Goal: Task Accomplishment & Management: Manage account settings

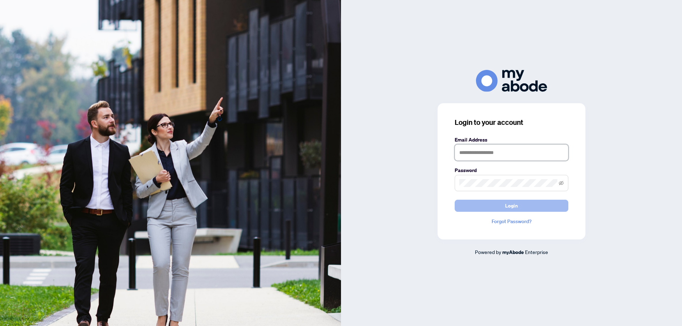
type input "**********"
click at [510, 204] on span "Login" at bounding box center [511, 205] width 13 height 11
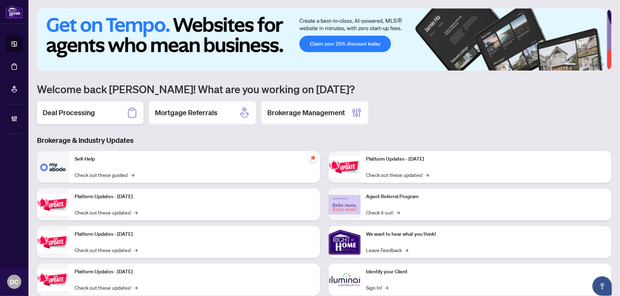
click at [88, 109] on h2 "Deal Processing" at bounding box center [69, 113] width 52 height 10
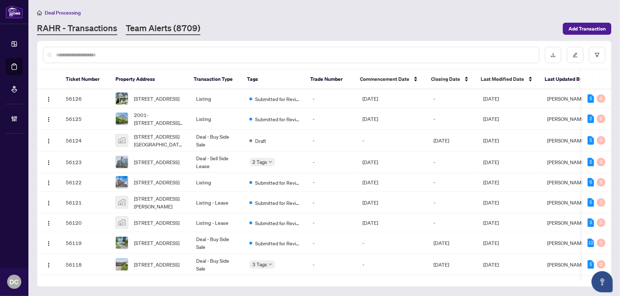
click at [190, 27] on link "Team Alerts (8709)" at bounding box center [163, 28] width 75 height 13
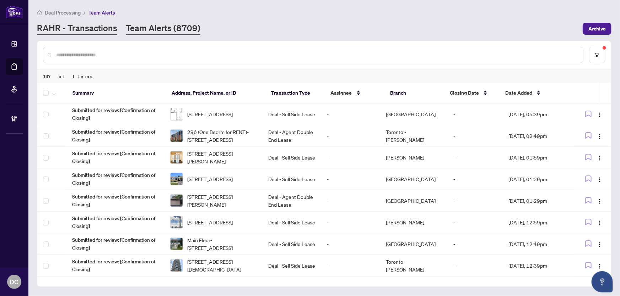
click at [73, 29] on link "RAHR - Transactions" at bounding box center [77, 28] width 80 height 13
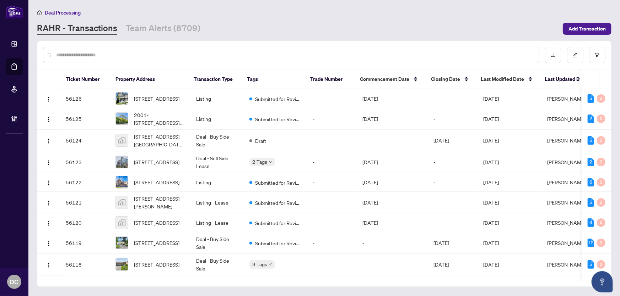
click at [162, 55] on input "text" at bounding box center [294, 55] width 477 height 8
paste input "*******"
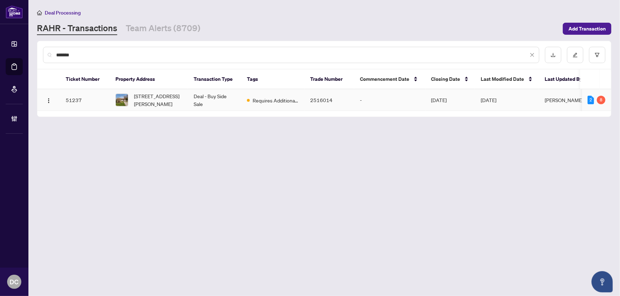
type input "*******"
click at [160, 100] on span "230 Elizabeth St, Midland, Ontario L4R 1Y4, Canada" at bounding box center [158, 100] width 48 height 16
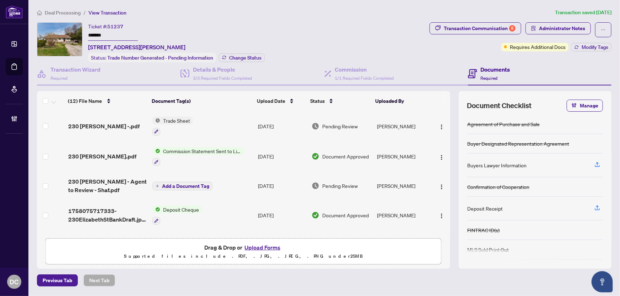
click at [587, 52] on div "Transaction Communication 8 Administrator Notes Requires Additional Docs Modify…" at bounding box center [520, 42] width 185 height 40
click at [587, 48] on span "Modify Tags" at bounding box center [594, 47] width 27 height 5
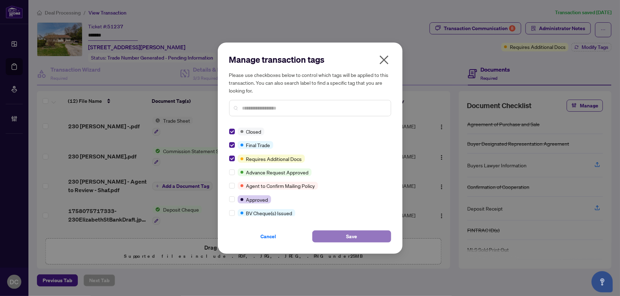
click at [335, 233] on button "Save" at bounding box center [351, 237] width 79 height 12
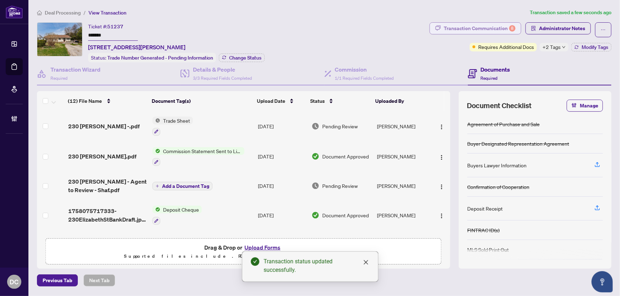
click at [488, 28] on div "Transaction Communication 8" at bounding box center [479, 28] width 72 height 11
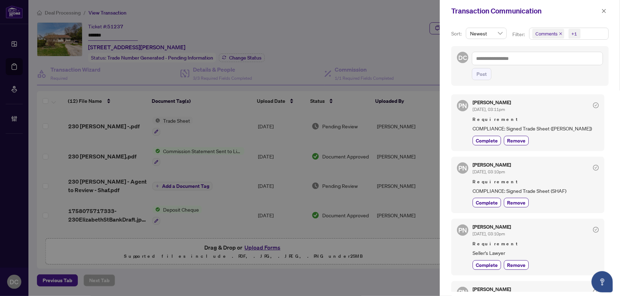
drag, startPoint x: 604, startPoint y: 11, endPoint x: 604, endPoint y: 17, distance: 6.7
click at [604, 17] on div "Transaction Communication" at bounding box center [530, 11] width 180 height 22
click at [607, 11] on button "button" at bounding box center [603, 11] width 9 height 9
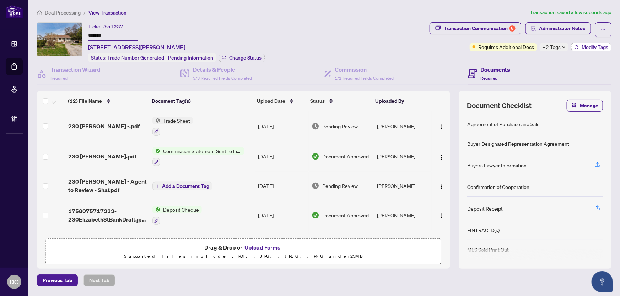
click at [582, 45] on span "Modify Tags" at bounding box center [594, 47] width 27 height 5
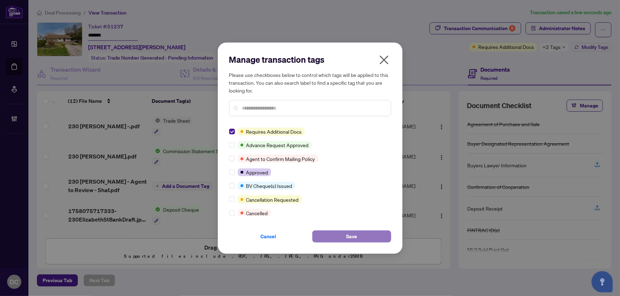
click at [341, 234] on button "Save" at bounding box center [351, 237] width 79 height 12
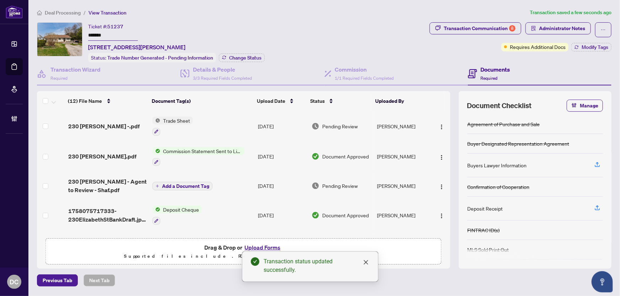
click at [63, 12] on span "Deal Processing" at bounding box center [63, 13] width 36 height 6
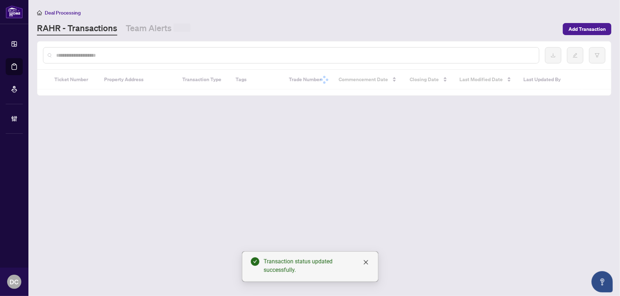
click at [103, 54] on input "text" at bounding box center [294, 55] width 477 height 8
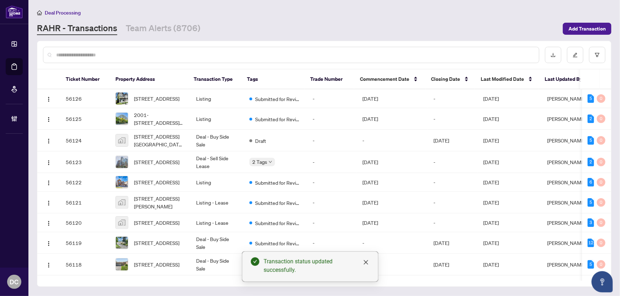
paste input "*******"
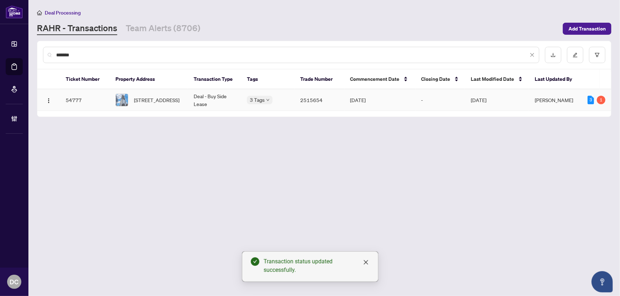
type input "*******"
click at [167, 100] on span "3916-488 University Ave, Toronto, Ontario M5G 0C1, Canada" at bounding box center [156, 100] width 45 height 8
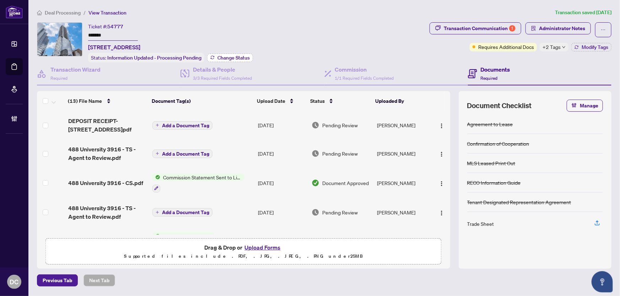
click at [239, 56] on span "Change Status" at bounding box center [233, 57] width 32 height 5
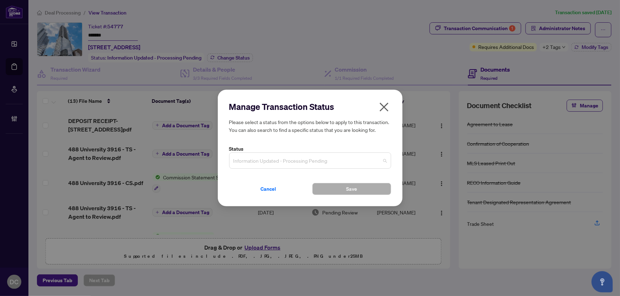
click at [305, 159] on span "Information Updated - Processing Pending" at bounding box center [309, 160] width 153 height 13
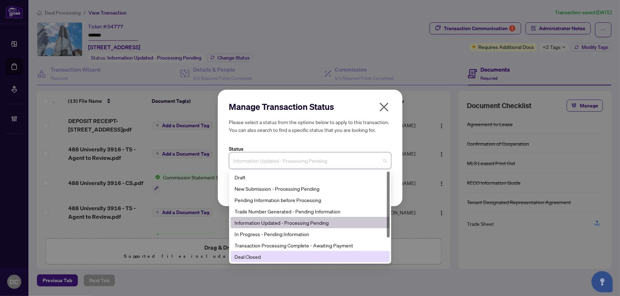
click at [262, 259] on div "Deal Closed" at bounding box center [310, 257] width 151 height 8
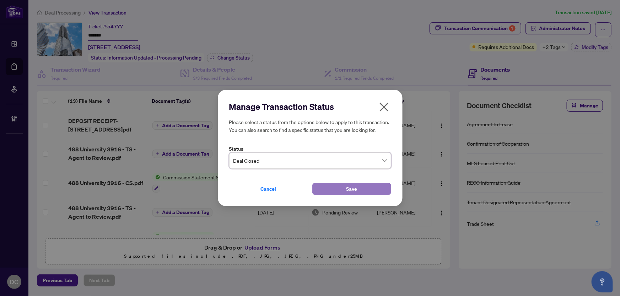
click at [325, 193] on button "Save" at bounding box center [351, 189] width 79 height 12
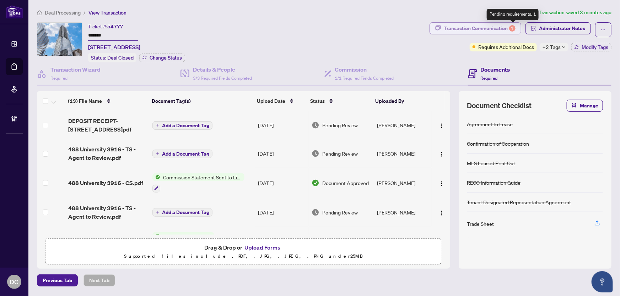
click at [510, 25] on div "1" at bounding box center [512, 28] width 6 height 6
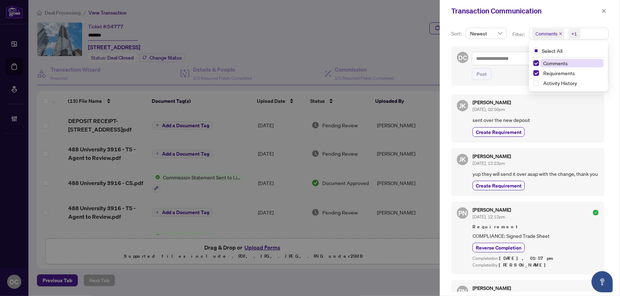
click at [597, 33] on span "Comments +1" at bounding box center [568, 33] width 79 height 11
click at [567, 64] on span "Comments" at bounding box center [571, 63] width 63 height 9
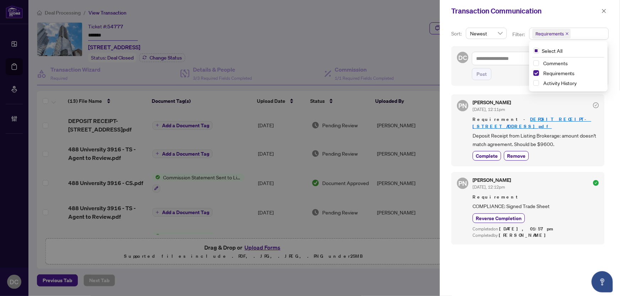
click at [602, 11] on icon "close" at bounding box center [603, 11] width 5 height 5
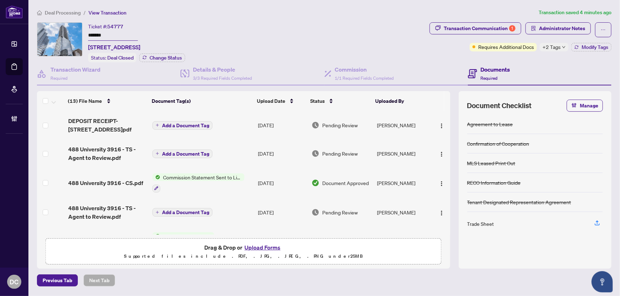
click at [115, 37] on input "*******" at bounding box center [113, 36] width 50 height 10
drag, startPoint x: 115, startPoint y: 37, endPoint x: 92, endPoint y: 34, distance: 23.3
click at [92, 34] on input "*******" at bounding box center [113, 36] width 50 height 10
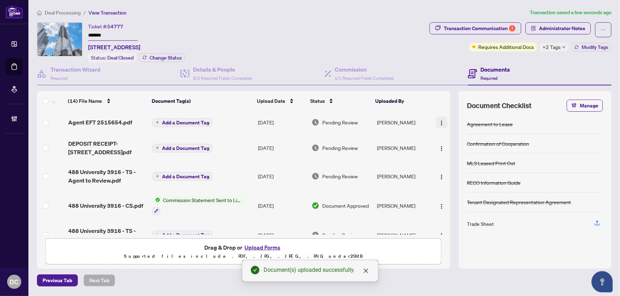
click at [439, 123] on img "button" at bounding box center [442, 123] width 6 height 6
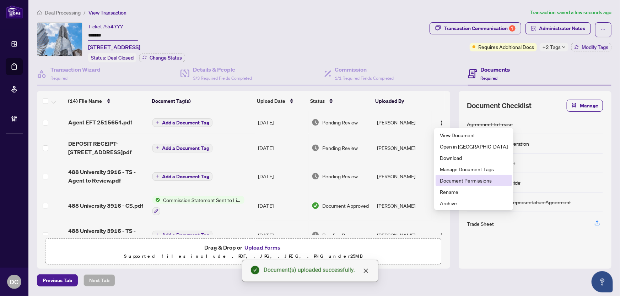
click at [463, 180] on span "Document Permissions" at bounding box center [474, 181] width 68 height 8
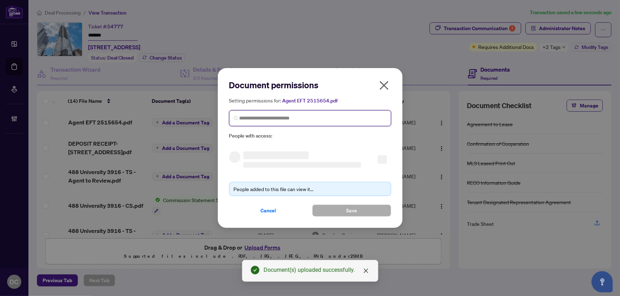
click at [345, 118] on input "search" at bounding box center [312, 118] width 147 height 7
click at [276, 120] on input "search" at bounding box center [312, 118] width 147 height 7
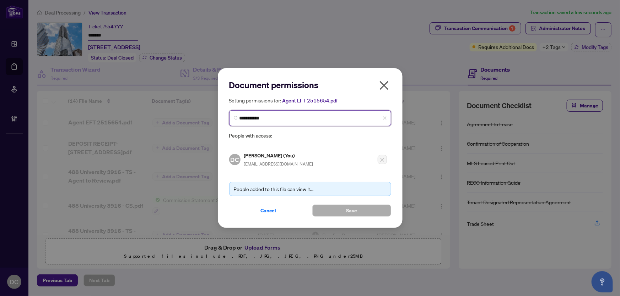
type input "**********"
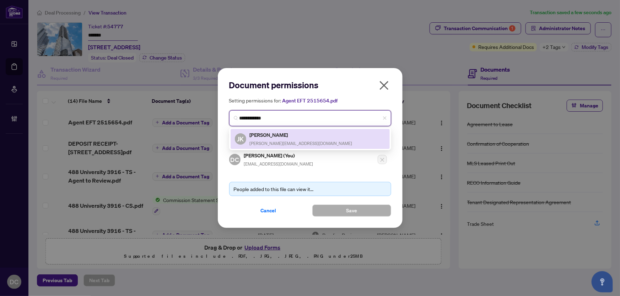
drag, startPoint x: 276, startPoint y: 132, endPoint x: 284, endPoint y: 137, distance: 10.2
click at [276, 134] on h5 "Jonathan Kim" at bounding box center [301, 135] width 103 height 8
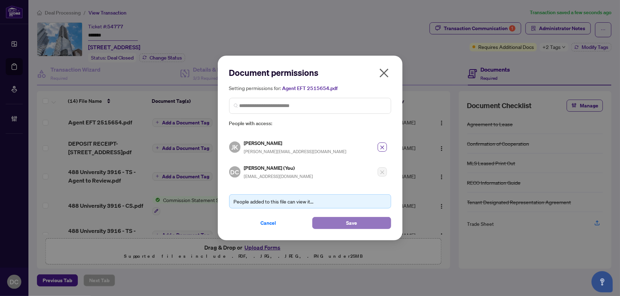
click at [349, 226] on span "Save" at bounding box center [351, 223] width 11 height 11
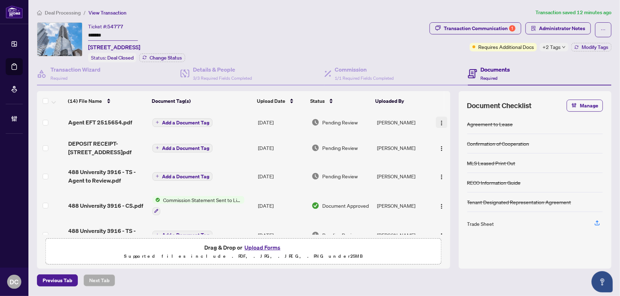
click at [441, 123] on img "button" at bounding box center [442, 123] width 6 height 6
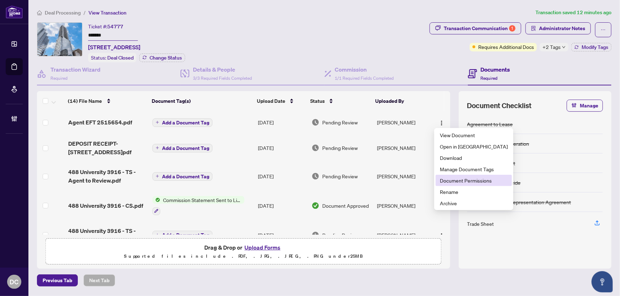
click at [451, 181] on span "Document Permissions" at bounding box center [474, 181] width 68 height 8
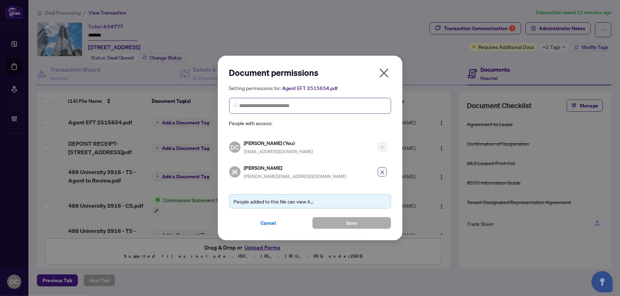
click at [270, 111] on span at bounding box center [310, 106] width 162 height 16
click at [382, 73] on icon "close" at bounding box center [383, 73] width 9 height 9
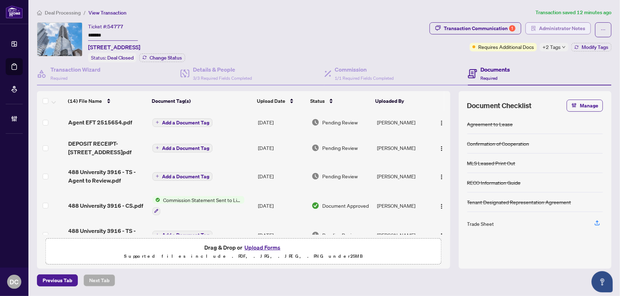
click at [571, 27] on span "Administrator Notes" at bounding box center [562, 28] width 46 height 11
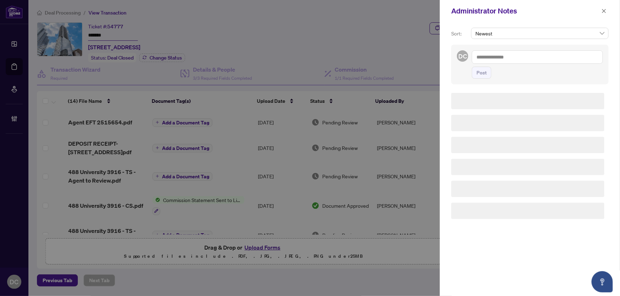
click at [571, 27] on div at bounding box center [310, 148] width 620 height 296
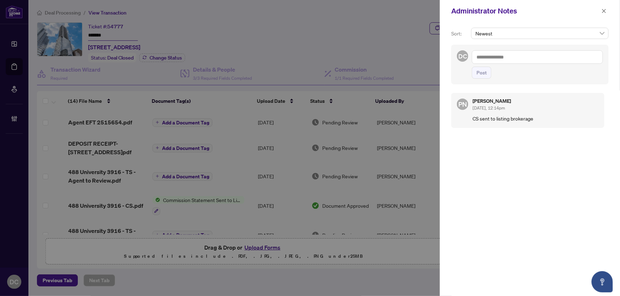
click at [541, 54] on textarea at bounding box center [537, 56] width 131 height 13
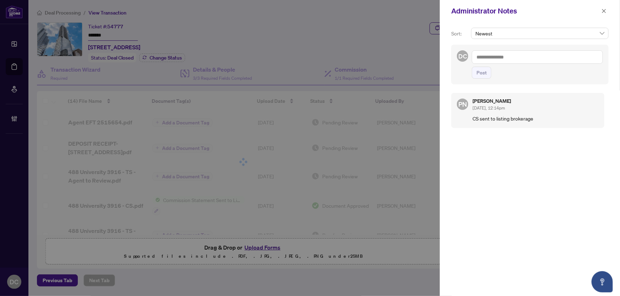
paste textarea "**********"
type textarea "**********"
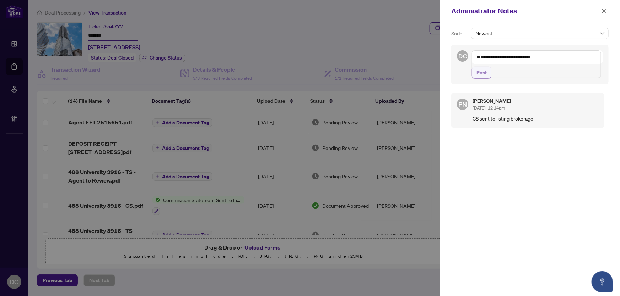
click at [483, 78] on span "Post" at bounding box center [481, 72] width 10 height 11
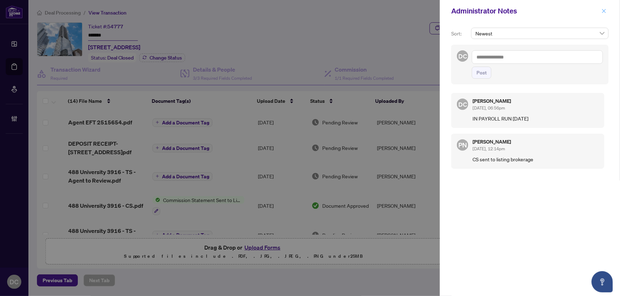
click at [605, 13] on icon "close" at bounding box center [603, 11] width 5 height 5
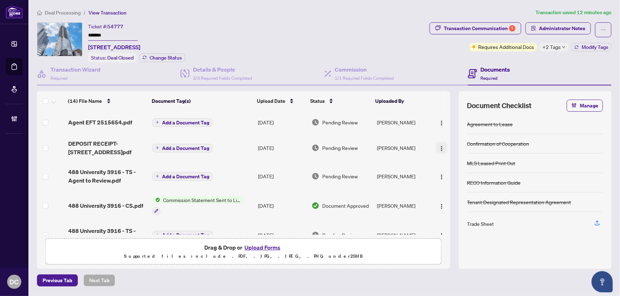
click at [439, 148] on img "button" at bounding box center [442, 149] width 6 height 6
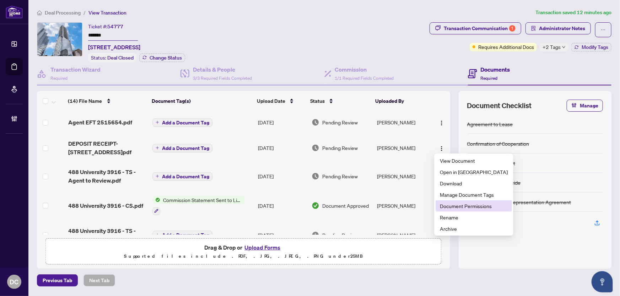
click at [443, 208] on span "Document Permissions" at bounding box center [474, 206] width 68 height 8
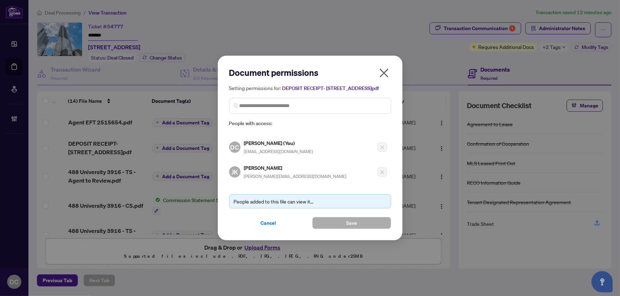
click at [383, 67] on icon "close" at bounding box center [383, 72] width 11 height 11
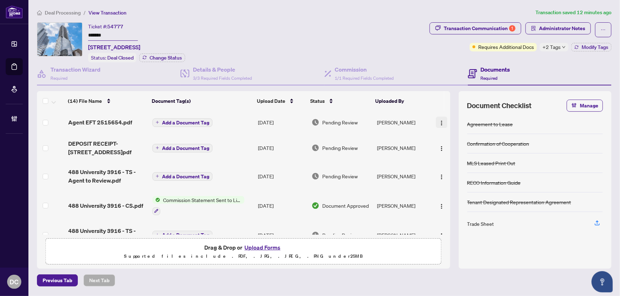
click at [442, 121] on img "button" at bounding box center [442, 123] width 6 height 6
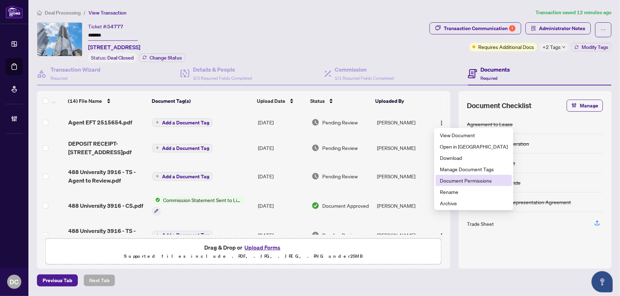
click at [463, 183] on span "Document Permissions" at bounding box center [474, 181] width 68 height 8
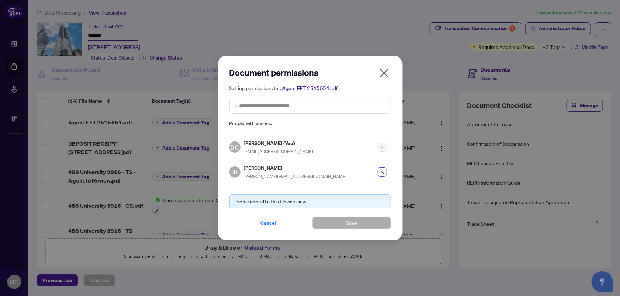
drag, startPoint x: 382, startPoint y: 73, endPoint x: 107, endPoint y: 28, distance: 278.8
click at [381, 73] on icon "close" at bounding box center [383, 72] width 11 height 11
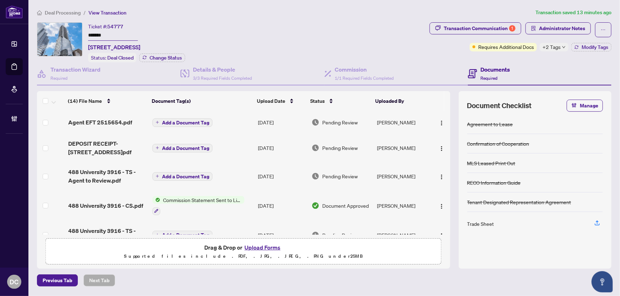
click at [57, 4] on main "Deal Processing / View Transaction Transaction saved 13 minutes ago Ticket #: 5…" at bounding box center [323, 148] width 591 height 296
click at [58, 10] on span "Deal Processing" at bounding box center [63, 13] width 36 height 6
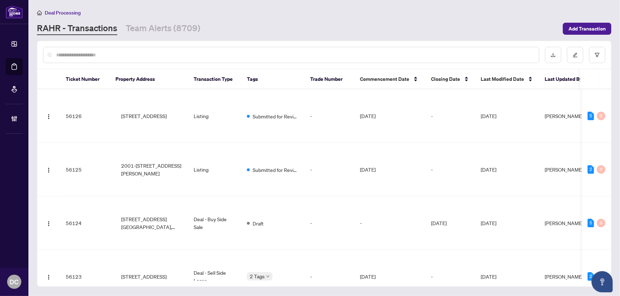
click at [145, 56] on input "text" at bounding box center [294, 55] width 477 height 8
paste input "*****"
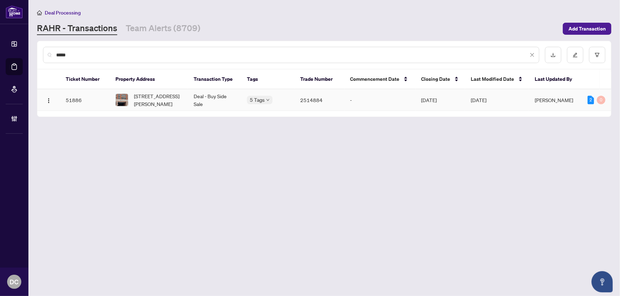
type input "*****"
click at [135, 99] on span "533-36 Via Bagnato Ave, Toronto, Ontario M6A 0B7, Canada" at bounding box center [158, 100] width 48 height 16
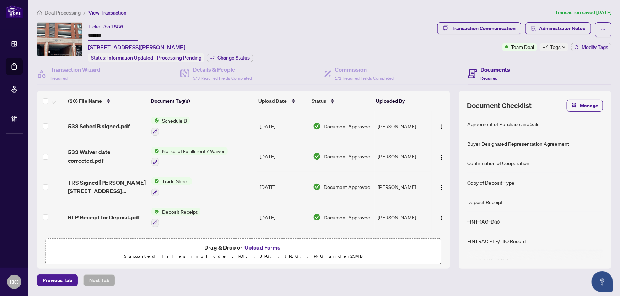
drag, startPoint x: 111, startPoint y: 34, endPoint x: 65, endPoint y: 32, distance: 46.2
click at [65, 32] on div "Ticket #: 51886 ******* 533-36 Via Bagnato Ave, Toronto, Ontario M6A 0B7, Canad…" at bounding box center [235, 42] width 397 height 40
click at [240, 57] on span "Change Status" at bounding box center [233, 57] width 32 height 5
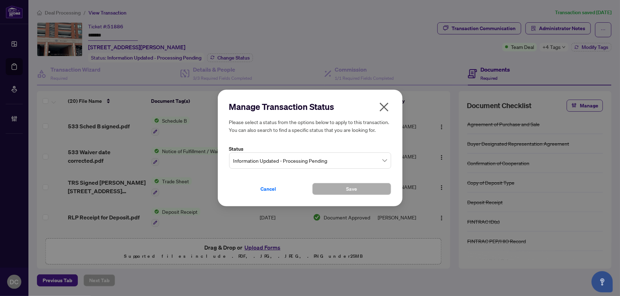
click at [309, 162] on span "Information Updated - Processing Pending" at bounding box center [309, 160] width 153 height 13
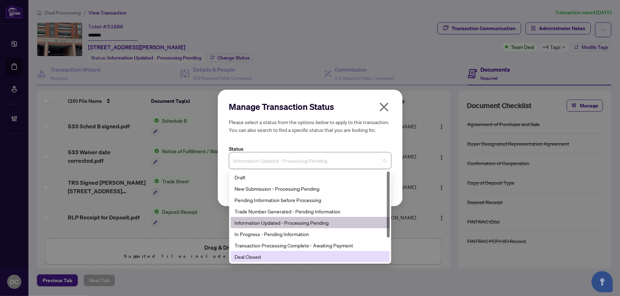
click at [243, 261] on div "Deal Closed" at bounding box center [309, 256] width 159 height 11
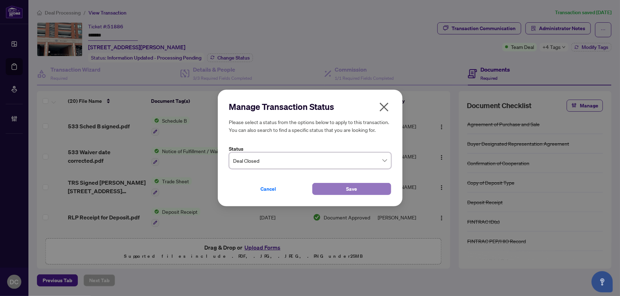
click at [346, 184] on span "Save" at bounding box center [351, 189] width 11 height 11
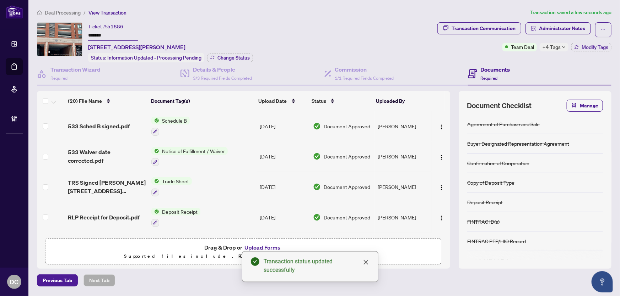
click at [553, 49] on span "+4 Tags" at bounding box center [551, 47] width 18 height 8
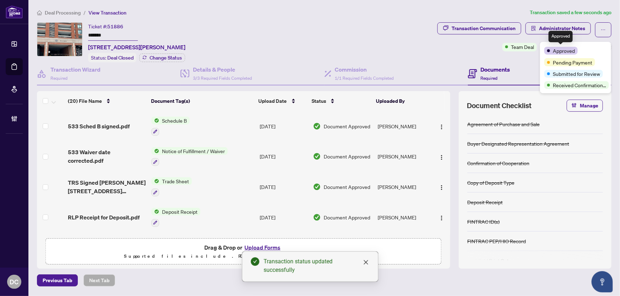
click at [527, 57] on div "Transaction Communication Administrator Notes Team Deal +4 Tags Modify Tags" at bounding box center [524, 42] width 177 height 40
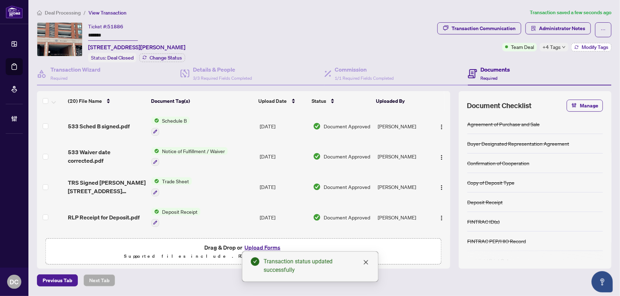
click at [588, 46] on span "Modify Tags" at bounding box center [594, 47] width 27 height 5
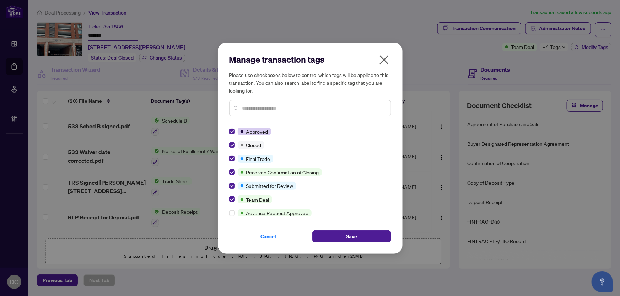
drag, startPoint x: 364, startPoint y: 235, endPoint x: 272, endPoint y: 194, distance: 100.4
click at [363, 235] on button "Save" at bounding box center [351, 237] width 79 height 12
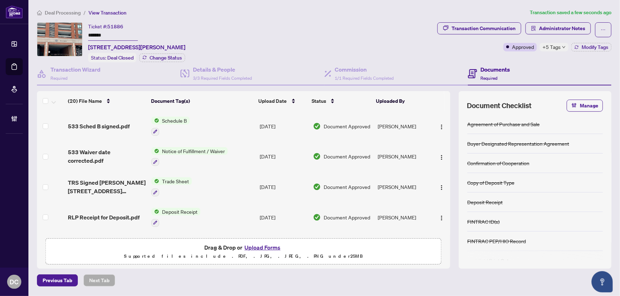
click at [552, 46] on span "+5 Tags" at bounding box center [551, 47] width 18 height 8
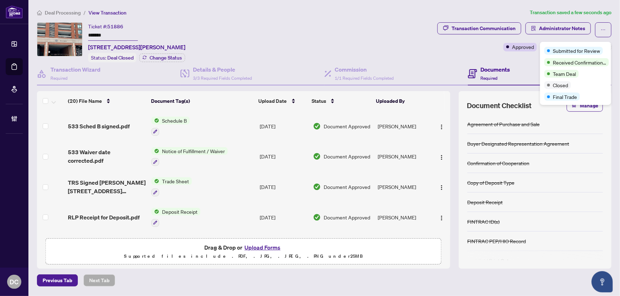
click at [509, 62] on div "Documents Required" at bounding box center [539, 73] width 143 height 23
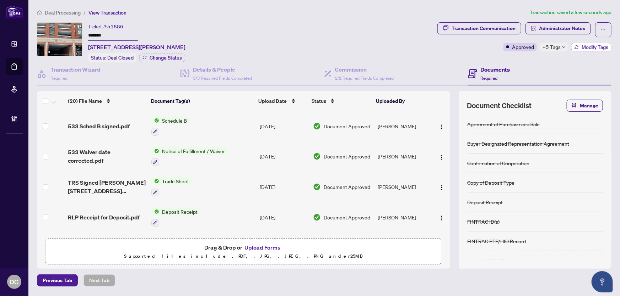
click at [574, 45] on icon "button" at bounding box center [576, 47] width 4 height 4
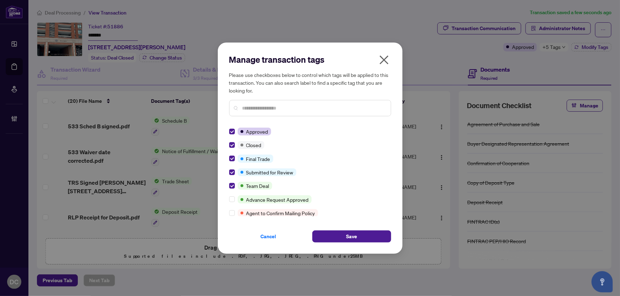
scroll to position [64, 0]
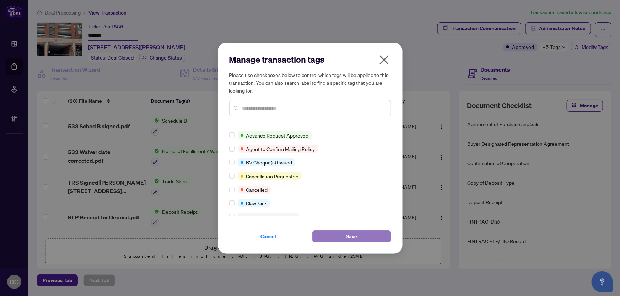
click at [336, 238] on button "Save" at bounding box center [351, 237] width 79 height 12
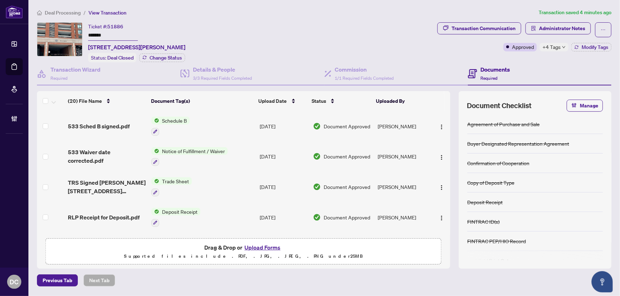
click at [554, 48] on span "+4 Tags" at bounding box center [551, 47] width 18 height 8
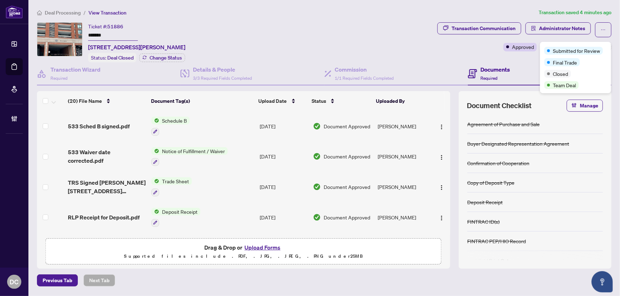
click at [508, 59] on div "Transaction Communication Administrator Notes Approved +4 Tags Modify Tags" at bounding box center [524, 42] width 177 height 40
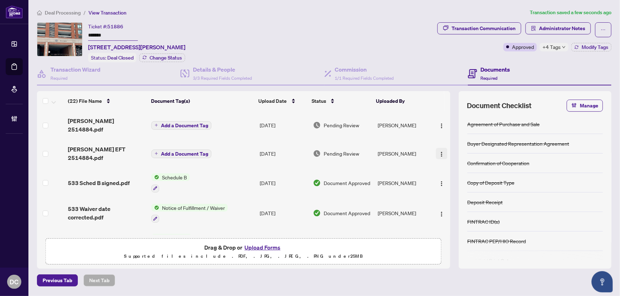
click at [439, 152] on img "button" at bounding box center [442, 155] width 6 height 6
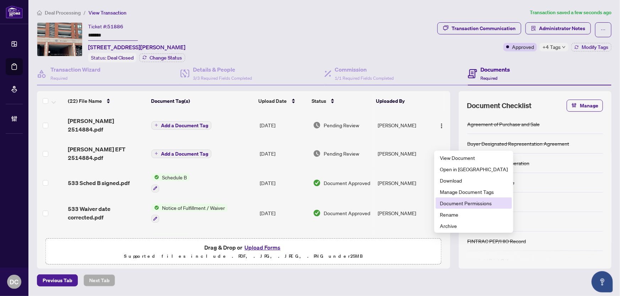
click at [465, 204] on span "Document Permissions" at bounding box center [474, 204] width 68 height 8
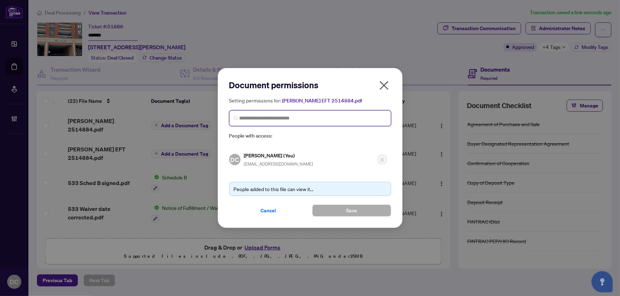
click at [314, 121] on input "search" at bounding box center [312, 118] width 147 height 7
type input "*********"
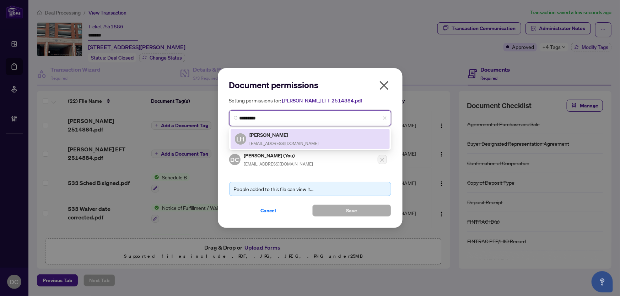
click at [302, 137] on div "LH Linda Hummel LindaHummel@icloud.com" at bounding box center [310, 139] width 151 height 16
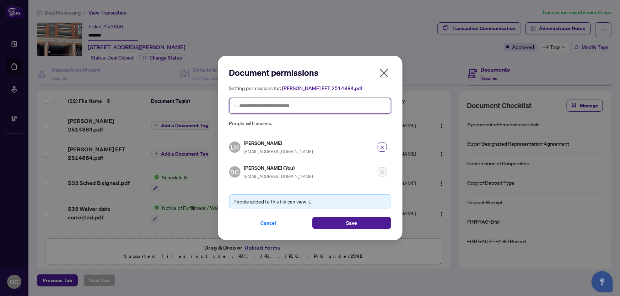
click at [341, 112] on span at bounding box center [310, 106] width 162 height 16
type input "******"
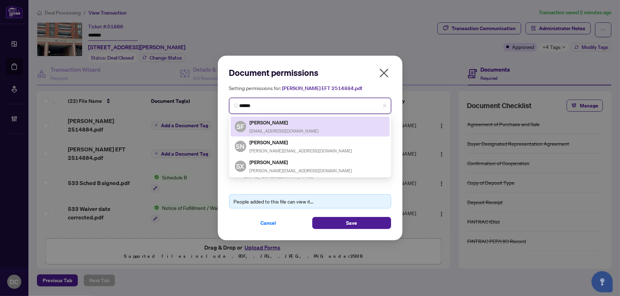
click at [308, 123] on div "SF Sophia Frattura sophiefrattura@yahoo.com" at bounding box center [310, 127] width 151 height 16
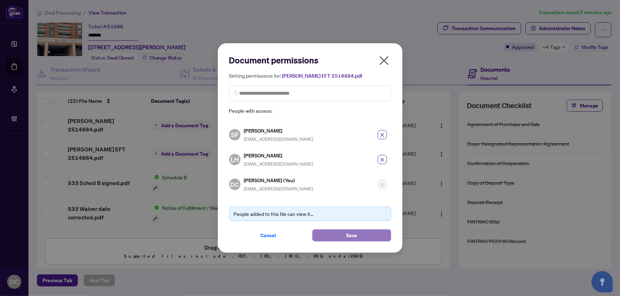
click at [356, 237] on span "Save" at bounding box center [351, 235] width 11 height 11
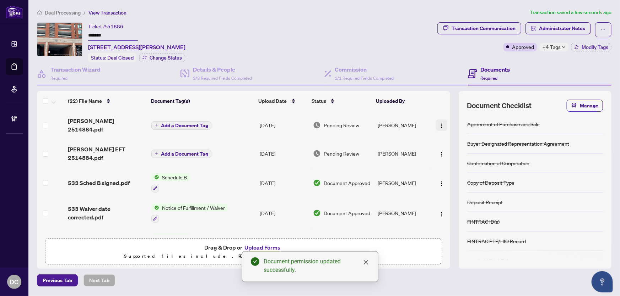
click at [437, 126] on button "button" at bounding box center [441, 125] width 11 height 11
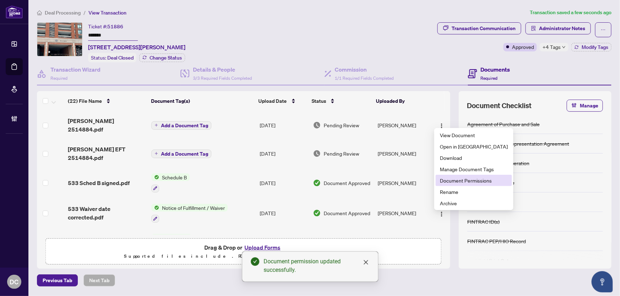
click at [450, 180] on span "Document Permissions" at bounding box center [474, 181] width 68 height 8
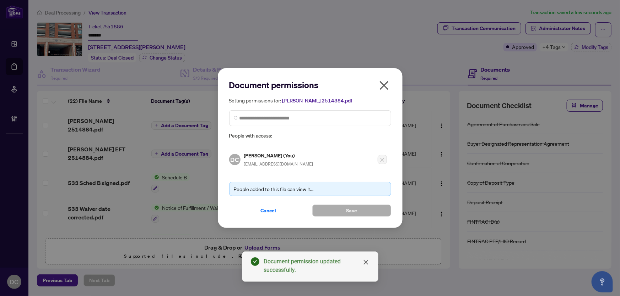
click at [336, 128] on div "Setting permissions for: Linda EFT 2514884.pdf People with access:" at bounding box center [310, 119] width 162 height 44
click at [336, 122] on span at bounding box center [310, 118] width 162 height 16
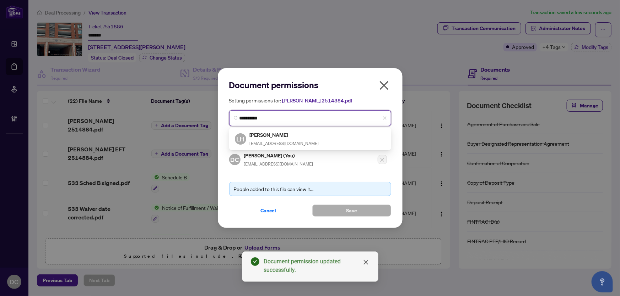
type input "**********"
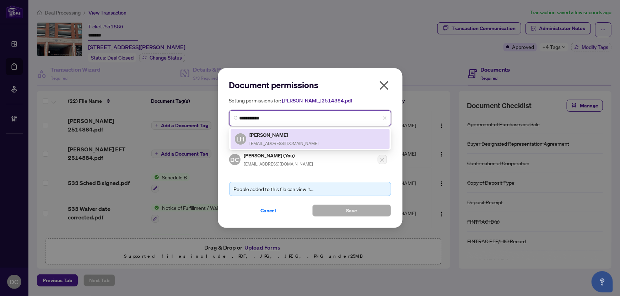
click at [305, 137] on div "LH Linda Hummel LindaHummel@icloud.com" at bounding box center [310, 139] width 151 height 16
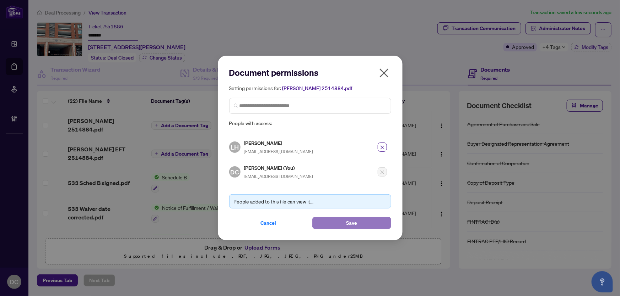
click at [345, 222] on button "Save" at bounding box center [351, 223] width 79 height 12
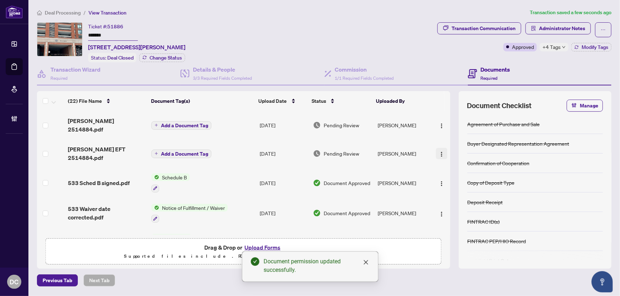
click at [439, 152] on img "button" at bounding box center [442, 155] width 6 height 6
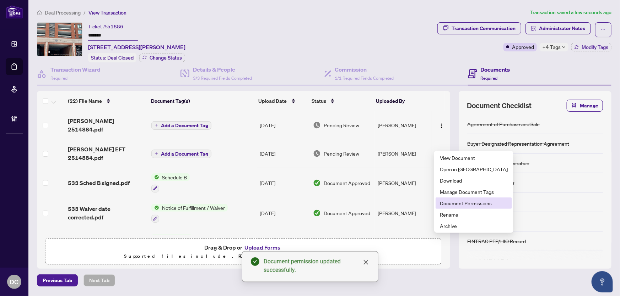
click at [451, 202] on span "Document Permissions" at bounding box center [474, 204] width 68 height 8
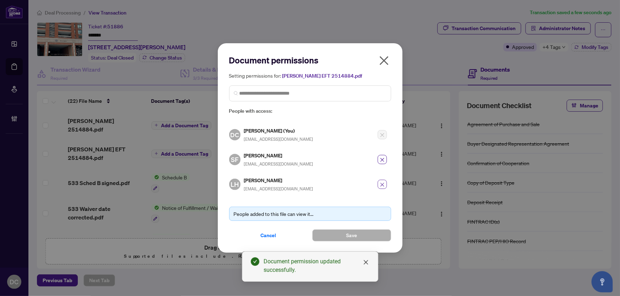
click at [382, 181] on span "button" at bounding box center [382, 185] width 5 height 8
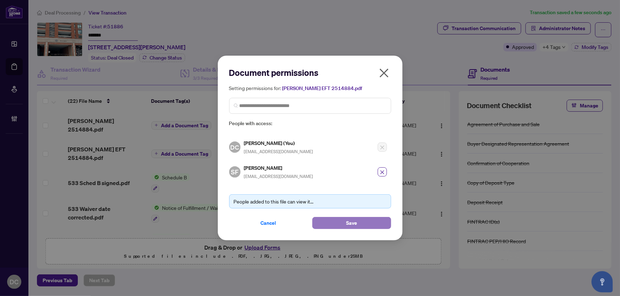
click at [345, 220] on button "Save" at bounding box center [351, 223] width 79 height 12
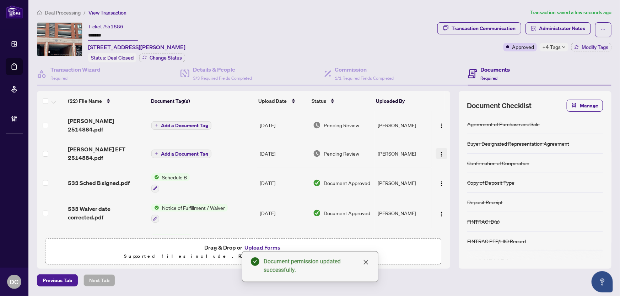
click at [439, 152] on img "button" at bounding box center [442, 155] width 6 height 6
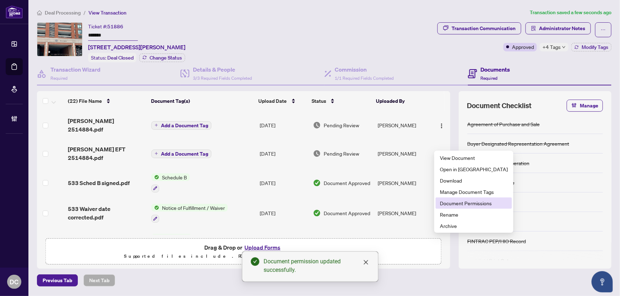
click at [442, 202] on span "Document Permissions" at bounding box center [474, 204] width 68 height 8
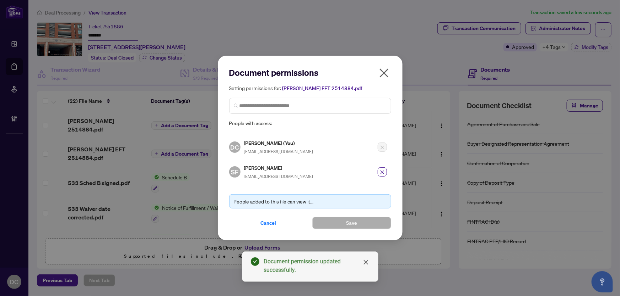
drag, startPoint x: 383, startPoint y: 70, endPoint x: 401, endPoint y: 90, distance: 26.2
click at [383, 71] on icon "close" at bounding box center [383, 72] width 11 height 11
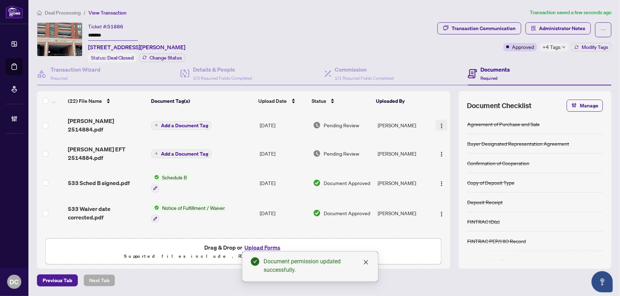
click at [439, 123] on img "button" at bounding box center [442, 126] width 6 height 6
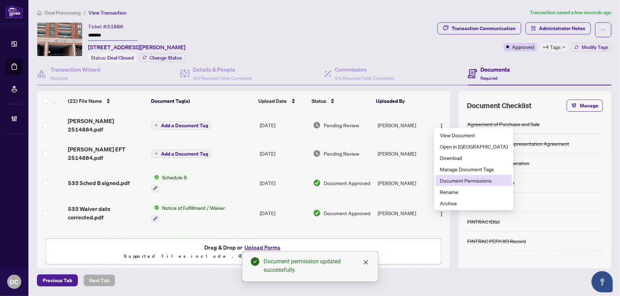
click at [449, 179] on span "Document Permissions" at bounding box center [474, 181] width 68 height 8
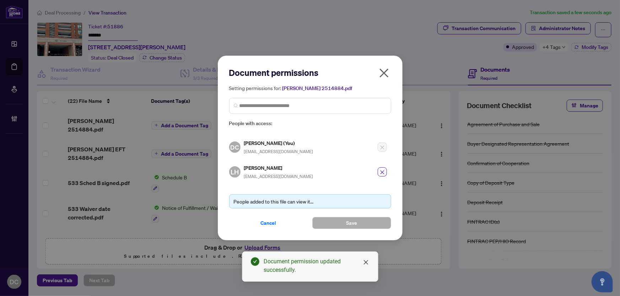
click at [384, 71] on icon "close" at bounding box center [383, 72] width 11 height 11
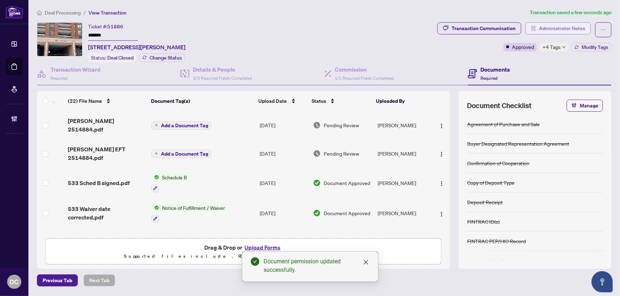
click at [542, 26] on span "Administrator Notes" at bounding box center [562, 28] width 46 height 11
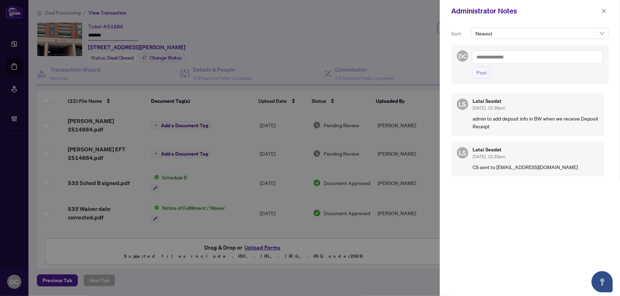
click at [511, 60] on textarea at bounding box center [537, 56] width 131 height 13
paste textarea "**********"
click at [476, 63] on textarea "**********" at bounding box center [536, 60] width 129 height 21
type textarea "**********"
click at [485, 75] on span "Post" at bounding box center [481, 72] width 10 height 11
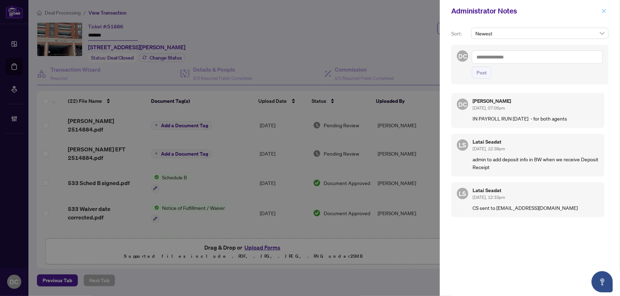
click at [604, 6] on span "button" at bounding box center [603, 10] width 5 height 11
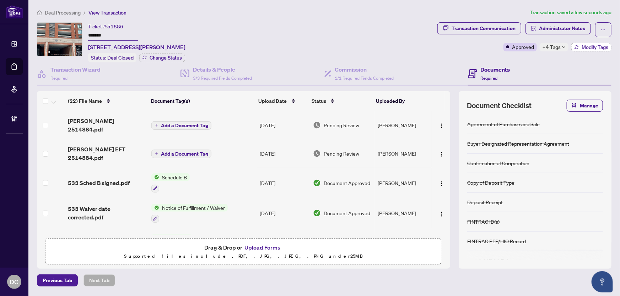
click at [587, 48] on span "Modify Tags" at bounding box center [594, 47] width 27 height 5
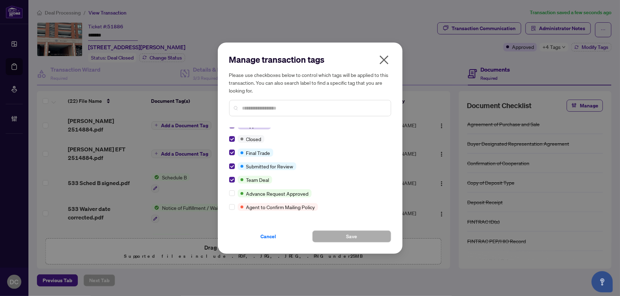
scroll to position [0, 0]
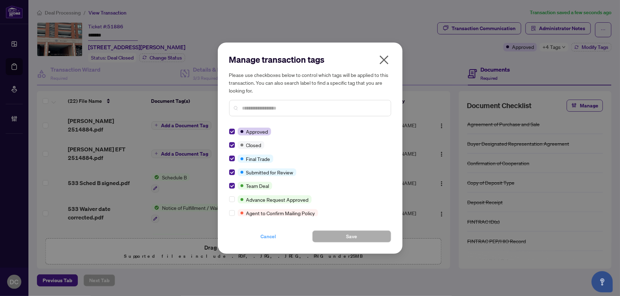
click at [268, 238] on span "Cancel" at bounding box center [269, 236] width 16 height 11
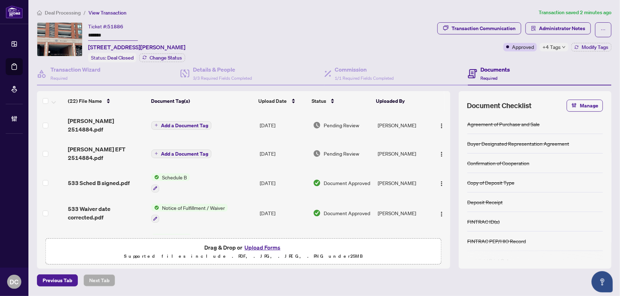
click at [68, 12] on span "Deal Processing" at bounding box center [63, 13] width 36 height 6
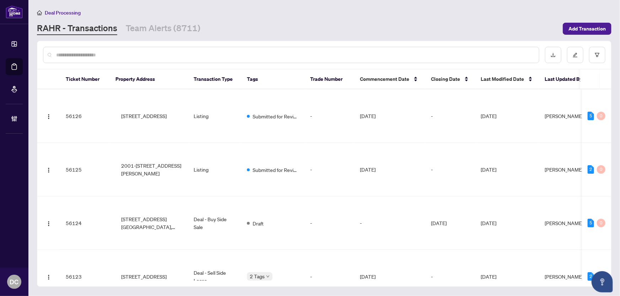
click at [167, 58] on input "text" at bounding box center [294, 55] width 477 height 8
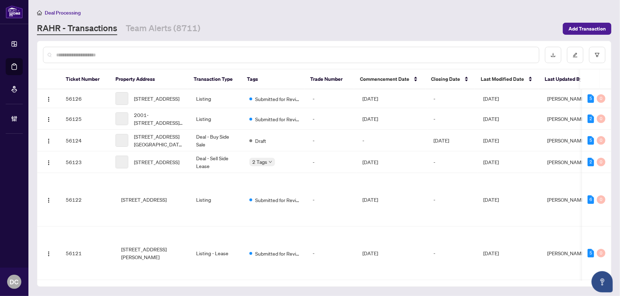
paste input "*******"
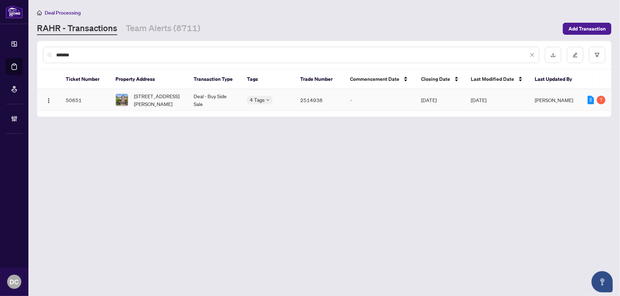
type input "*******"
click at [159, 98] on span "55-245 Bishop Street, Cambridge, ON N3H 5N2, Canada" at bounding box center [158, 100] width 48 height 16
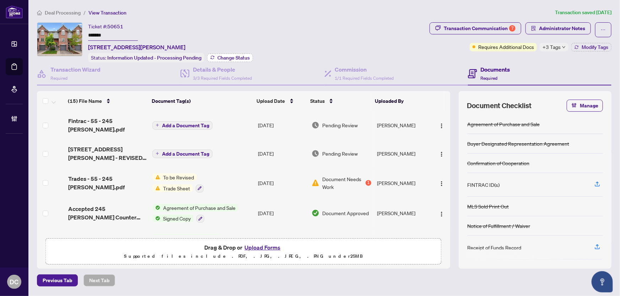
click at [233, 56] on span "Change Status" at bounding box center [233, 57] width 32 height 5
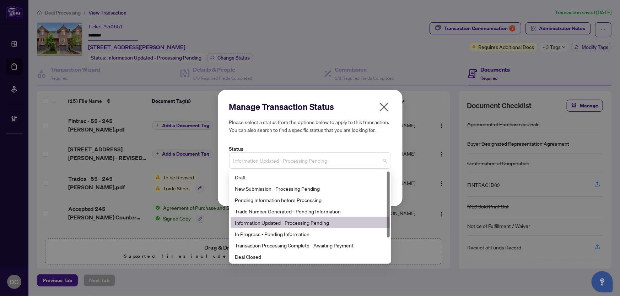
click at [289, 161] on span "Information Updated - Processing Pending" at bounding box center [309, 160] width 153 height 13
click at [273, 259] on div "Deal Closed" at bounding box center [310, 257] width 151 height 8
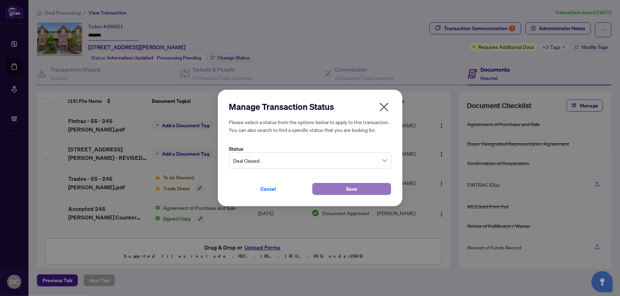
click at [333, 190] on button "Save" at bounding box center [351, 189] width 79 height 12
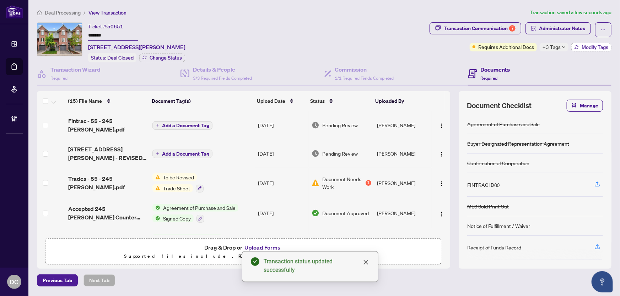
click at [582, 48] on span "Modify Tags" at bounding box center [594, 47] width 27 height 5
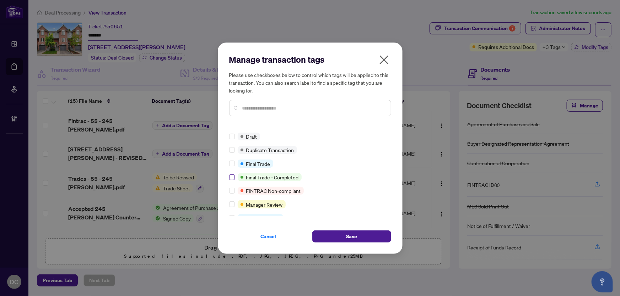
scroll to position [161, 0]
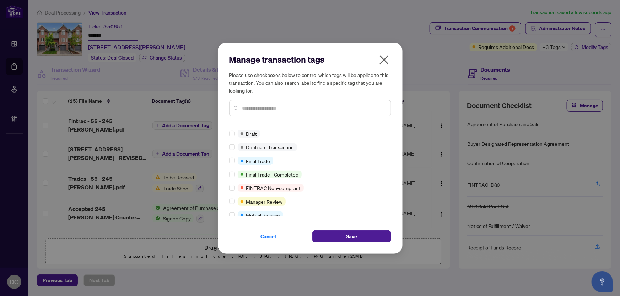
click at [271, 111] on input "text" at bounding box center [313, 108] width 143 height 8
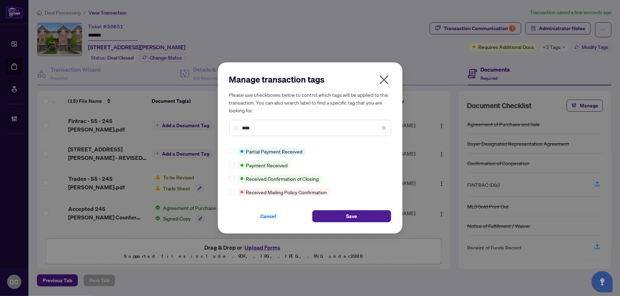
scroll to position [0, 0]
type input "****"
drag, startPoint x: 338, startPoint y: 216, endPoint x: 25, endPoint y: 187, distance: 314.8
click at [338, 216] on button "Save" at bounding box center [351, 217] width 79 height 12
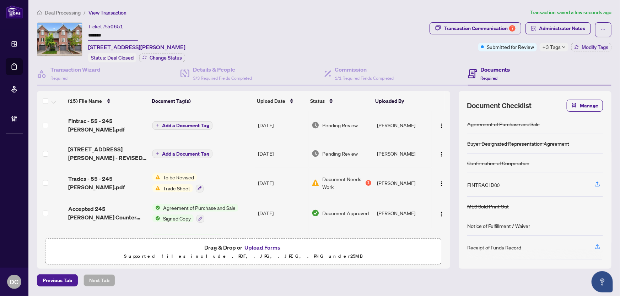
click at [554, 47] on span "+3 Tags" at bounding box center [551, 47] width 18 height 8
click at [518, 60] on div "Transaction Communication 7 Administrator Notes Submitted for Review +3 Tags Mo…" at bounding box center [520, 42] width 185 height 40
click at [554, 45] on span "+3 Tags" at bounding box center [551, 47] width 18 height 8
click at [497, 27] on div "Transaction Communication 7" at bounding box center [479, 28] width 72 height 11
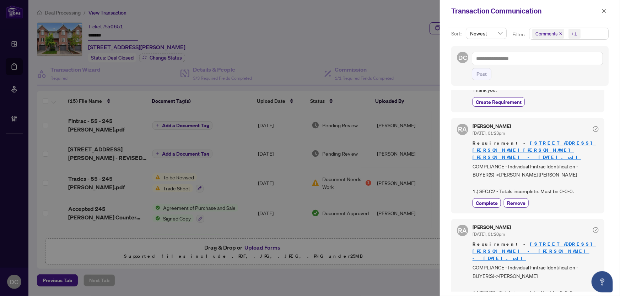
scroll to position [129, 0]
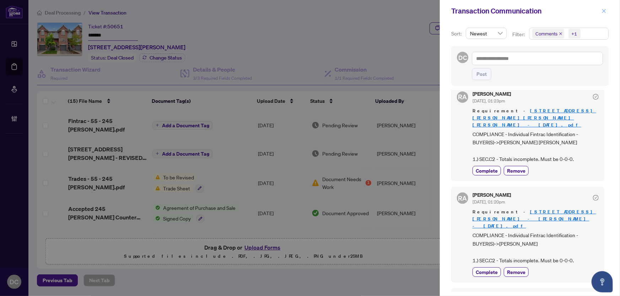
click at [603, 13] on icon "close" at bounding box center [603, 11] width 5 height 5
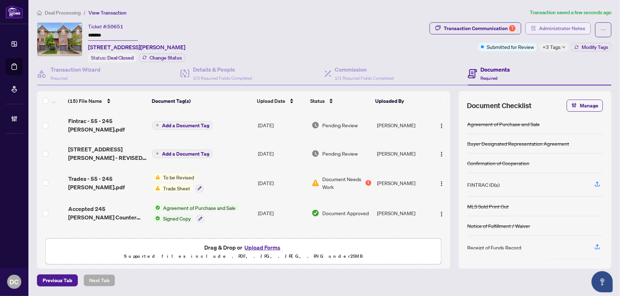
click at [559, 30] on span "Administrator Notes" at bounding box center [562, 28] width 46 height 11
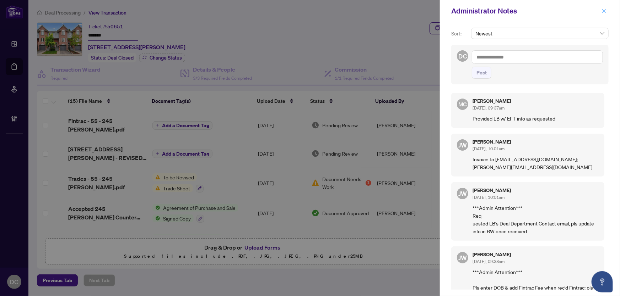
click at [603, 10] on icon "close" at bounding box center [603, 11] width 5 height 5
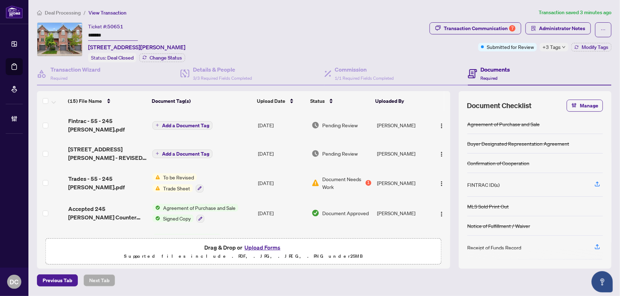
click at [549, 50] on span "+3 Tags" at bounding box center [551, 47] width 18 height 8
click at [77, 13] on span "Deal Processing" at bounding box center [63, 13] width 36 height 6
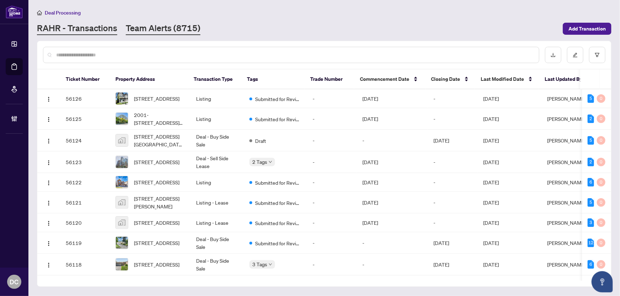
click at [160, 30] on link "Team Alerts (8715)" at bounding box center [163, 28] width 75 height 13
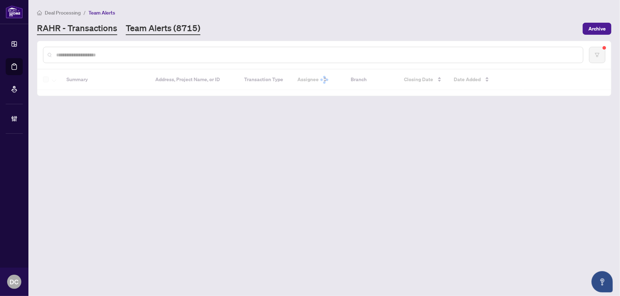
click at [110, 28] on link "RAHR - Transactions" at bounding box center [77, 28] width 80 height 13
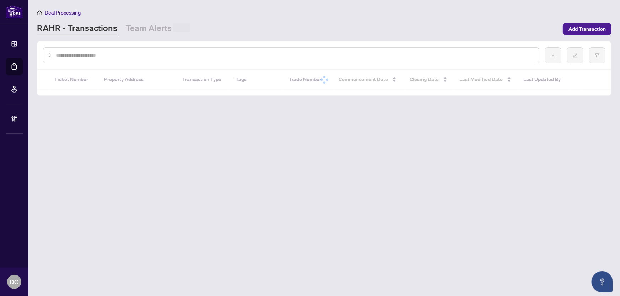
click at [117, 52] on input "text" at bounding box center [294, 55] width 477 height 8
paste input "*******"
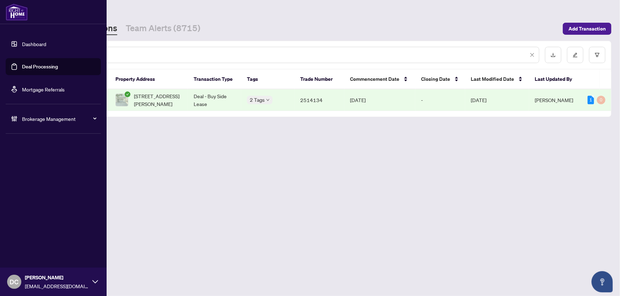
drag, startPoint x: 112, startPoint y: 52, endPoint x: 21, endPoint y: 56, distance: 91.3
click at [21, 56] on div "Dashboard Deal Processing Mortgage Referrals Brokerage Management DC Dawn Chan …" at bounding box center [310, 148] width 620 height 296
paste input "text"
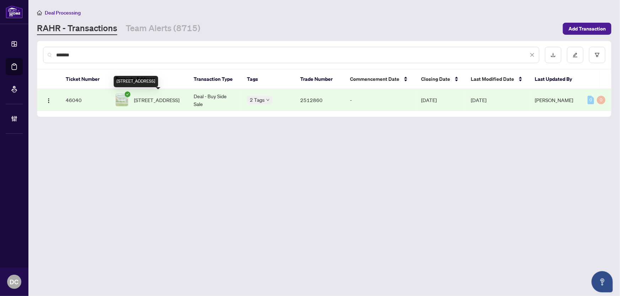
type input "*******"
click at [162, 103] on span "62 Pine St, Thorold, Ontario L2V 2N9, Canada" at bounding box center [156, 100] width 45 height 8
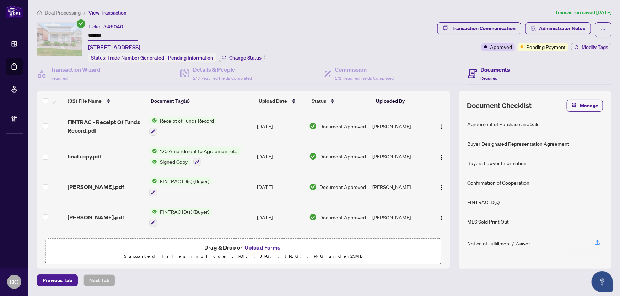
drag, startPoint x: 120, startPoint y: 32, endPoint x: 65, endPoint y: 34, distance: 55.4
click at [65, 33] on div "Ticket #: 46040 ******* 62 Pine St, Thorold, Ontario L2V 2N9, Canada Status: Tr…" at bounding box center [235, 42] width 397 height 40
click at [251, 55] on span "Change Status" at bounding box center [245, 57] width 32 height 5
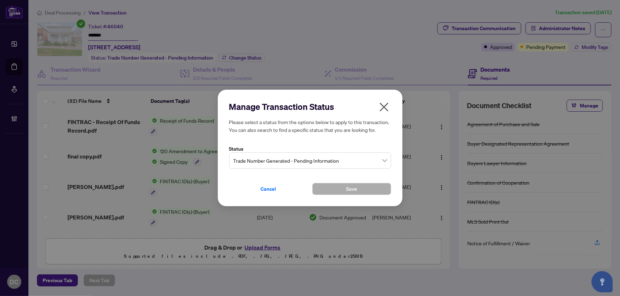
click at [289, 160] on span "Trade Number Generated - Pending Information" at bounding box center [309, 160] width 153 height 13
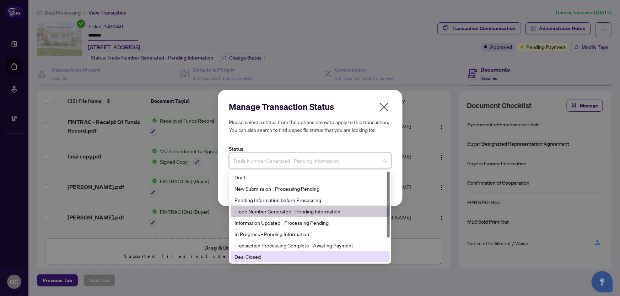
click at [270, 256] on div "Deal Closed" at bounding box center [310, 257] width 151 height 8
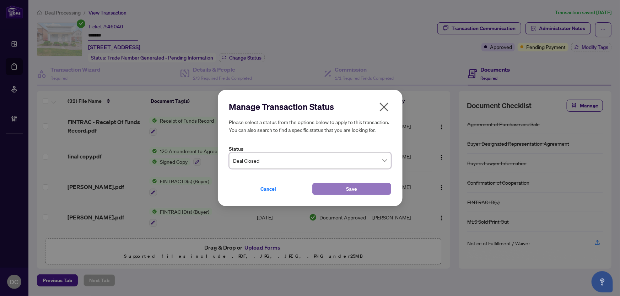
drag, startPoint x: 333, startPoint y: 190, endPoint x: 337, endPoint y: 188, distance: 4.3
click at [333, 189] on button "Save" at bounding box center [351, 189] width 79 height 12
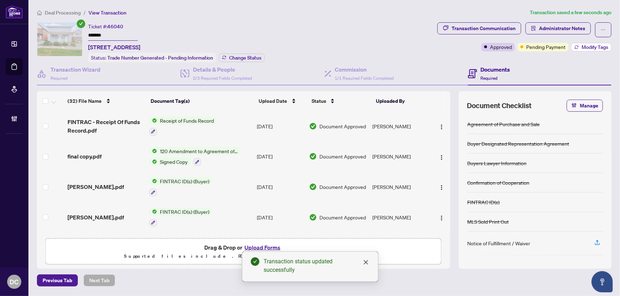
click at [591, 45] on span "Modify Tags" at bounding box center [594, 47] width 27 height 5
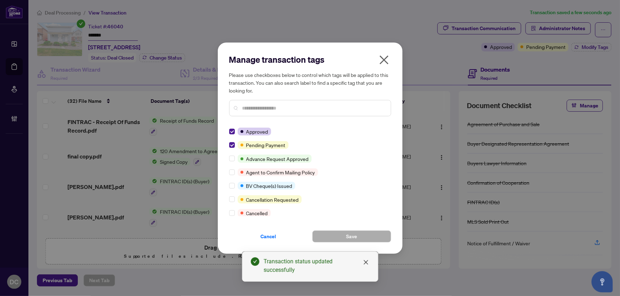
click at [228, 144] on div "Manage transaction tags Please use checkboxes below to control which tags will …" at bounding box center [310, 149] width 185 height 212
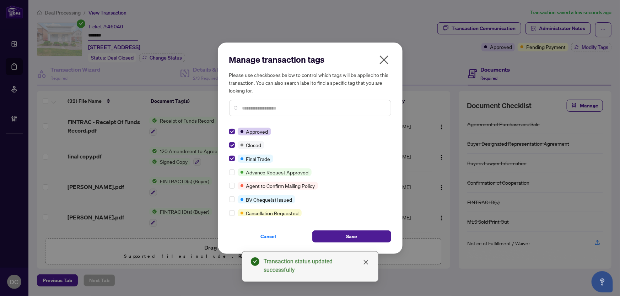
click at [322, 229] on div "Cancel Save" at bounding box center [310, 232] width 162 height 21
click at [329, 234] on button "Save" at bounding box center [351, 237] width 79 height 12
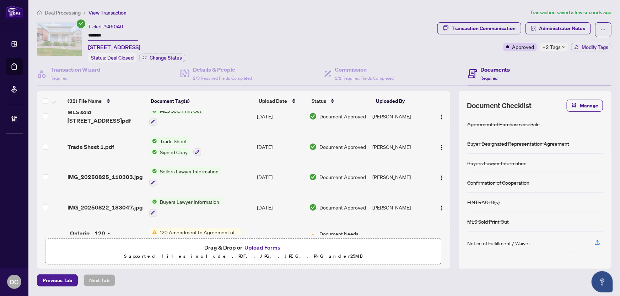
scroll to position [161, 0]
click at [235, 148] on td "Trade Sheet Signed Copy" at bounding box center [199, 147] width 107 height 31
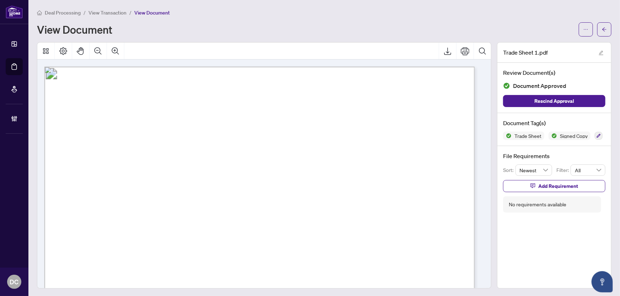
scroll to position [97, 0]
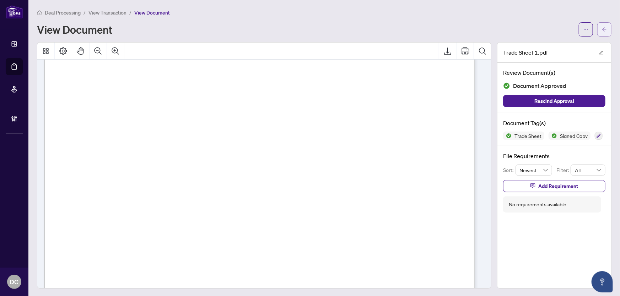
click at [601, 31] on span "button" at bounding box center [603, 29] width 5 height 11
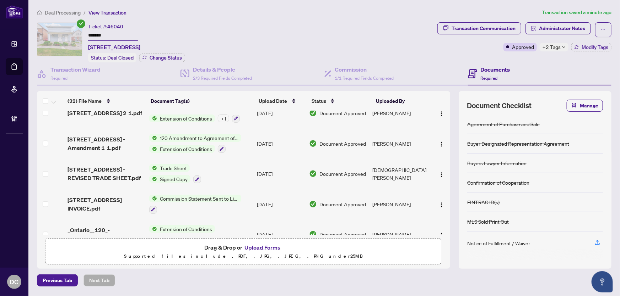
scroll to position [419, 0]
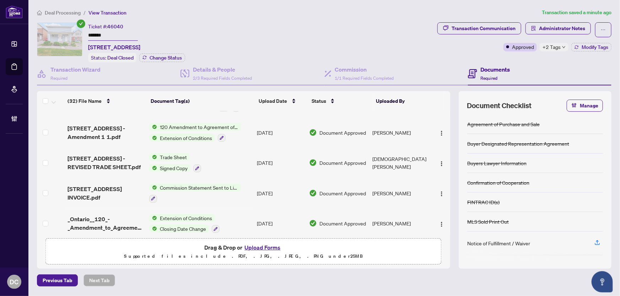
click at [231, 184] on tbody "(32) File Name Document Tag(s) Upload Date Status Uploaded By FINTRAC - Receipt…" at bounding box center [243, 178] width 413 height 973
click at [227, 159] on td "Trade Sheet Signed Copy" at bounding box center [199, 163] width 107 height 31
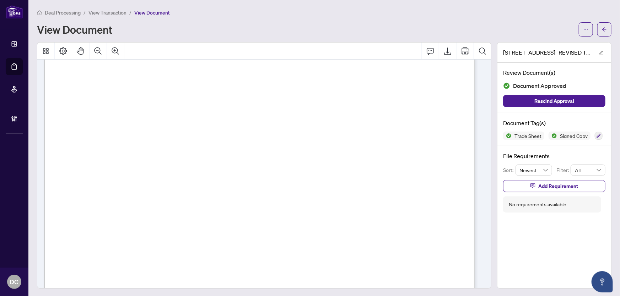
scroll to position [258, 0]
click at [601, 34] on span "button" at bounding box center [603, 29] width 5 height 11
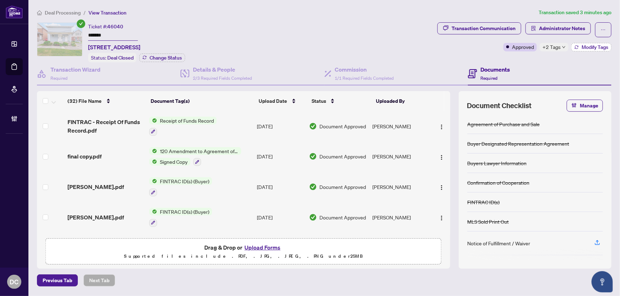
click at [597, 47] on span "Modify Tags" at bounding box center [594, 47] width 27 height 5
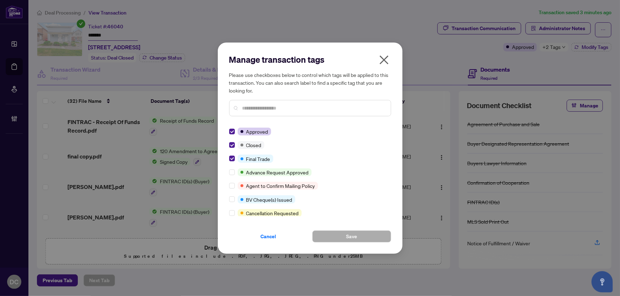
click at [271, 235] on span "Cancel" at bounding box center [269, 236] width 16 height 11
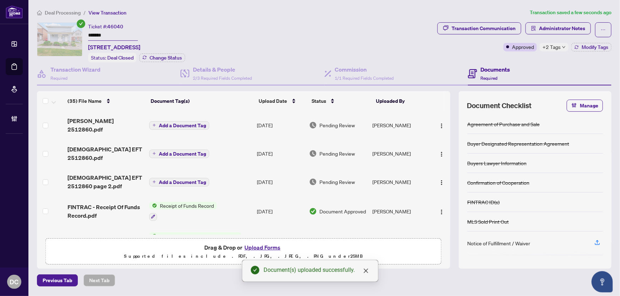
click at [439, 123] on img "button" at bounding box center [442, 126] width 6 height 6
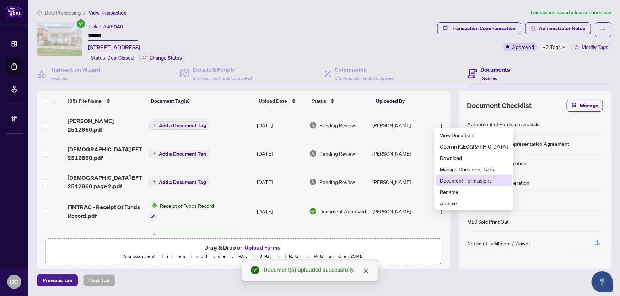
click at [458, 179] on span "Document Permissions" at bounding box center [474, 181] width 68 height 8
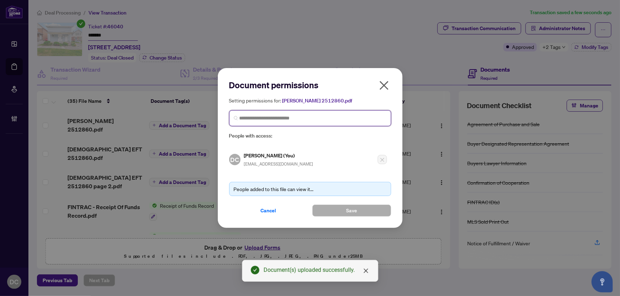
click at [356, 118] on input "search" at bounding box center [312, 118] width 147 height 7
type input "**********"
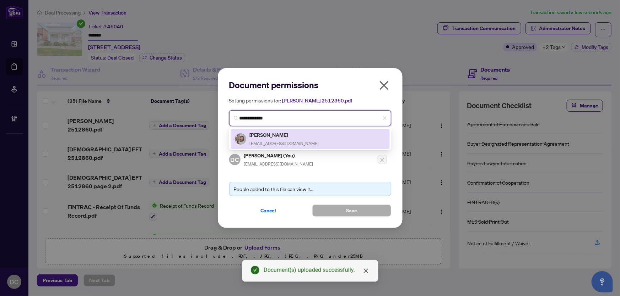
click at [347, 134] on div "Michael Ompoc michaelompoc03@gmail.com" at bounding box center [310, 139] width 151 height 16
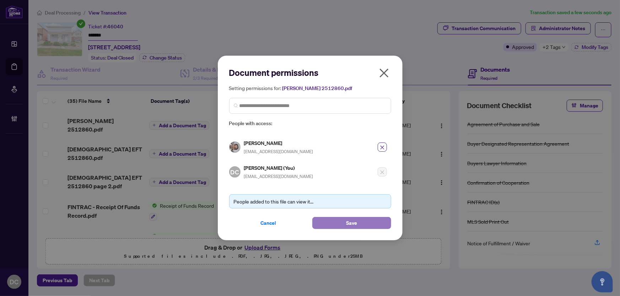
click at [325, 218] on button "Save" at bounding box center [351, 223] width 79 height 12
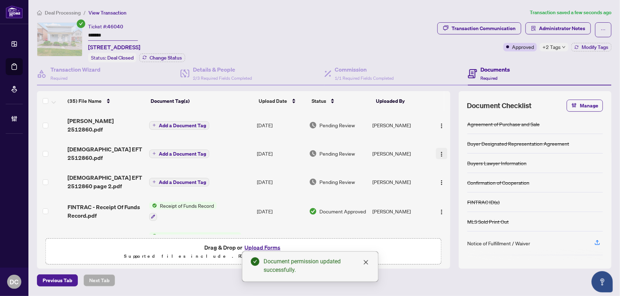
click at [439, 152] on img "button" at bounding box center [442, 155] width 6 height 6
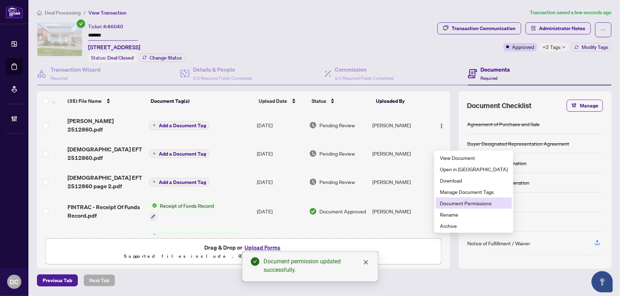
click at [467, 203] on span "Document Permissions" at bounding box center [474, 204] width 68 height 8
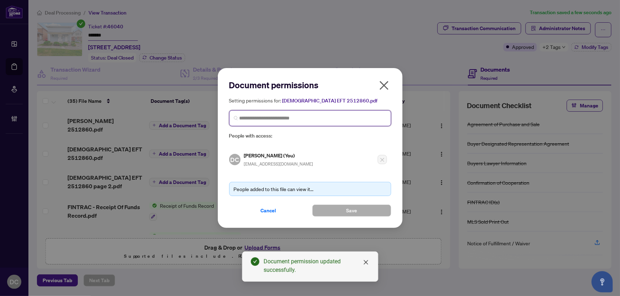
click at [360, 120] on input "search" at bounding box center [312, 118] width 147 height 7
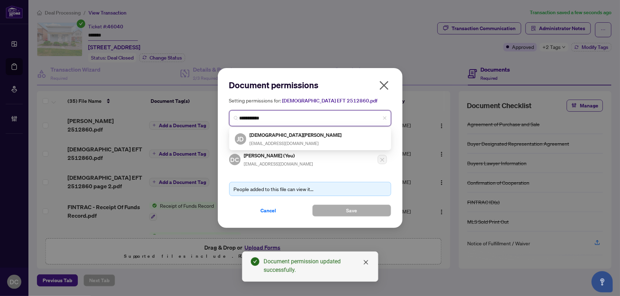
type input "**********"
click at [358, 134] on div "JD Jesabel De Venecia jesabeld@hotmail.com" at bounding box center [310, 139] width 151 height 16
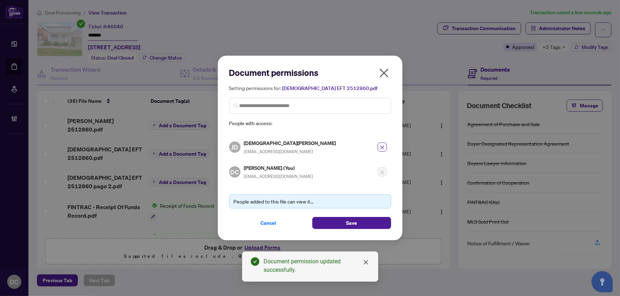
click at [358, 214] on div "People added to this file can view it... Cancel Save" at bounding box center [310, 207] width 162 height 43
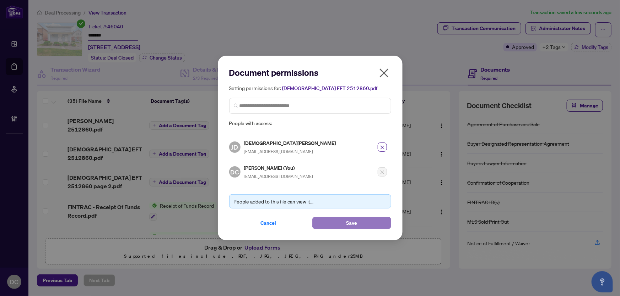
click at [358, 220] on button "Save" at bounding box center [351, 223] width 79 height 12
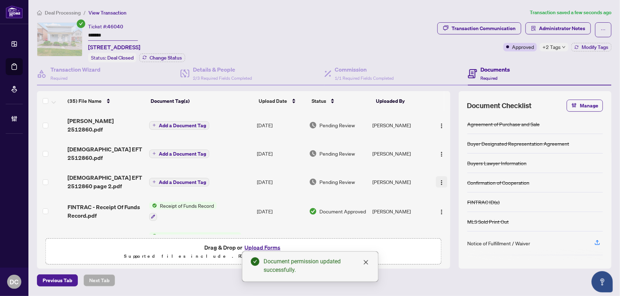
click at [439, 180] on img "button" at bounding box center [442, 183] width 6 height 6
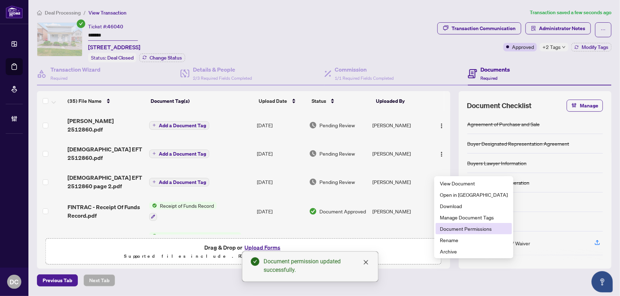
click at [457, 229] on span "Document Permissions" at bounding box center [474, 229] width 68 height 8
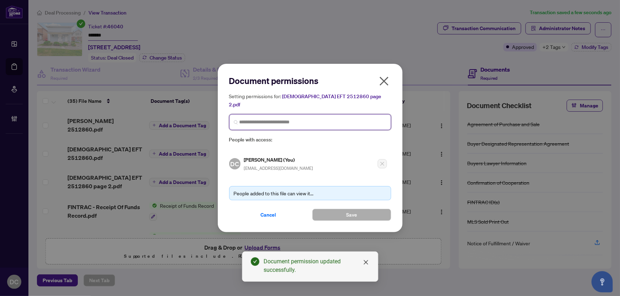
click at [322, 119] on input "search" at bounding box center [312, 122] width 147 height 7
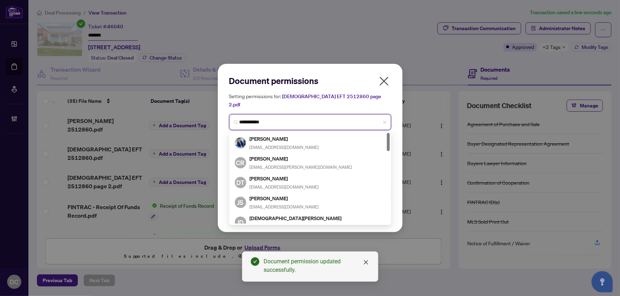
type input "**********"
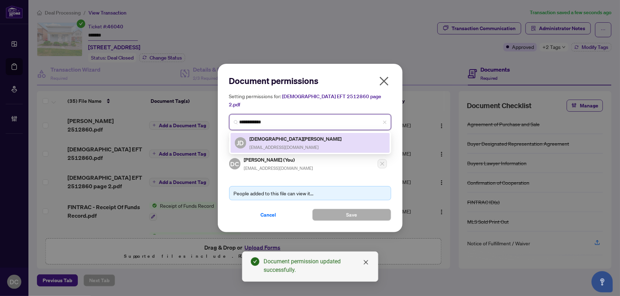
click at [303, 141] on div "JD Jesabel De Venecia jesabeld@hotmail.com" at bounding box center [310, 143] width 151 height 16
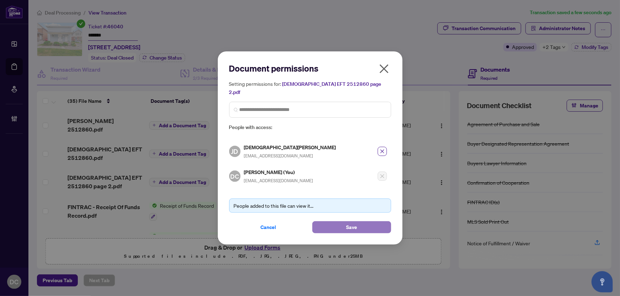
click at [331, 222] on button "Save" at bounding box center [351, 228] width 79 height 12
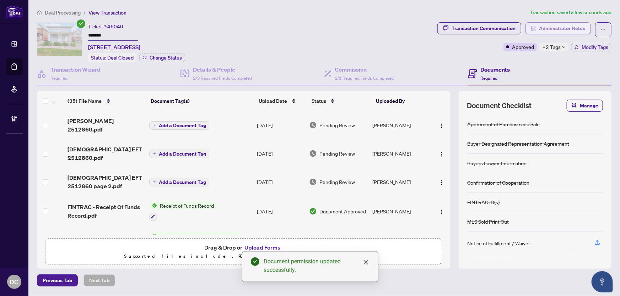
click at [539, 23] on span "Administrator Notes" at bounding box center [562, 28] width 46 height 11
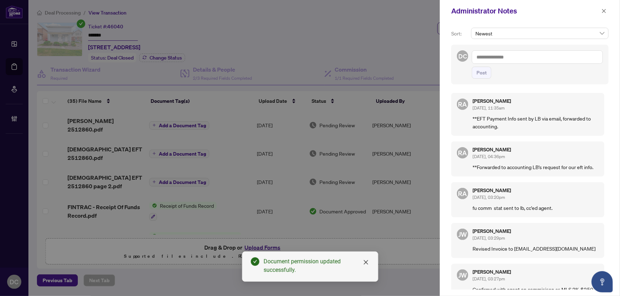
click at [522, 57] on textarea at bounding box center [537, 56] width 131 height 13
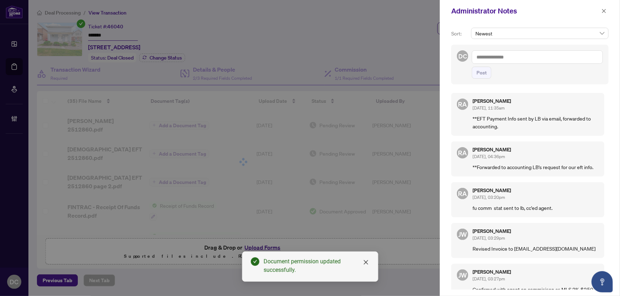
paste textarea "**********"
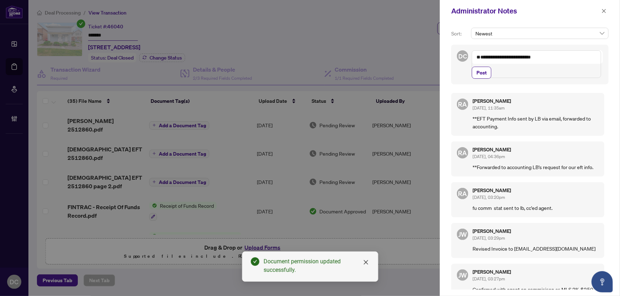
click at [554, 64] on textarea "**********" at bounding box center [536, 64] width 129 height 28
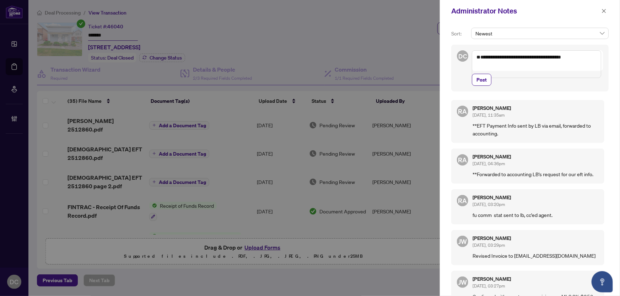
click at [478, 64] on textarea "**********" at bounding box center [536, 64] width 129 height 28
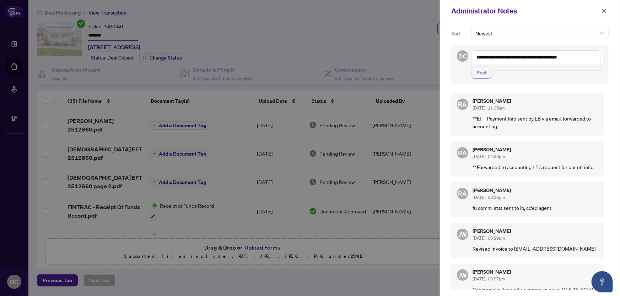
type textarea "**********"
click at [481, 78] on span "Post" at bounding box center [481, 72] width 10 height 11
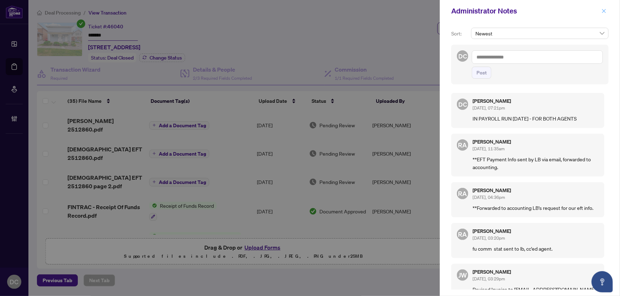
click at [604, 9] on icon "close" at bounding box center [603, 11] width 5 height 5
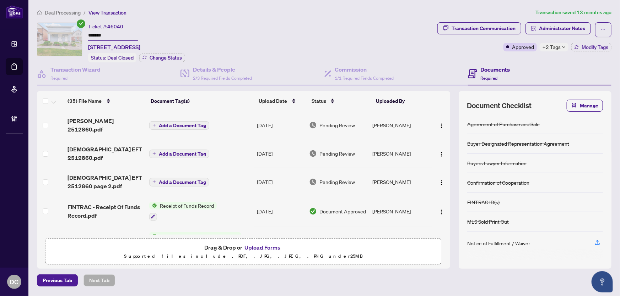
click at [563, 45] on div "+2 Tags" at bounding box center [553, 47] width 29 height 9
click at [465, 50] on div "Transaction Communication Administrator Notes Approved +2 Tags Modify Tags" at bounding box center [524, 36] width 174 height 29
click at [75, 10] on span "Deal Processing" at bounding box center [63, 13] width 36 height 6
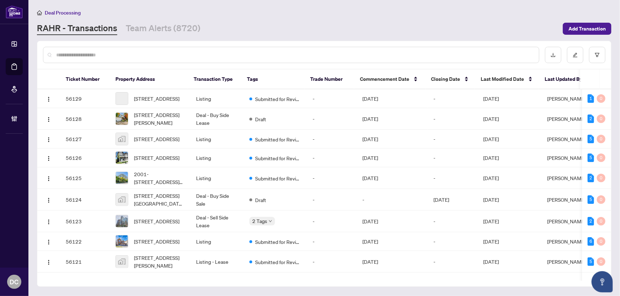
click at [129, 56] on input "text" at bounding box center [294, 55] width 477 height 8
paste input "*******"
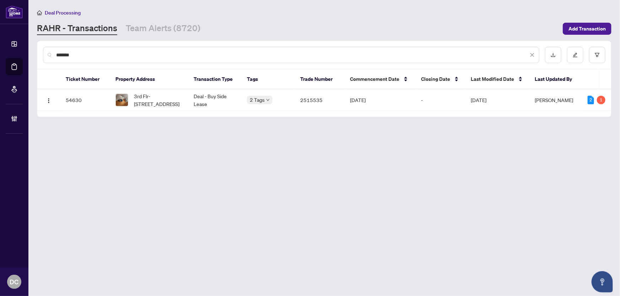
type input "*******"
click at [176, 97] on span "3rd Flr-61 Madison Ave, Toronto, Ontario M5R 2S3, Canada" at bounding box center [158, 100] width 48 height 16
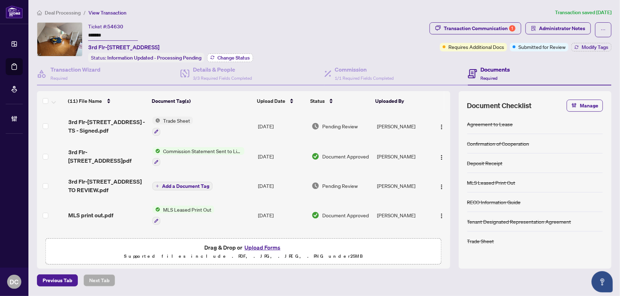
click at [241, 55] on span "Change Status" at bounding box center [233, 57] width 32 height 5
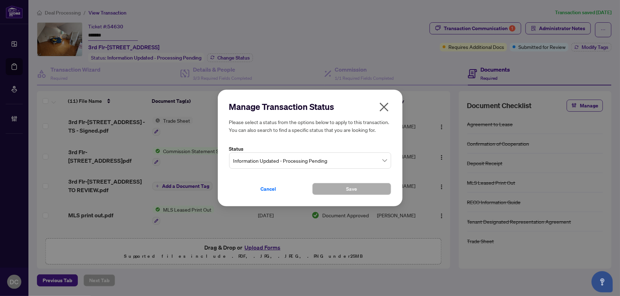
click at [299, 162] on span "Information Updated - Processing Pending" at bounding box center [309, 160] width 153 height 13
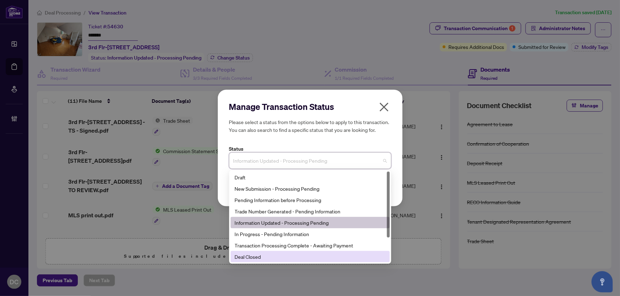
click at [272, 258] on div "Deal Closed" at bounding box center [310, 257] width 151 height 8
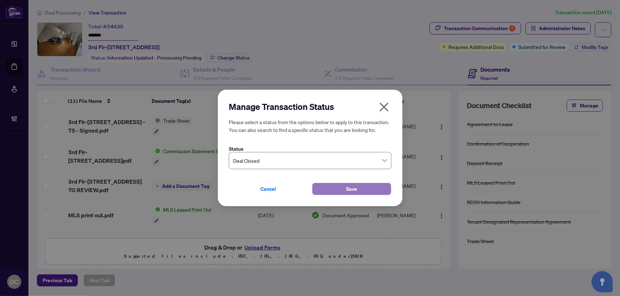
click at [346, 191] on span "Save" at bounding box center [351, 189] width 11 height 11
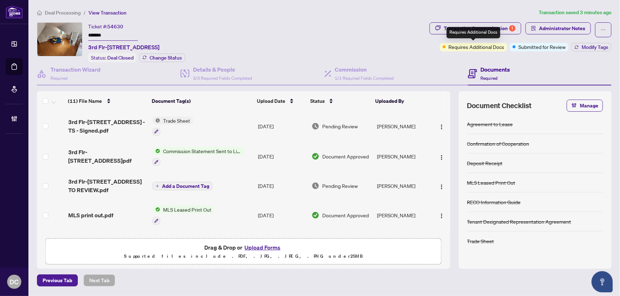
click at [482, 29] on div "Requires Additional Docs" at bounding box center [473, 32] width 54 height 11
click at [497, 26] on div "Transaction Communication 1" at bounding box center [479, 28] width 72 height 11
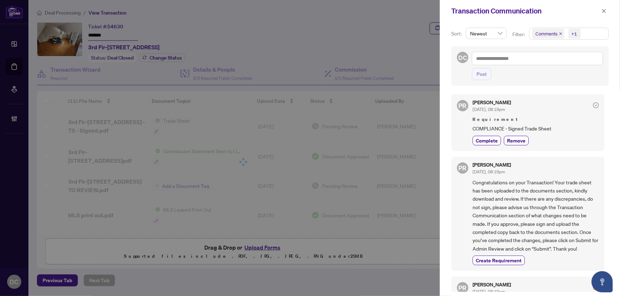
drag, startPoint x: 607, startPoint y: 7, endPoint x: 569, endPoint y: 113, distance: 112.0
click at [570, 107] on div "Transaction Communication Sort: Newest Filter: Comments +1 DC Post PR Puvitha R…" at bounding box center [530, 148] width 180 height 296
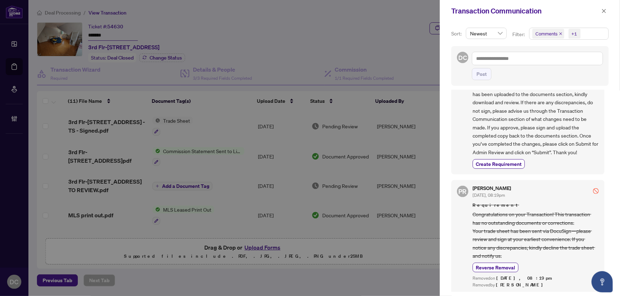
scroll to position [98, 0]
drag, startPoint x: 603, startPoint y: 10, endPoint x: 598, endPoint y: 10, distance: 4.6
click at [602, 10] on icon "close" at bounding box center [603, 11] width 5 height 5
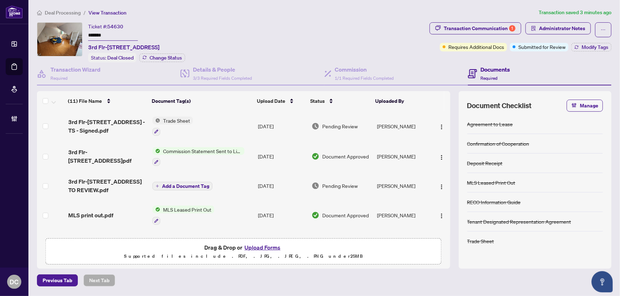
click at [232, 120] on td "Trade Sheet" at bounding box center [201, 126] width 105 height 31
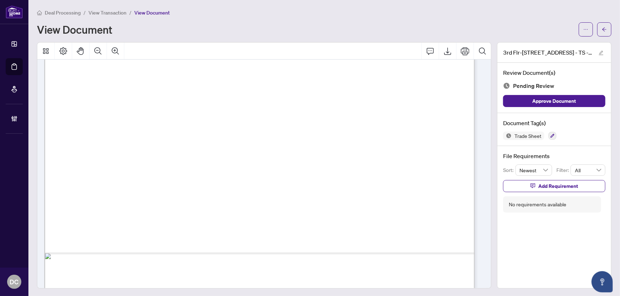
scroll to position [323, 0]
click at [601, 34] on span "button" at bounding box center [603, 29] width 5 height 11
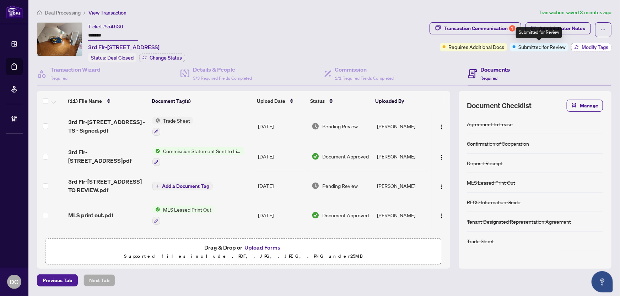
click at [584, 48] on span "Modify Tags" at bounding box center [594, 47] width 27 height 5
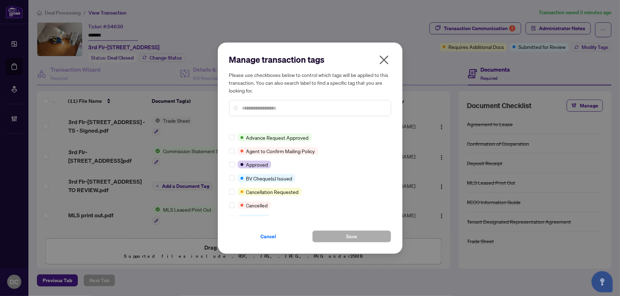
scroll to position [64, 0]
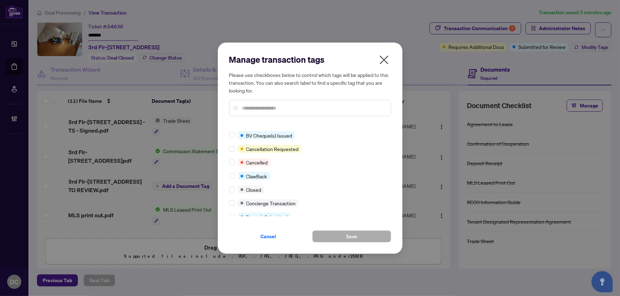
drag, startPoint x: 384, startPoint y: 58, endPoint x: 376, endPoint y: 58, distance: 8.2
click at [384, 58] on icon "close" at bounding box center [383, 59] width 11 height 11
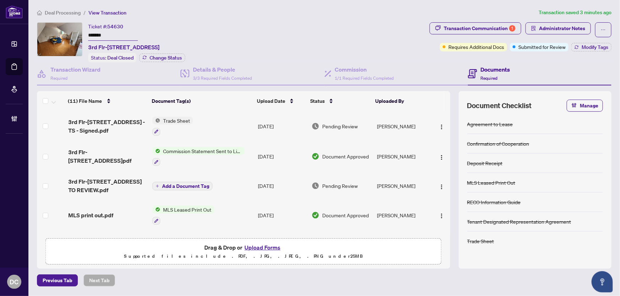
drag, startPoint x: 111, startPoint y: 36, endPoint x: 68, endPoint y: 34, distance: 43.7
click at [68, 34] on div "Ticket #: 54630 ******* 3rd Flr-61 Madison Ave, Toronto, Ontario M5R 2S3, Canad…" at bounding box center [232, 42] width 390 height 40
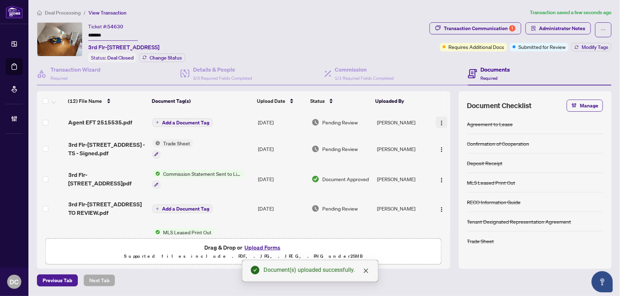
click at [441, 120] on img "button" at bounding box center [442, 123] width 6 height 6
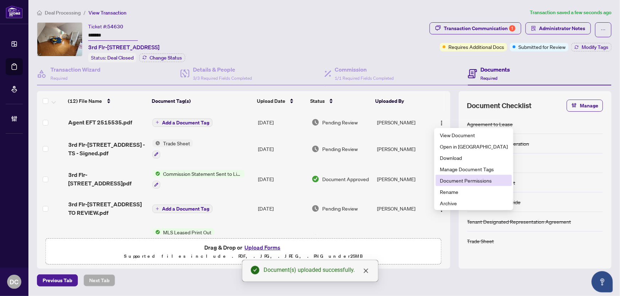
click at [462, 182] on span "Document Permissions" at bounding box center [474, 181] width 68 height 8
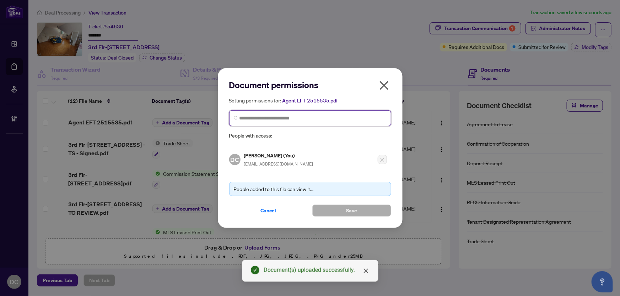
click at [296, 118] on input "search" at bounding box center [312, 118] width 147 height 7
type input "**********"
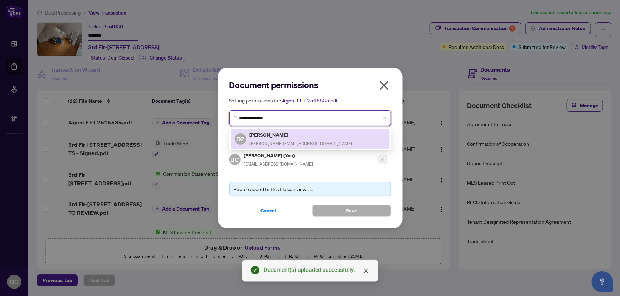
click at [290, 131] on div "DZ Daniela Zirizzotti daniela@danielarealestate.ca" at bounding box center [309, 139] width 159 height 20
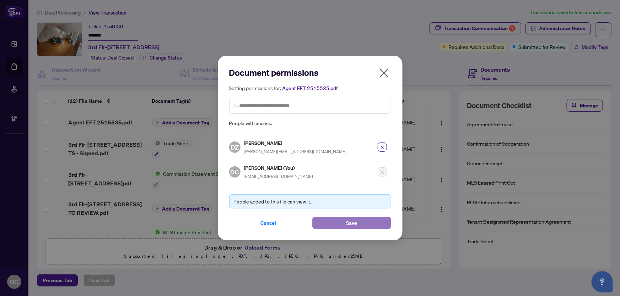
click at [349, 224] on span "Save" at bounding box center [351, 223] width 11 height 11
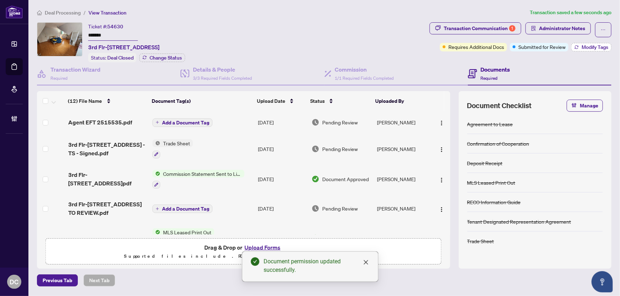
click at [581, 46] on button "Modify Tags" at bounding box center [591, 47] width 40 height 9
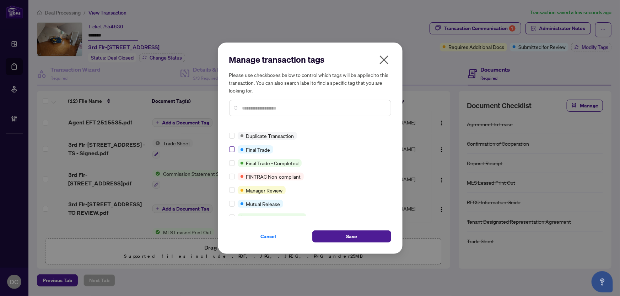
scroll to position [161, 0]
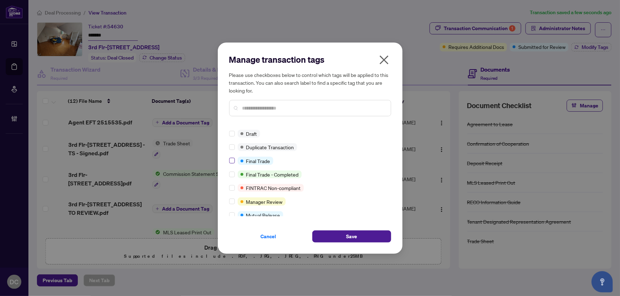
click at [231, 157] on label at bounding box center [232, 161] width 6 height 8
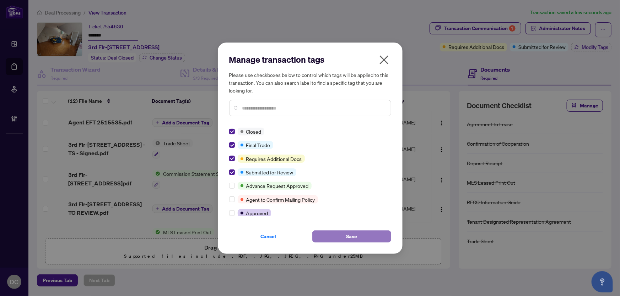
click at [348, 237] on span "Save" at bounding box center [351, 236] width 11 height 11
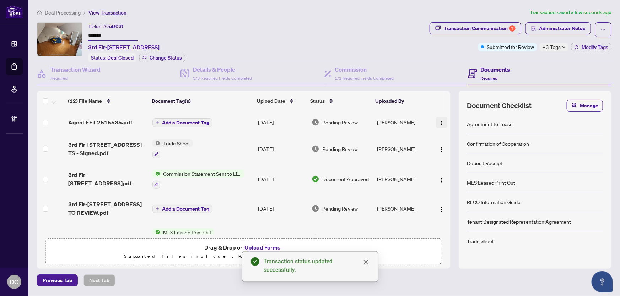
click at [439, 120] on img "button" at bounding box center [442, 123] width 6 height 6
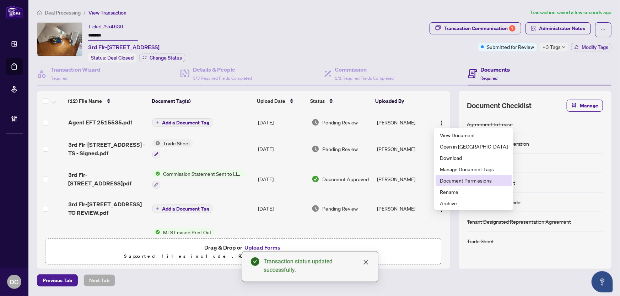
click at [451, 183] on span "Document Permissions" at bounding box center [474, 181] width 68 height 8
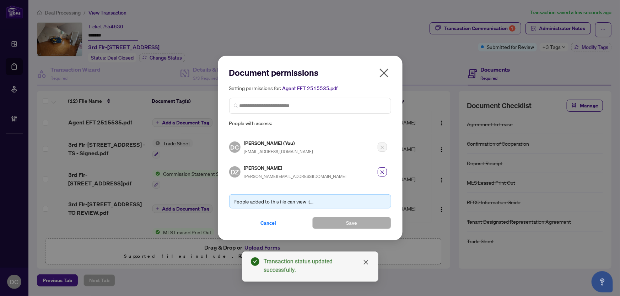
click at [386, 73] on icon "close" at bounding box center [383, 72] width 11 height 11
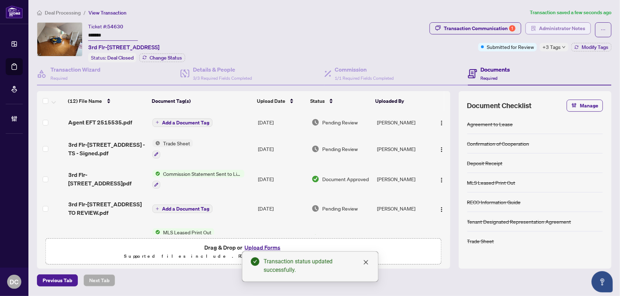
click at [549, 28] on span "Administrator Notes" at bounding box center [562, 28] width 46 height 11
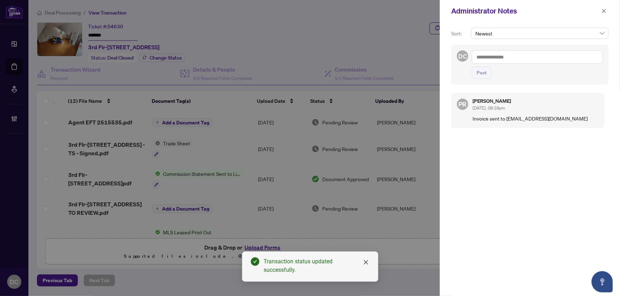
click at [516, 60] on textarea at bounding box center [537, 56] width 131 height 13
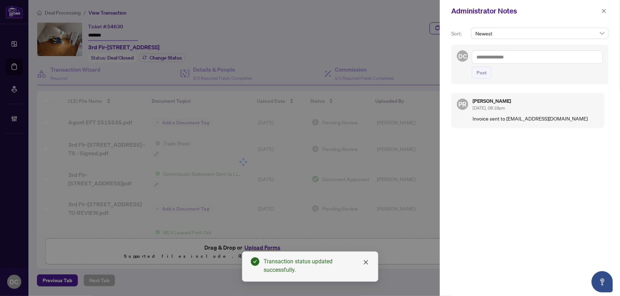
paste textarea "**********"
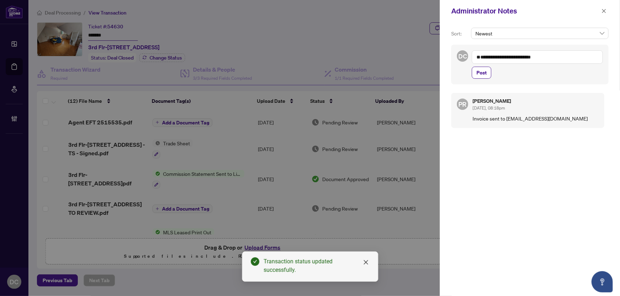
type textarea "**********"
drag, startPoint x: 484, startPoint y: 87, endPoint x: 437, endPoint y: 81, distance: 47.4
click at [483, 78] on span "Post" at bounding box center [481, 72] width 10 height 11
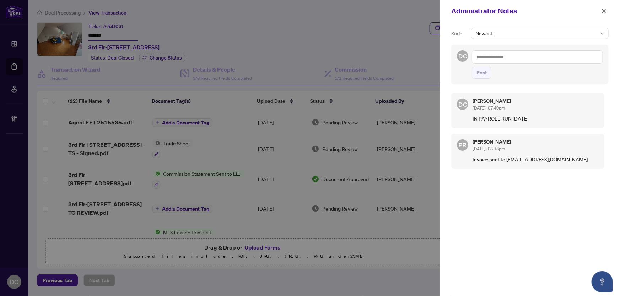
click at [608, 12] on div "Administrator Notes" at bounding box center [530, 11] width 180 height 22
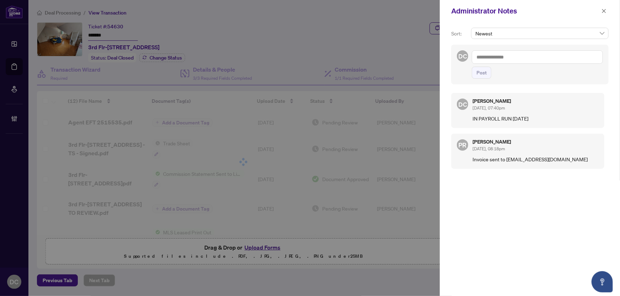
click at [594, 10] on div "Administrator Notes" at bounding box center [525, 11] width 148 height 11
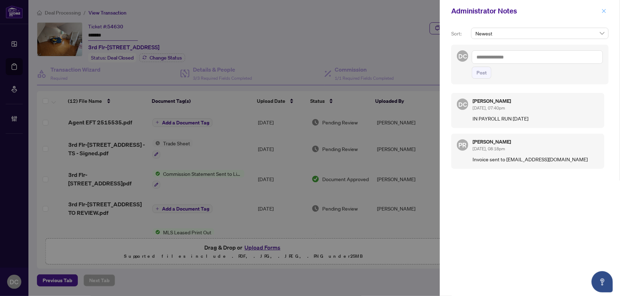
drag, startPoint x: 603, startPoint y: 11, endPoint x: 599, endPoint y: 10, distance: 4.4
click at [603, 11] on icon "close" at bounding box center [604, 11] width 4 height 4
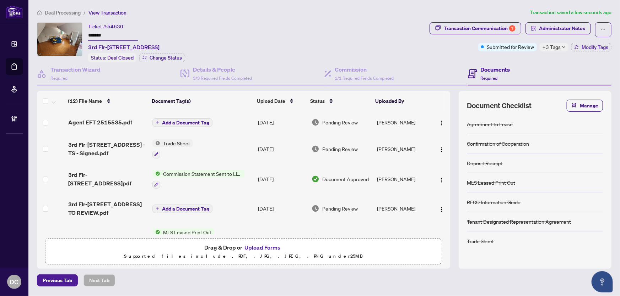
click at [73, 14] on span "Deal Processing" at bounding box center [63, 13] width 36 height 6
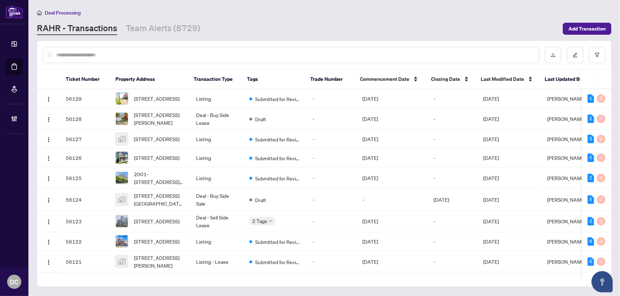
click at [167, 56] on input "text" at bounding box center [294, 55] width 477 height 8
click at [159, 56] on input "text" at bounding box center [294, 55] width 477 height 8
paste input "*******"
type input "*******"
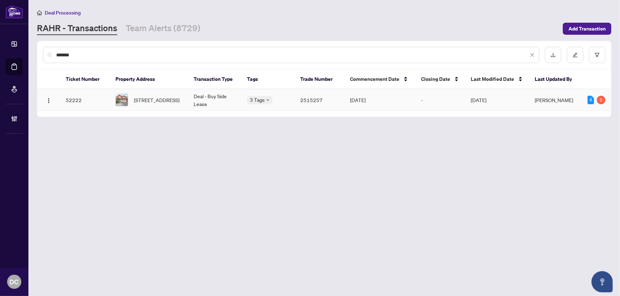
click at [159, 96] on span "1040 Eager Rd, Milton, Ontario L9T 6T1, Canada" at bounding box center [156, 100] width 45 height 8
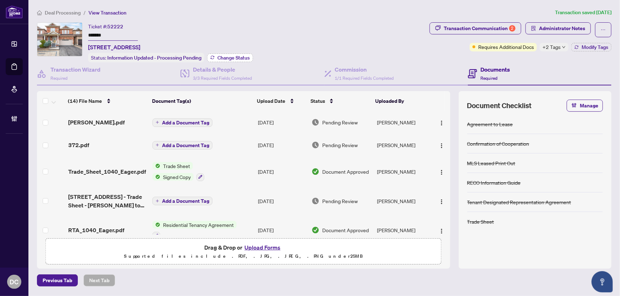
click at [236, 55] on span "Change Status" at bounding box center [233, 57] width 32 height 5
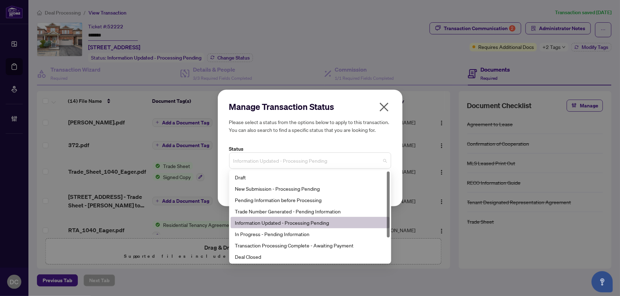
click at [348, 164] on span "Information Updated - Processing Pending" at bounding box center [309, 160] width 153 height 13
click at [274, 258] on div "Deal Closed" at bounding box center [310, 257] width 151 height 8
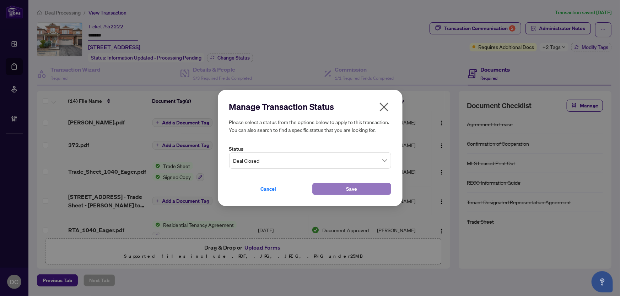
click at [333, 189] on button "Save" at bounding box center [351, 189] width 79 height 12
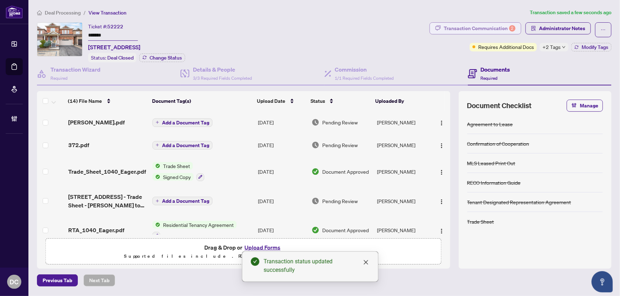
click at [497, 29] on div "Transaction Communication 2" at bounding box center [479, 28] width 72 height 11
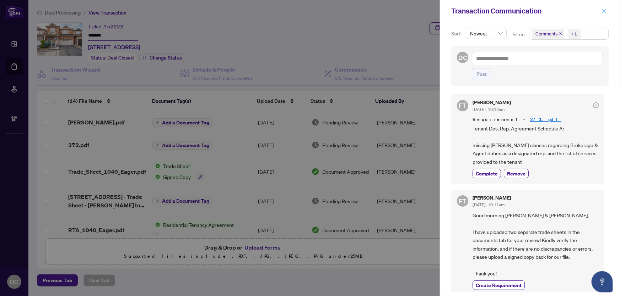
click at [604, 9] on icon "close" at bounding box center [603, 11] width 5 height 5
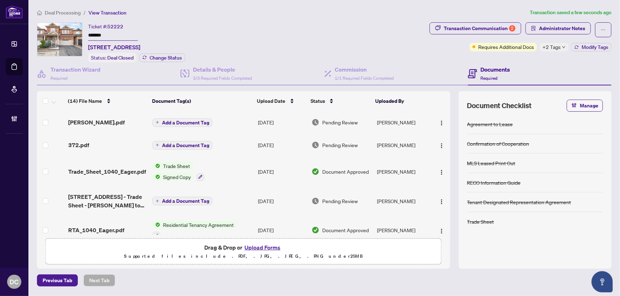
click at [235, 145] on td "Add a Document Tag" at bounding box center [201, 145] width 105 height 23
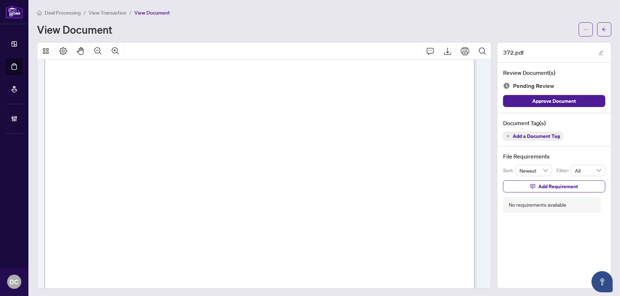
scroll to position [2624, 0]
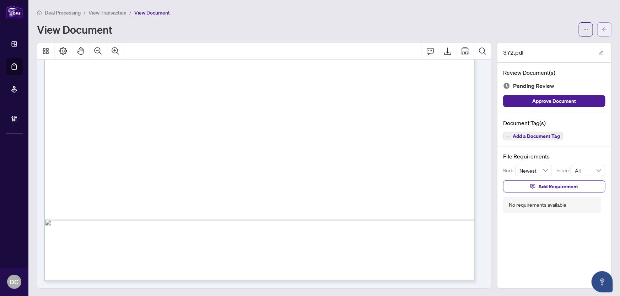
click at [601, 32] on span "button" at bounding box center [603, 29] width 5 height 11
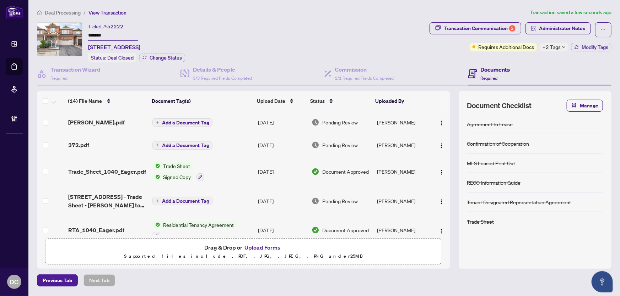
click at [125, 121] on div "Walter.pdf" at bounding box center [107, 122] width 79 height 9
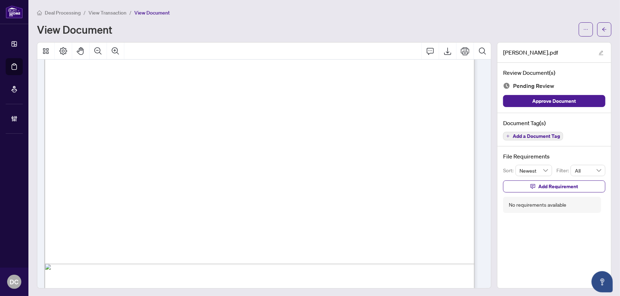
scroll to position [341, 0]
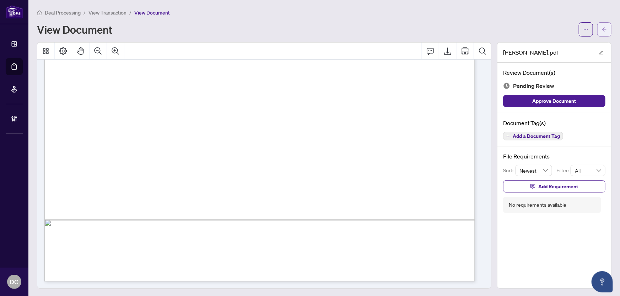
click at [601, 31] on icon "arrow-left" at bounding box center [603, 29] width 5 height 5
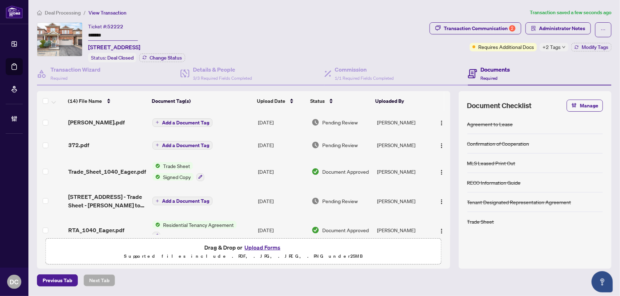
click at [235, 172] on td "Trade Sheet Signed Copy" at bounding box center [201, 172] width 105 height 31
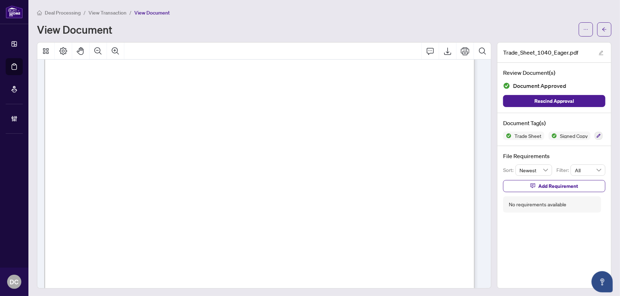
scroll to position [194, 0]
click at [597, 32] on button "button" at bounding box center [604, 29] width 14 height 14
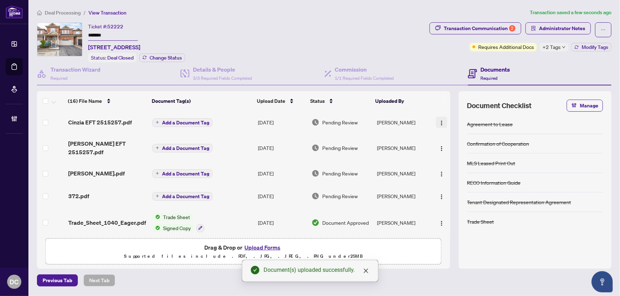
click at [440, 120] on img "button" at bounding box center [442, 123] width 6 height 6
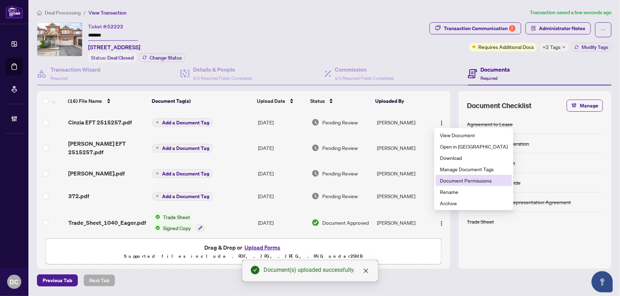
click at [461, 181] on span "Document Permissions" at bounding box center [474, 181] width 68 height 8
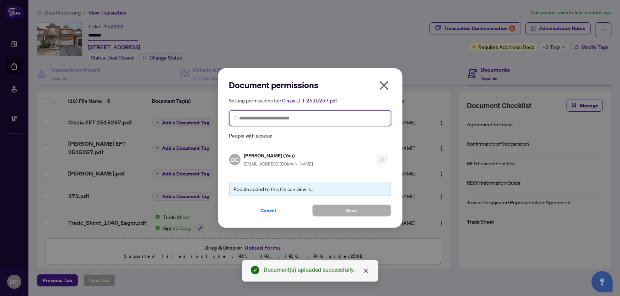
click at [290, 118] on input "search" at bounding box center [312, 118] width 147 height 7
type input "**********"
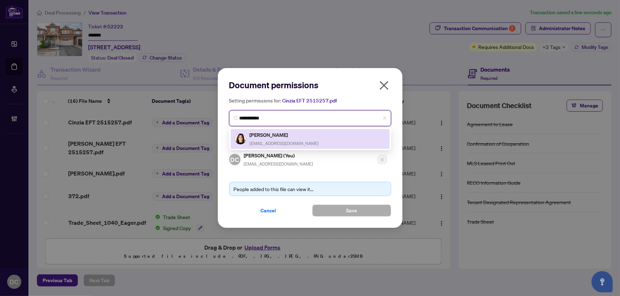
click at [289, 137] on h5 "Cinzia Carretta" at bounding box center [284, 135] width 69 height 8
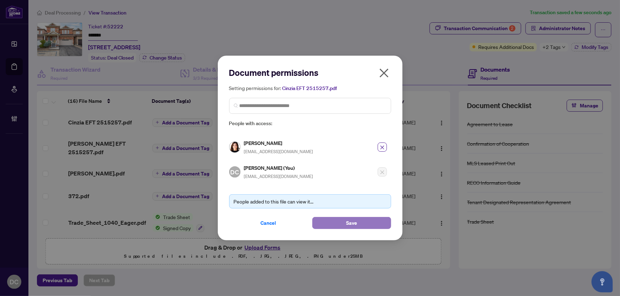
click at [348, 223] on span "Save" at bounding box center [351, 223] width 11 height 11
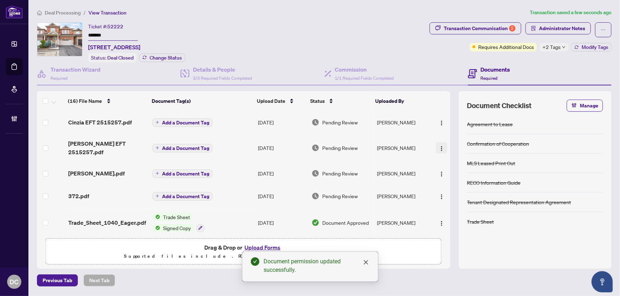
click at [439, 146] on img "button" at bounding box center [442, 149] width 6 height 6
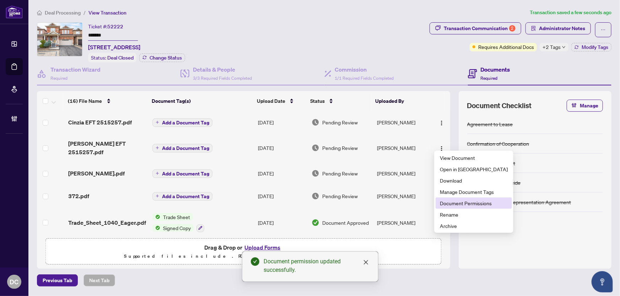
click at [457, 206] on span "Document Permissions" at bounding box center [474, 204] width 68 height 8
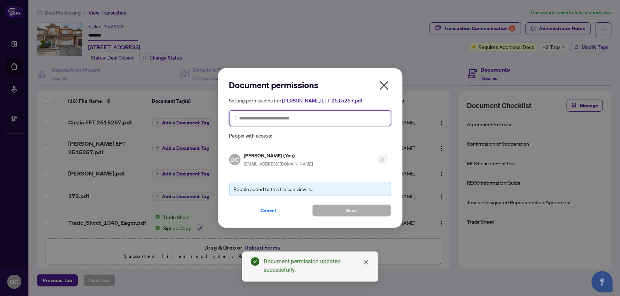
click at [257, 115] on input "search" at bounding box center [312, 118] width 147 height 7
type input "*********"
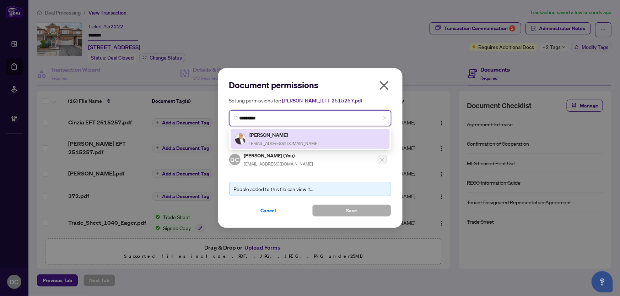
click at [298, 138] on h5 "Walter Caceres" at bounding box center [284, 135] width 69 height 8
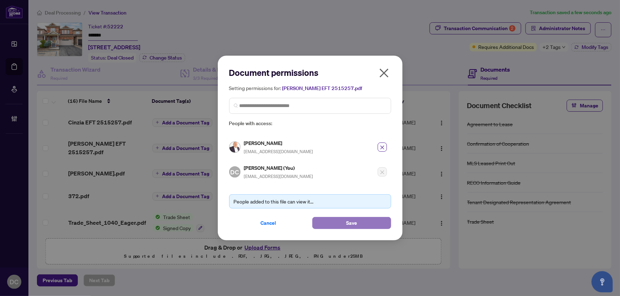
click at [353, 223] on span "Save" at bounding box center [351, 223] width 11 height 11
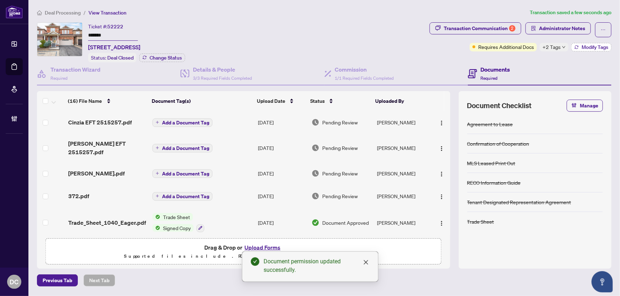
click at [577, 46] on icon "button" at bounding box center [576, 45] width 4 height 1
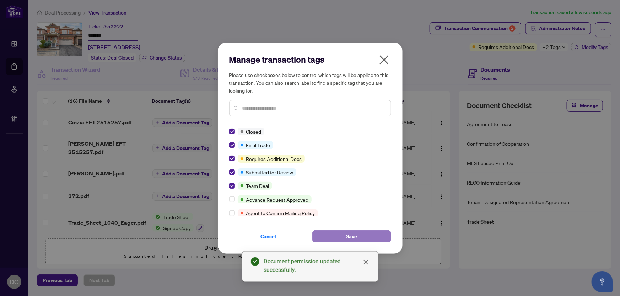
click at [344, 237] on button "Save" at bounding box center [351, 237] width 79 height 12
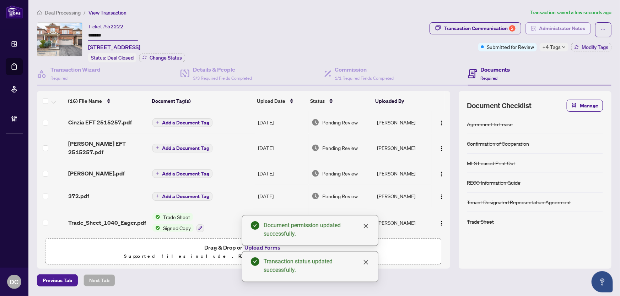
click at [573, 26] on span "Administrator Notes" at bounding box center [562, 28] width 46 height 11
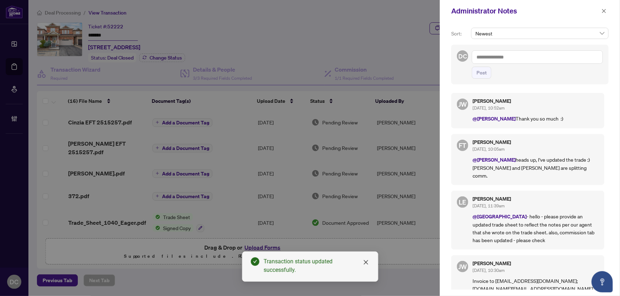
click at [495, 54] on textarea at bounding box center [537, 56] width 131 height 13
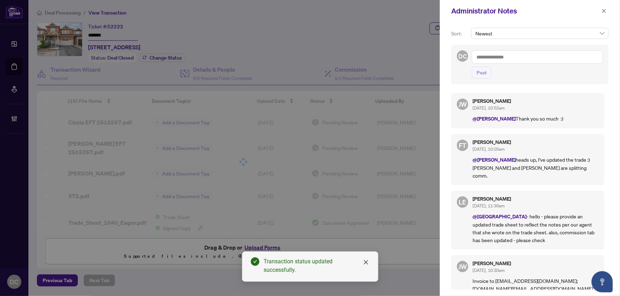
paste textarea "**********"
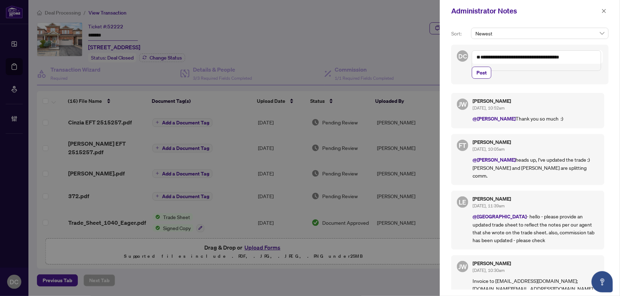
drag, startPoint x: 477, startPoint y: 64, endPoint x: 473, endPoint y: 65, distance: 4.0
click at [477, 64] on textarea "**********" at bounding box center [536, 60] width 129 height 21
type textarea "**********"
click at [483, 71] on span "Post" at bounding box center [481, 72] width 10 height 11
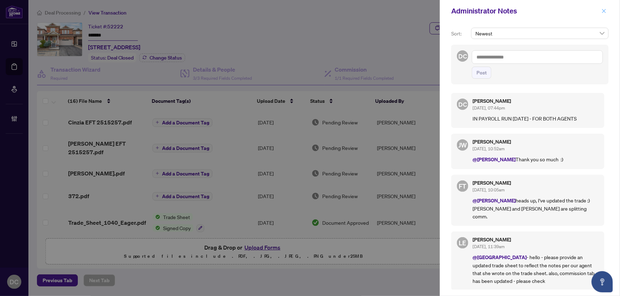
click at [604, 11] on icon "close" at bounding box center [603, 11] width 5 height 5
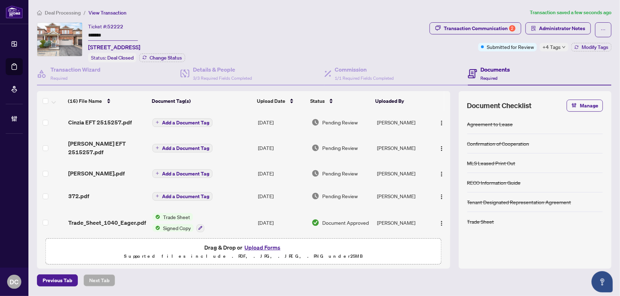
click at [547, 46] on span "+4 Tags" at bounding box center [551, 47] width 18 height 8
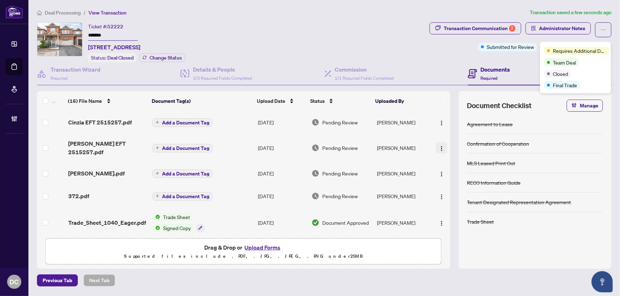
click at [439, 146] on img "button" at bounding box center [442, 149] width 6 height 6
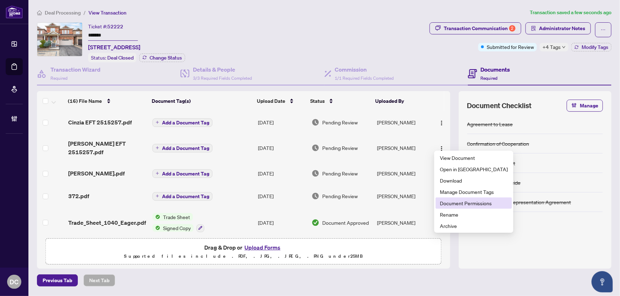
click at [450, 206] on span "Document Permissions" at bounding box center [474, 204] width 68 height 8
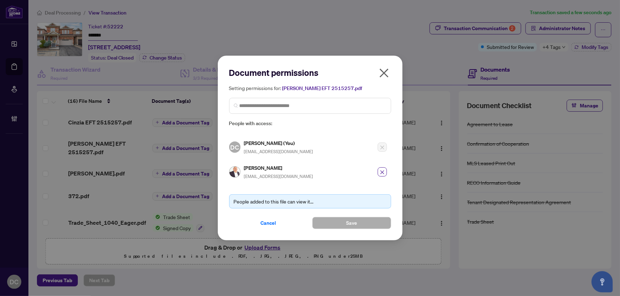
click at [386, 78] on icon "close" at bounding box center [383, 72] width 11 height 11
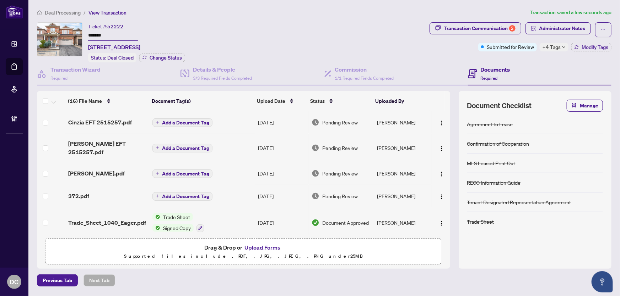
click at [54, 13] on span "Deal Processing" at bounding box center [63, 13] width 36 height 6
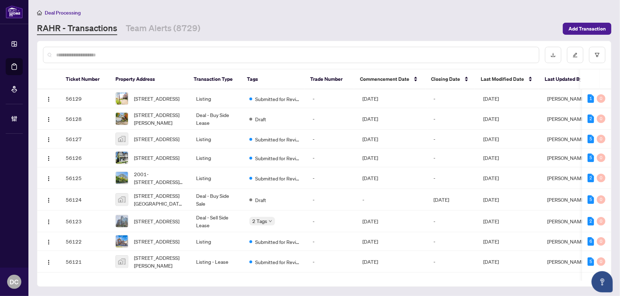
click at [200, 55] on input "text" at bounding box center [294, 55] width 477 height 8
paste input "*******"
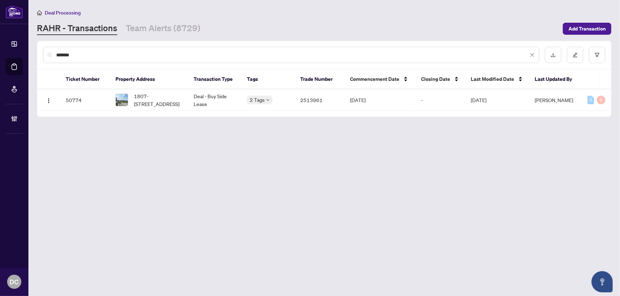
type input "*******"
click at [148, 97] on span "1807-21 Iceboat Terr, Toronto, Ontario M5V 4A9, Canada" at bounding box center [158, 100] width 48 height 16
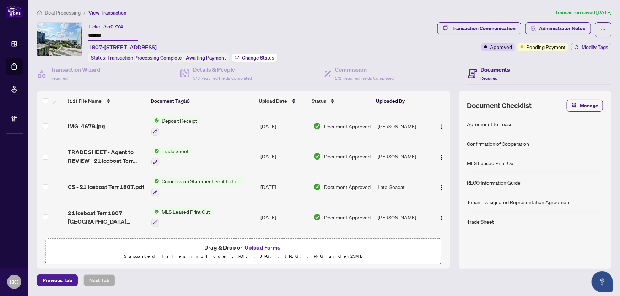
click at [262, 60] on button "Change Status" at bounding box center [255, 58] width 46 height 9
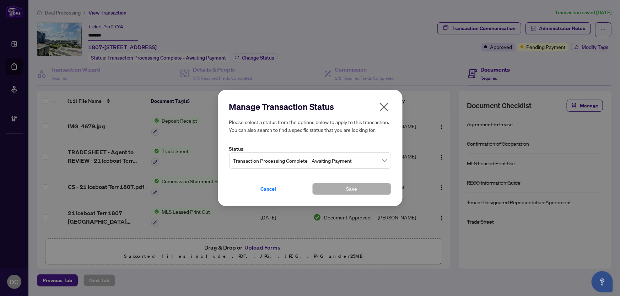
click at [316, 158] on span "Transaction Processing Complete - Awaiting Payment" at bounding box center [309, 160] width 153 height 13
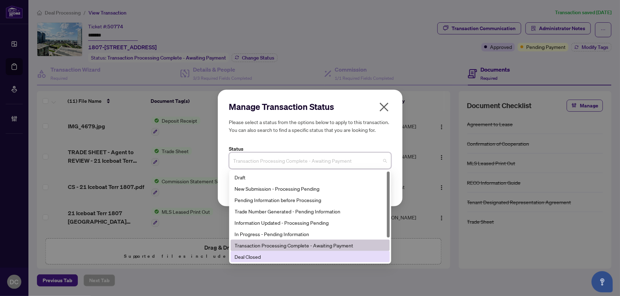
click at [276, 258] on div "Deal Closed" at bounding box center [310, 257] width 151 height 8
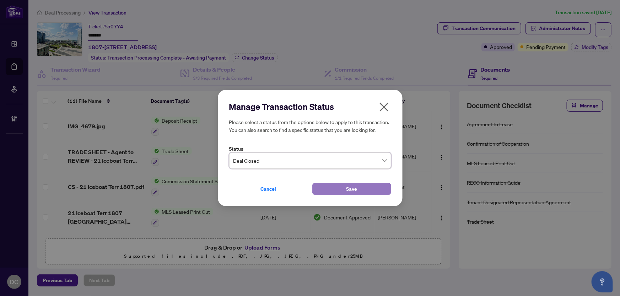
click at [338, 190] on button "Save" at bounding box center [351, 189] width 79 height 12
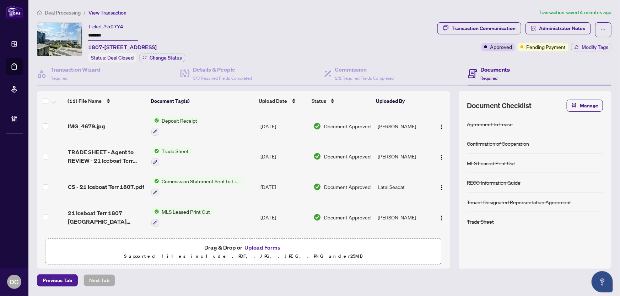
click at [220, 156] on td "Trade Sheet" at bounding box center [202, 157] width 109 height 31
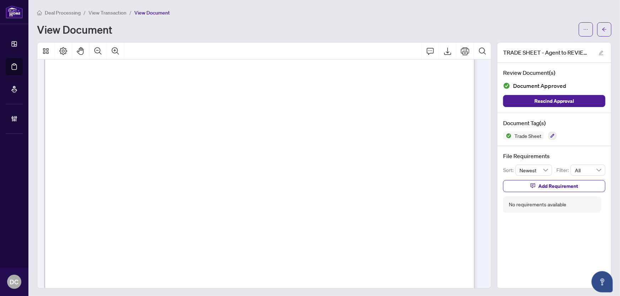
scroll to position [129, 0]
click at [601, 31] on icon "arrow-left" at bounding box center [603, 29] width 5 height 5
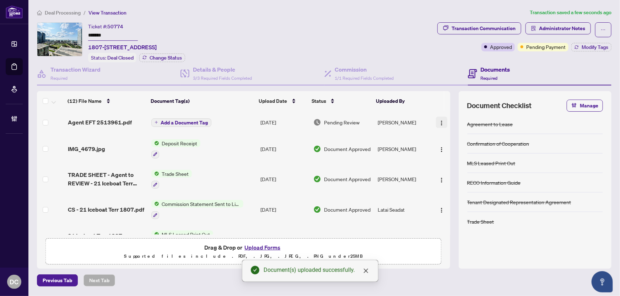
click at [440, 121] on img "button" at bounding box center [442, 123] width 6 height 6
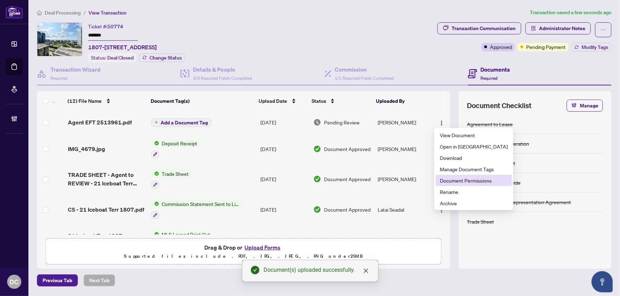
click at [455, 181] on span "Document Permissions" at bounding box center [474, 181] width 68 height 8
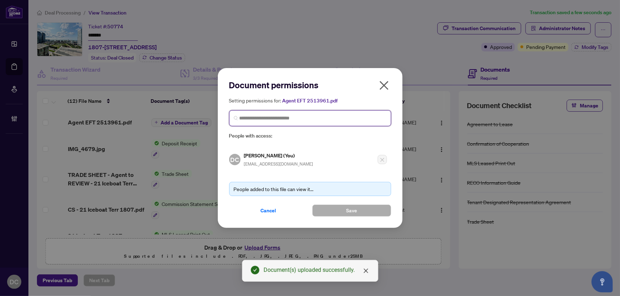
click at [355, 119] on input "search" at bounding box center [312, 118] width 147 height 7
type input "********"
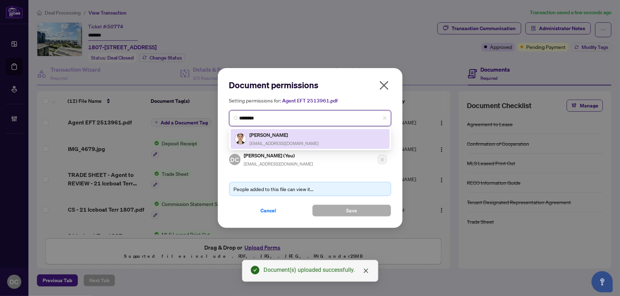
click at [338, 135] on div "Euna Lee eunalee.agent@gmail.com" at bounding box center [310, 139] width 151 height 16
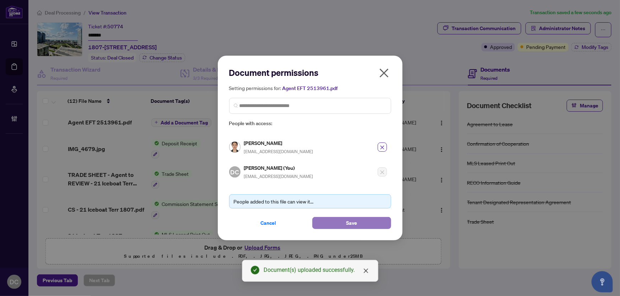
click at [335, 223] on button "Save" at bounding box center [351, 223] width 79 height 12
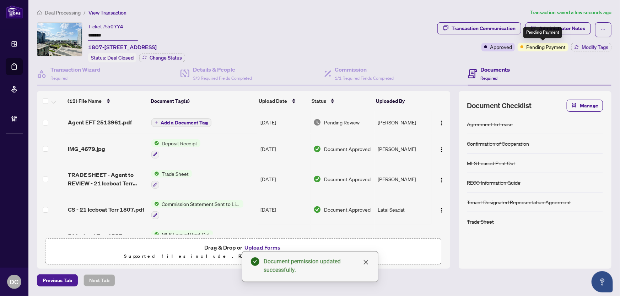
click at [560, 47] on span "Pending Payment" at bounding box center [545, 47] width 39 height 8
click at [590, 48] on span "Modify Tags" at bounding box center [594, 47] width 27 height 5
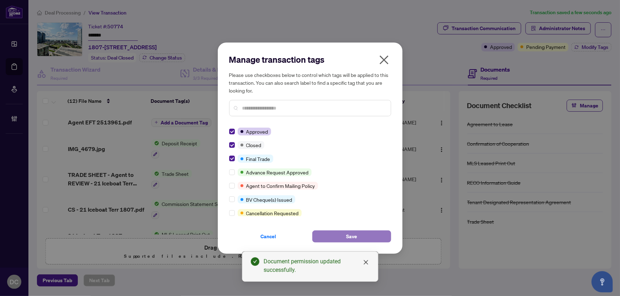
click at [326, 236] on button "Save" at bounding box center [351, 237] width 79 height 12
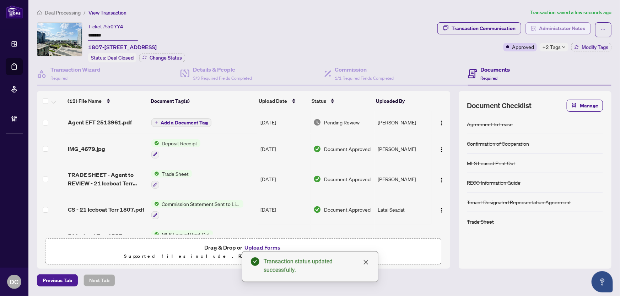
click at [565, 28] on span "Administrator Notes" at bounding box center [562, 28] width 46 height 11
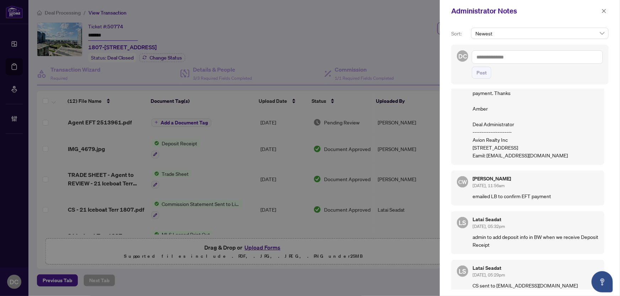
scroll to position [123, 0]
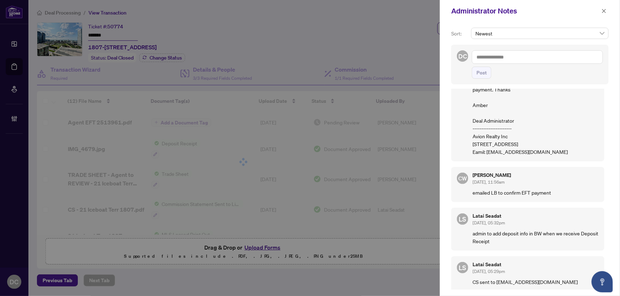
click at [515, 55] on textarea at bounding box center [537, 56] width 131 height 13
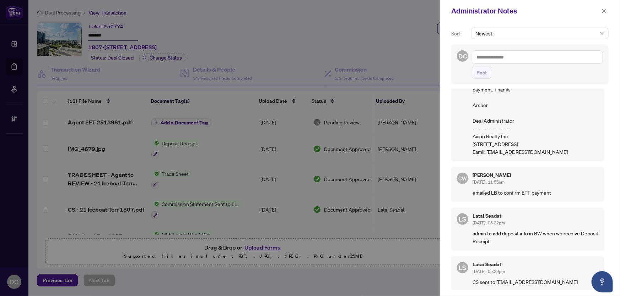
paste textarea "**********"
type textarea "**********"
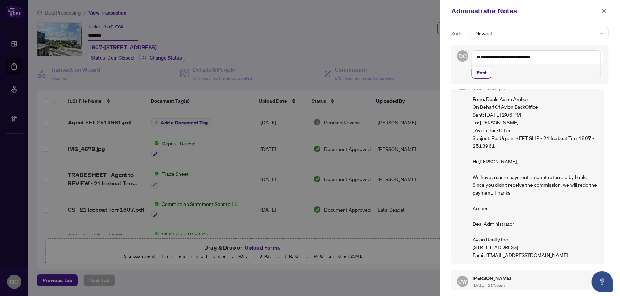
scroll to position [0, 0]
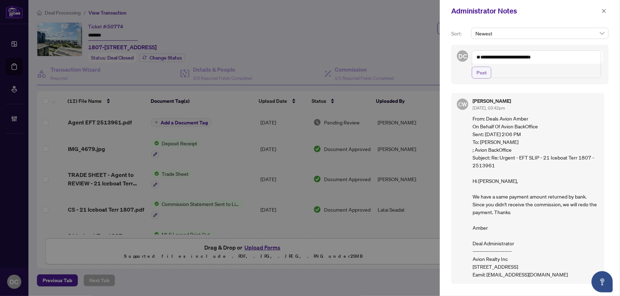
click at [479, 78] on span "Post" at bounding box center [481, 72] width 10 height 11
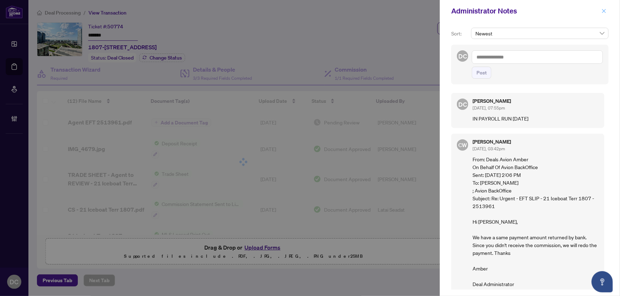
click at [606, 9] on icon "close" at bounding box center [603, 11] width 5 height 5
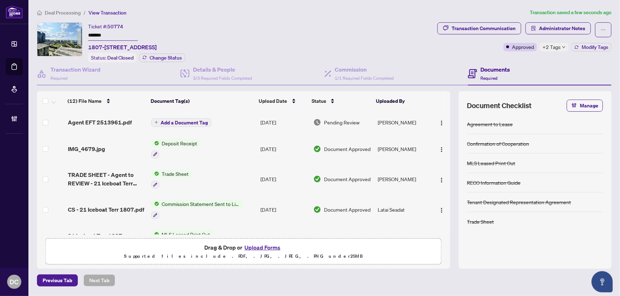
click at [551, 50] on span "+2 Tags" at bounding box center [551, 47] width 18 height 8
click at [510, 56] on div "Transaction Communication Administrator Notes Approved +2 Tags Modify Tags" at bounding box center [524, 42] width 177 height 40
click at [440, 124] on img "button" at bounding box center [442, 123] width 6 height 6
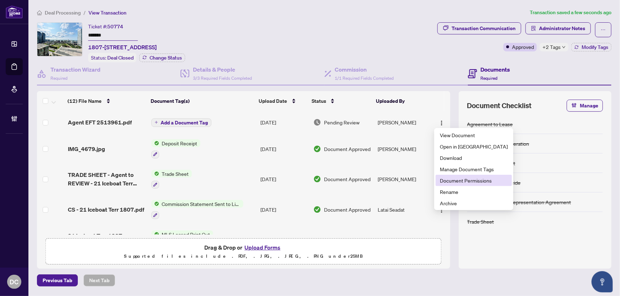
click at [438, 180] on li "Document Permissions" at bounding box center [473, 180] width 76 height 11
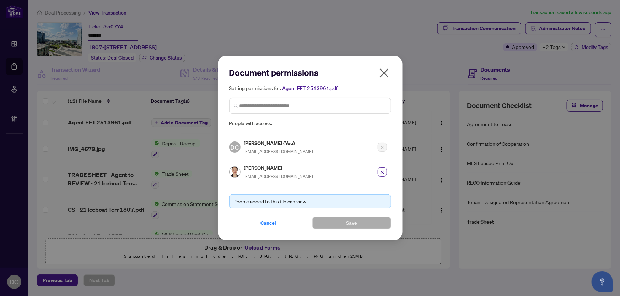
click at [383, 76] on icon "close" at bounding box center [383, 72] width 11 height 11
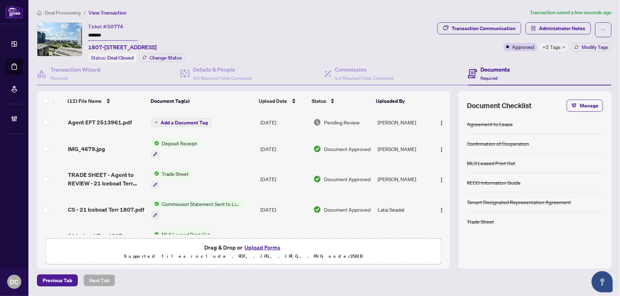
click at [65, 13] on span "Deal Processing" at bounding box center [63, 13] width 36 height 6
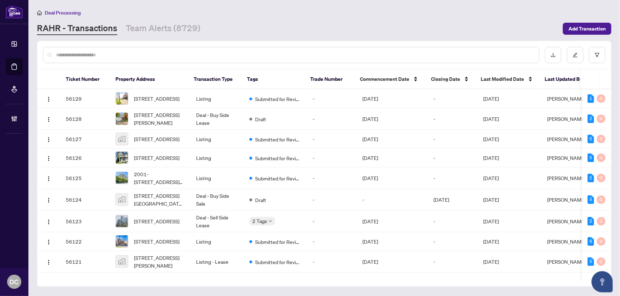
click at [146, 61] on div at bounding box center [291, 55] width 496 height 16
click at [149, 54] on input "text" at bounding box center [294, 55] width 477 height 8
paste input "*******"
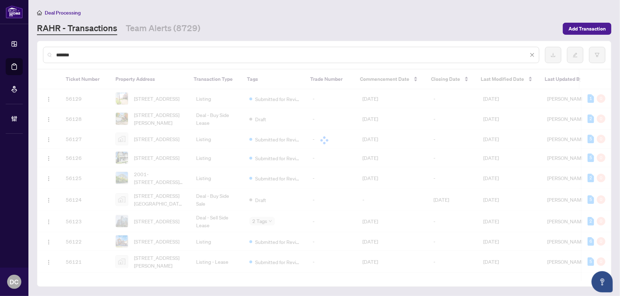
type input "*******"
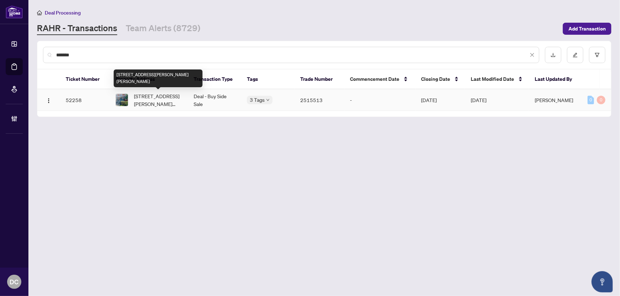
click at [137, 104] on span "220-308 John St, Markham, Ontario L3T 0A7, Canada" at bounding box center [158, 100] width 48 height 16
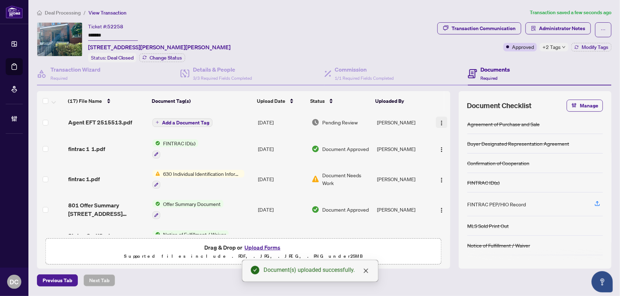
click at [439, 121] on img "button" at bounding box center [442, 123] width 6 height 6
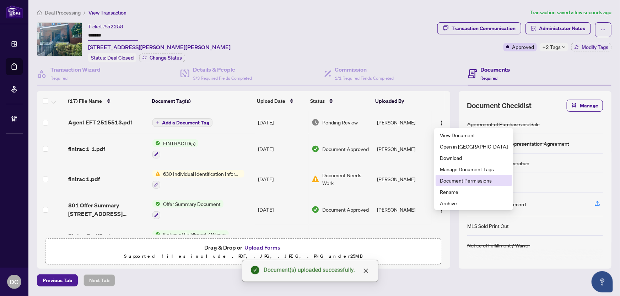
click at [458, 180] on span "Document Permissions" at bounding box center [474, 181] width 68 height 8
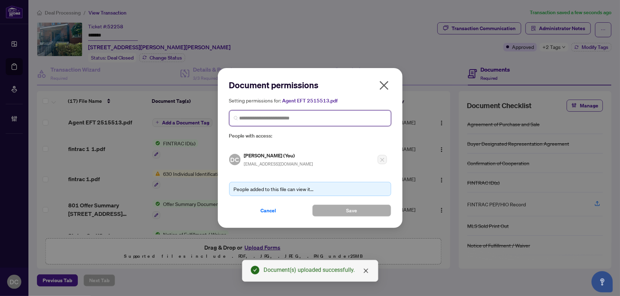
click at [323, 116] on input "search" at bounding box center [312, 118] width 147 height 7
type input "******"
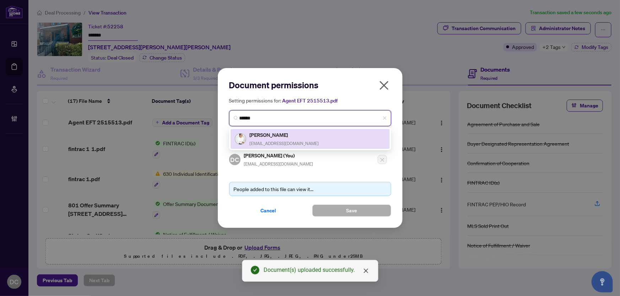
click at [314, 138] on div "Rafaya Dardha rafayadardha@gmail.com" at bounding box center [310, 139] width 151 height 16
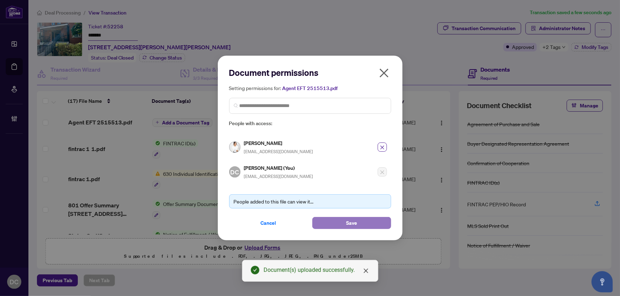
click at [347, 224] on span "Save" at bounding box center [351, 223] width 11 height 11
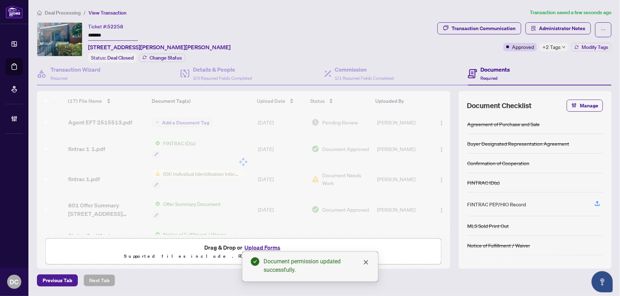
click at [551, 47] on body "Dashboard Deal Processing Mortgage Referrals Brokerage Management DC Dawn Chan …" at bounding box center [310, 148] width 620 height 296
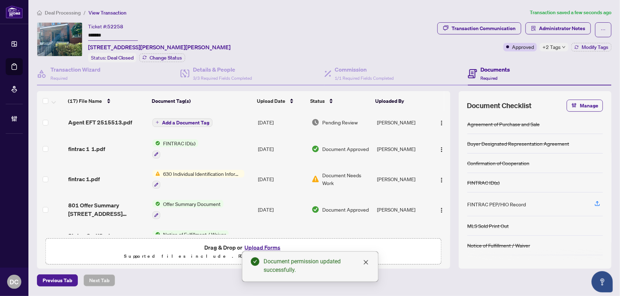
click at [555, 50] on span "+2 Tags" at bounding box center [551, 47] width 18 height 8
click at [511, 57] on div "Transaction Communication Administrator Notes Approved +2 Tags Modify Tags" at bounding box center [524, 42] width 177 height 40
click at [585, 48] on span "Modify Tags" at bounding box center [594, 47] width 27 height 5
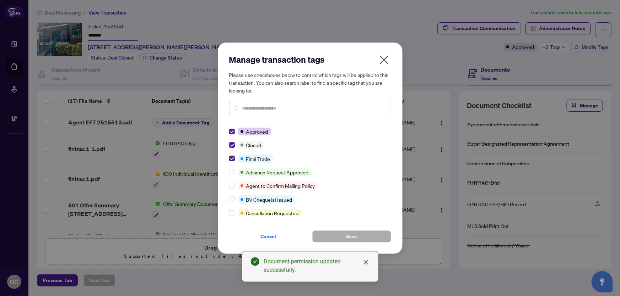
click at [385, 58] on icon "close" at bounding box center [383, 59] width 11 height 11
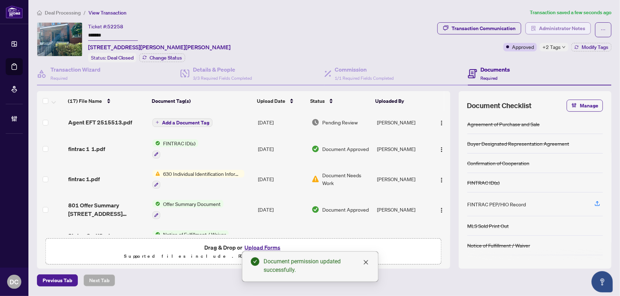
click at [575, 25] on span "Administrator Notes" at bounding box center [562, 28] width 46 height 11
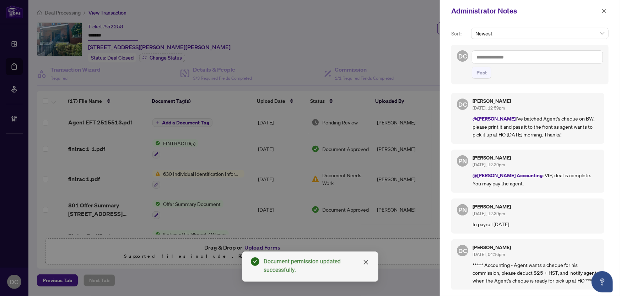
click at [565, 57] on textarea at bounding box center [537, 56] width 131 height 13
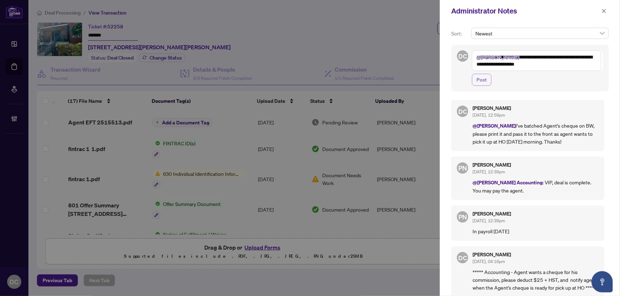
type textarea "**********"
click at [483, 78] on span "Post" at bounding box center [481, 79] width 10 height 11
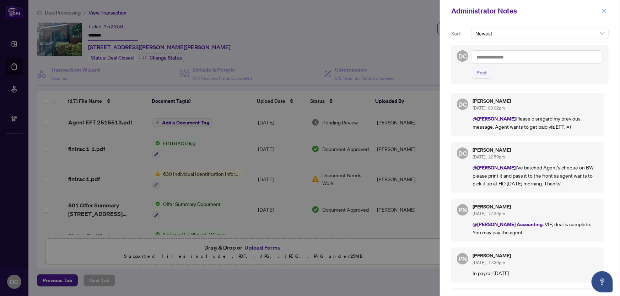
click at [606, 10] on button "button" at bounding box center [603, 11] width 9 height 9
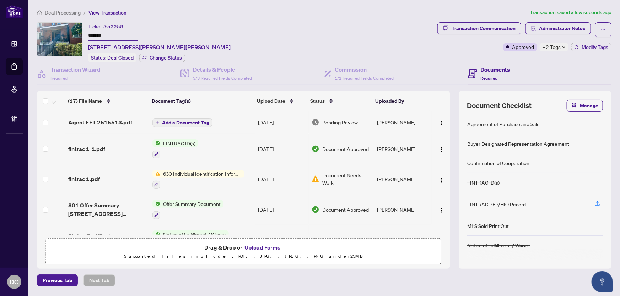
click at [196, 120] on span "Add a Document Tag" at bounding box center [185, 122] width 47 height 5
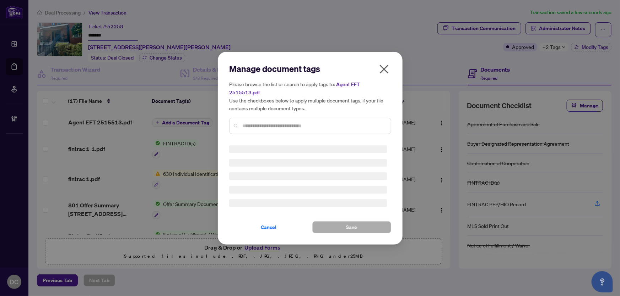
click at [288, 120] on div "Manage document tags Please browse the list or search to apply tags to: Agent E…" at bounding box center [310, 101] width 162 height 77
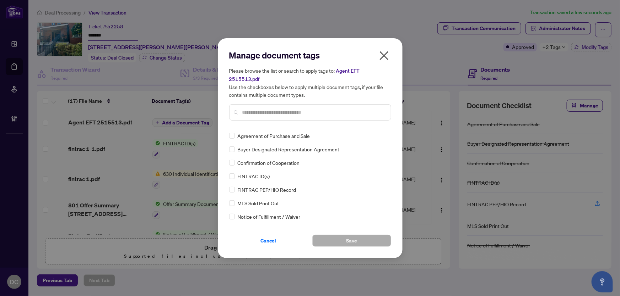
click at [304, 109] on input "text" at bounding box center [313, 113] width 143 height 8
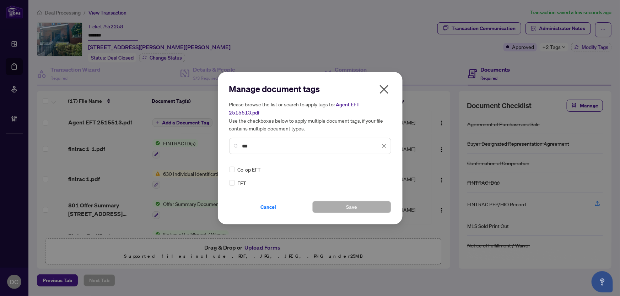
type input "***"
click at [386, 168] on icon at bounding box center [384, 169] width 4 height 3
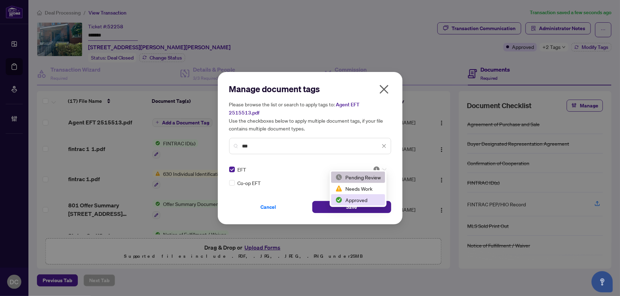
click at [363, 200] on div "Approved" at bounding box center [357, 200] width 45 height 8
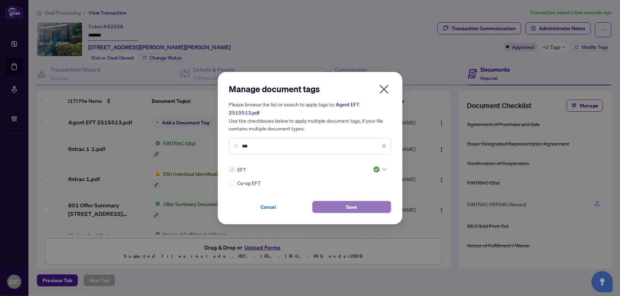
click at [363, 202] on button "Save" at bounding box center [351, 207] width 79 height 12
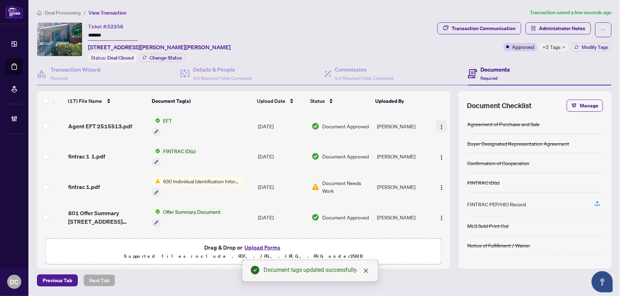
click at [439, 126] on img "button" at bounding box center [442, 127] width 6 height 6
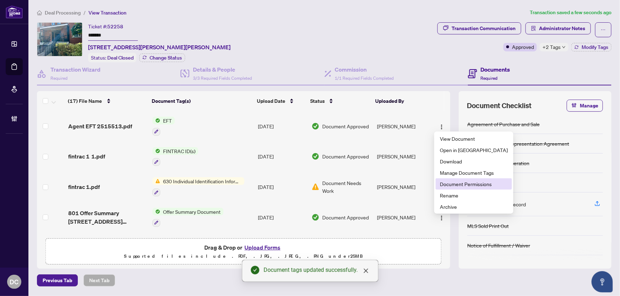
click at [454, 183] on span "Document Permissions" at bounding box center [474, 184] width 68 height 8
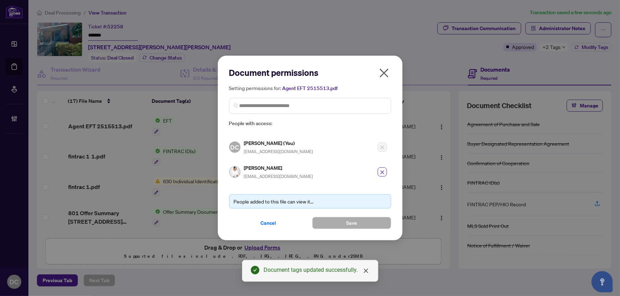
click at [383, 74] on icon "close" at bounding box center [383, 73] width 9 height 9
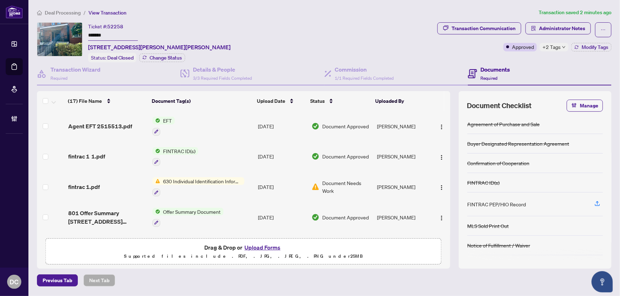
click at [60, 10] on span "Deal Processing" at bounding box center [63, 13] width 36 height 6
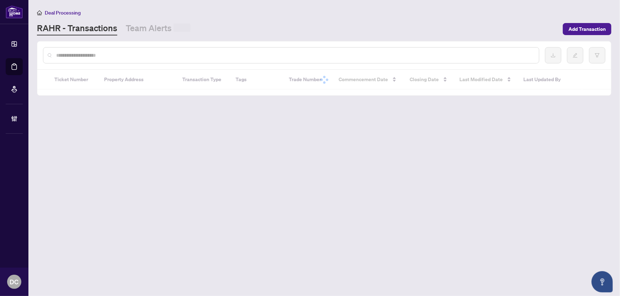
click at [102, 58] on input "text" at bounding box center [294, 55] width 477 height 8
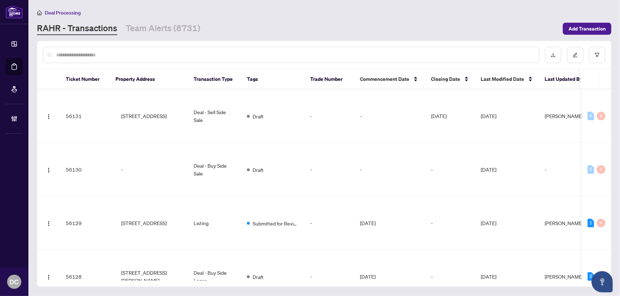
paste input "*******"
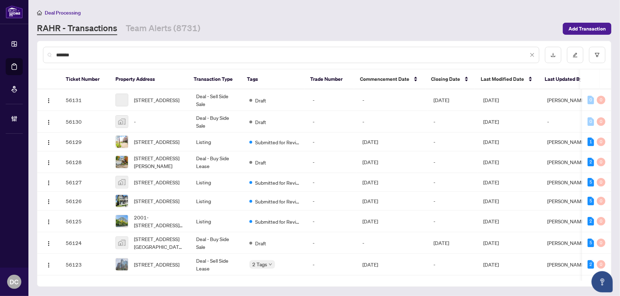
type input "*******"
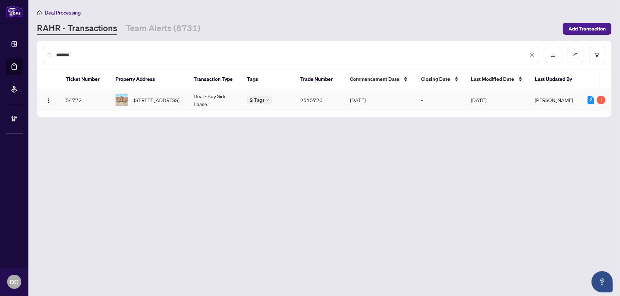
click at [162, 98] on span "409-189 Lake Driveway, Ajax, Ontario L1S 7J1, Canada" at bounding box center [156, 100] width 45 height 8
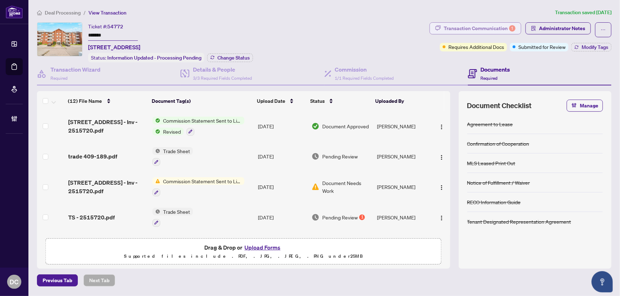
click at [483, 23] on div "Transaction Communication 1" at bounding box center [479, 28] width 72 height 11
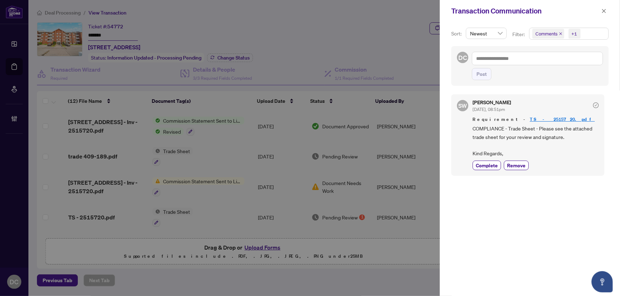
drag, startPoint x: 604, startPoint y: 11, endPoint x: 416, endPoint y: 10, distance: 187.8
click at [603, 10] on icon "close" at bounding box center [604, 11] width 4 height 4
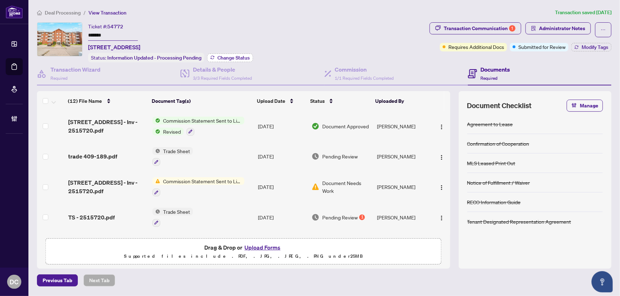
click at [219, 59] on span "Change Status" at bounding box center [233, 57] width 32 height 5
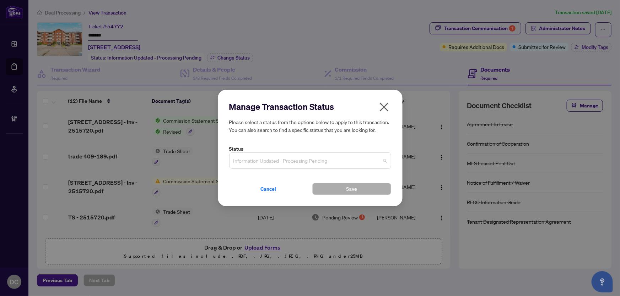
click at [297, 163] on span "Information Updated - Processing Pending" at bounding box center [309, 160] width 153 height 13
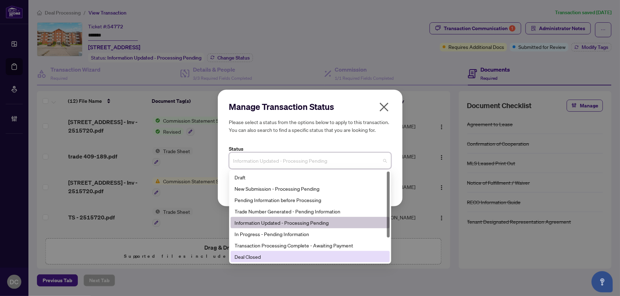
click at [276, 256] on div "Deal Closed" at bounding box center [310, 257] width 151 height 8
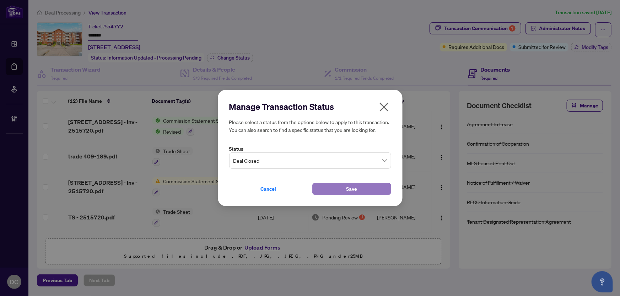
click at [321, 188] on button "Save" at bounding box center [351, 189] width 79 height 12
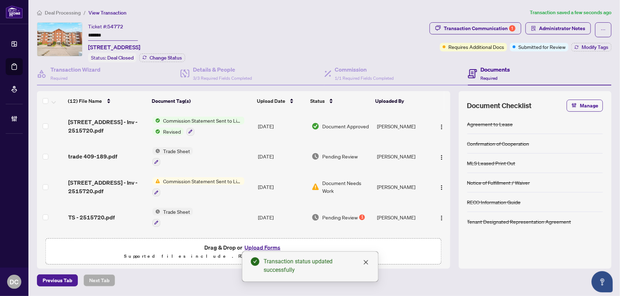
click at [233, 151] on td "Trade Sheet" at bounding box center [201, 157] width 105 height 31
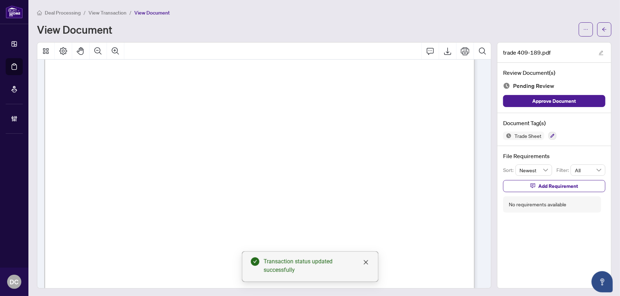
scroll to position [194, 0]
click at [604, 32] on button "button" at bounding box center [604, 29] width 14 height 14
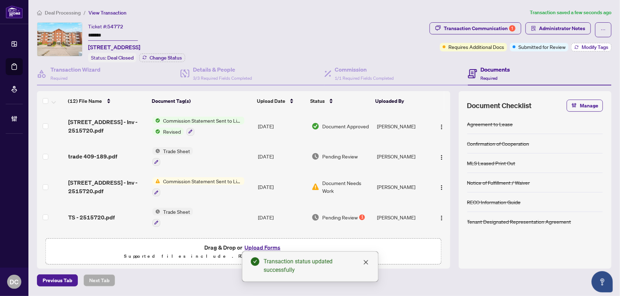
click at [585, 48] on span "Modify Tags" at bounding box center [594, 47] width 27 height 5
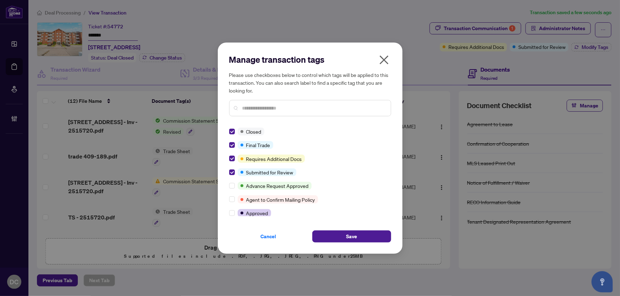
drag, startPoint x: 348, startPoint y: 238, endPoint x: 200, endPoint y: 217, distance: 149.2
click at [344, 235] on button "Save" at bounding box center [351, 237] width 79 height 12
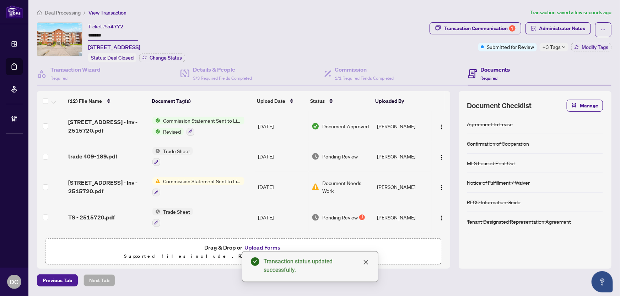
click at [242, 156] on td "Trade Sheet" at bounding box center [201, 157] width 105 height 31
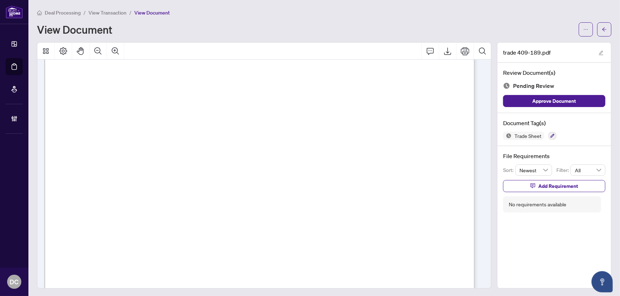
scroll to position [129, 0]
click at [601, 28] on icon "arrow-left" at bounding box center [603, 29] width 5 height 5
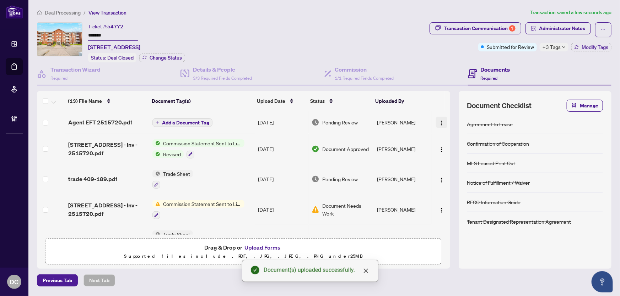
click at [439, 120] on img "button" at bounding box center [442, 123] width 6 height 6
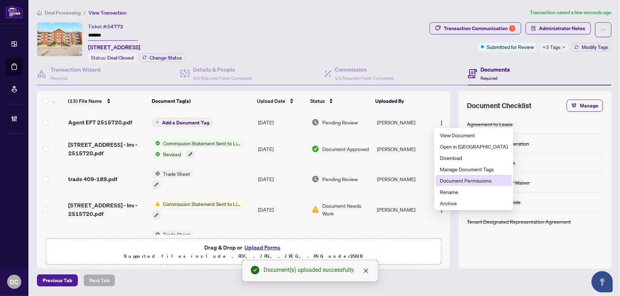
click at [459, 183] on li "Document Permissions" at bounding box center [473, 180] width 76 height 11
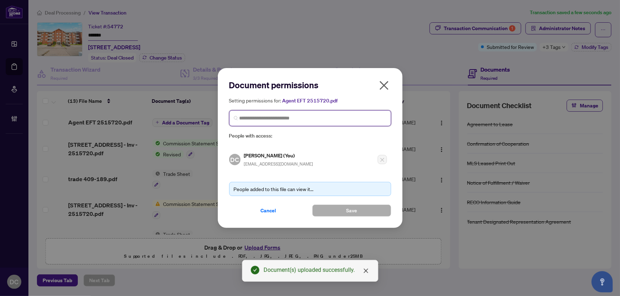
click at [311, 120] on input "search" at bounding box center [312, 118] width 147 height 7
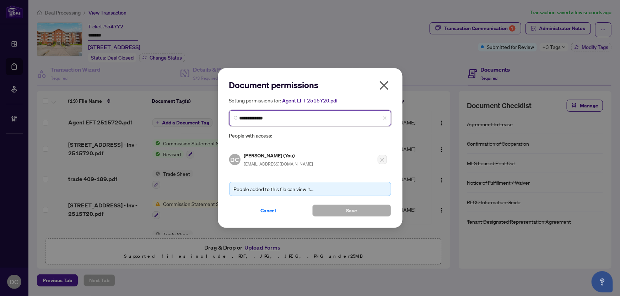
type input "**********"
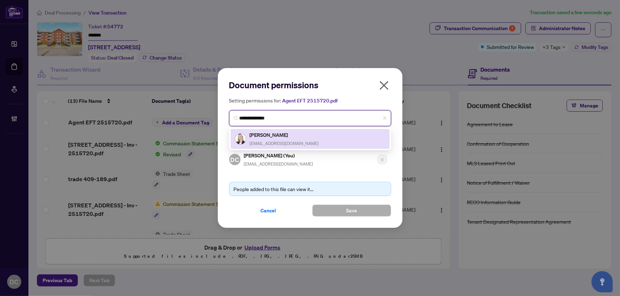
click at [305, 141] on span "trishadowneycollins@gmail.com" at bounding box center [284, 143] width 69 height 5
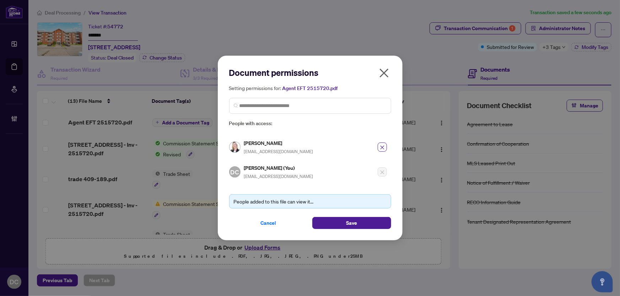
click at [338, 228] on div "Document permissions Setting permissions for: Agent EFT 2515720.pdf 6638 Trisha…" at bounding box center [310, 148] width 185 height 185
click at [339, 224] on button "Save" at bounding box center [351, 223] width 79 height 12
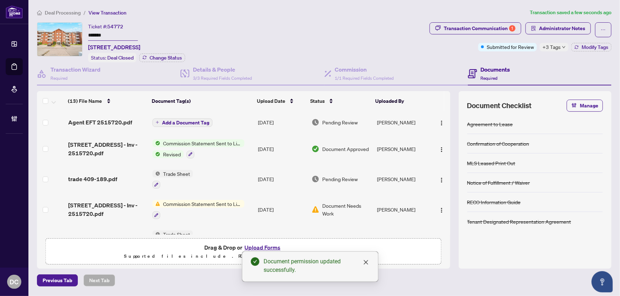
click at [562, 48] on icon "down" at bounding box center [564, 47] width 4 height 4
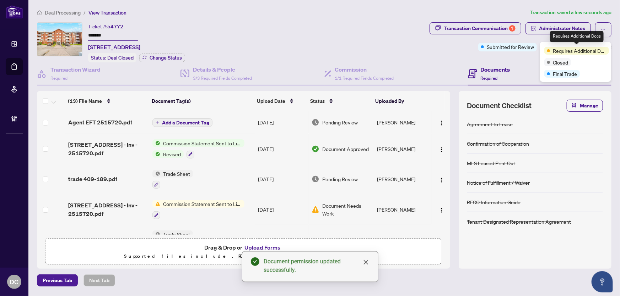
click at [570, 31] on div "Requires Additional Docs" at bounding box center [577, 36] width 54 height 11
click at [568, 27] on span "Administrator Notes" at bounding box center [562, 28] width 46 height 11
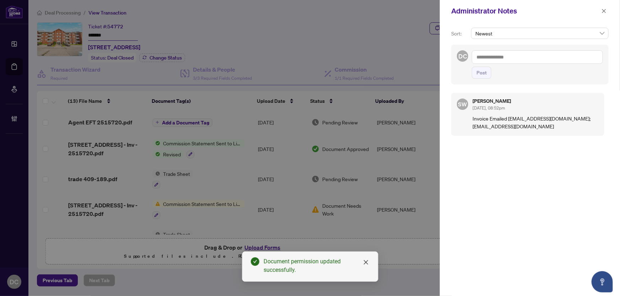
click at [509, 55] on textarea at bounding box center [537, 56] width 131 height 13
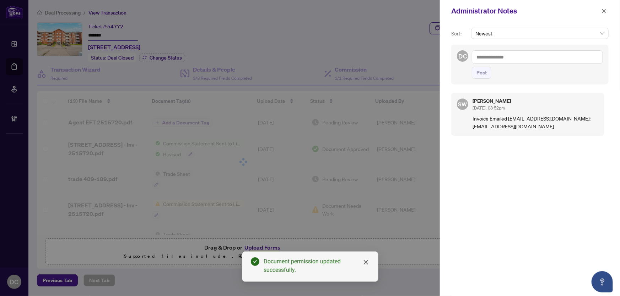
paste textarea "**********"
type textarea "**********"
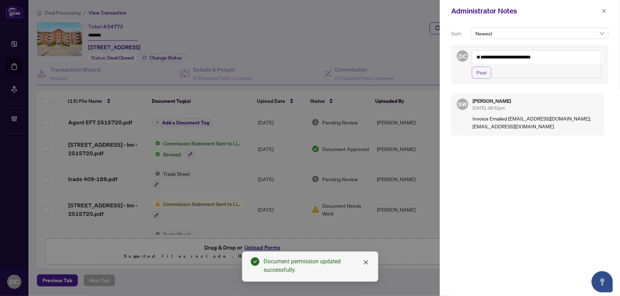
click at [483, 78] on span "Post" at bounding box center [481, 72] width 10 height 11
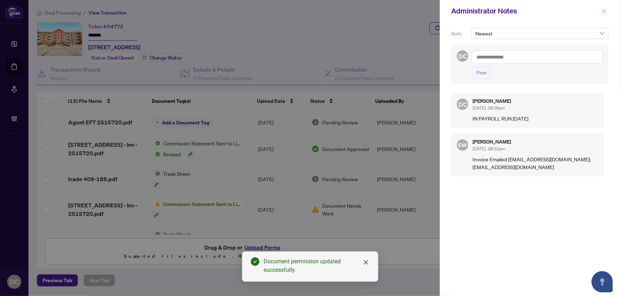
click at [604, 12] on icon "close" at bounding box center [603, 11] width 5 height 5
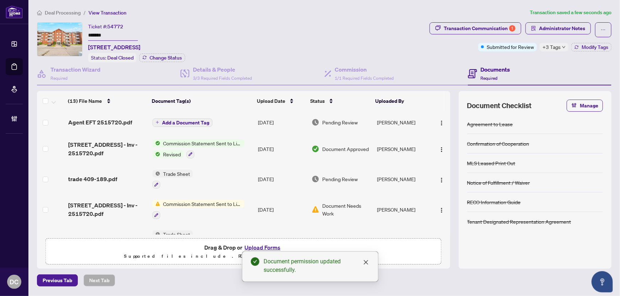
click at [69, 13] on span "Deal Processing" at bounding box center [63, 13] width 36 height 6
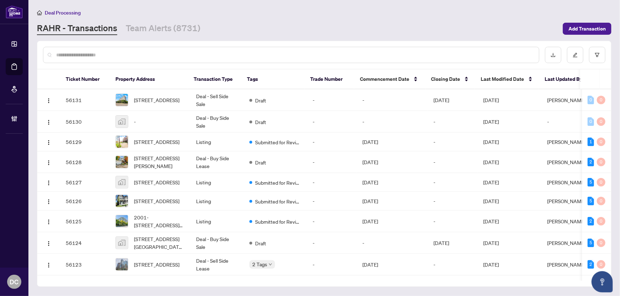
click at [140, 54] on input "text" at bounding box center [294, 55] width 477 height 8
paste input "**********"
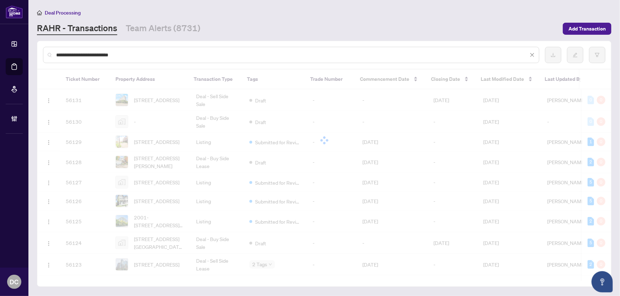
drag, startPoint x: 140, startPoint y: 54, endPoint x: 47, endPoint y: 51, distance: 93.4
click at [47, 51] on div "**********" at bounding box center [291, 55] width 496 height 16
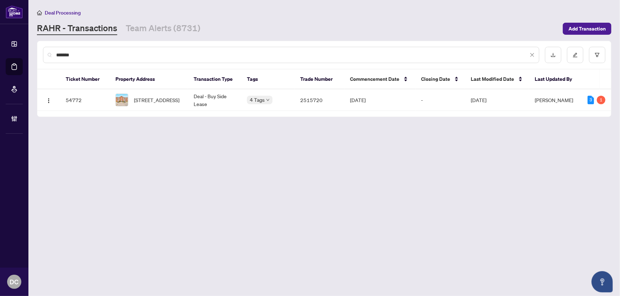
type input "*******"
click at [155, 98] on span "409-189 Lake Driveway, Ajax, Ontario L1S 7J1, Canada" at bounding box center [156, 100] width 45 height 8
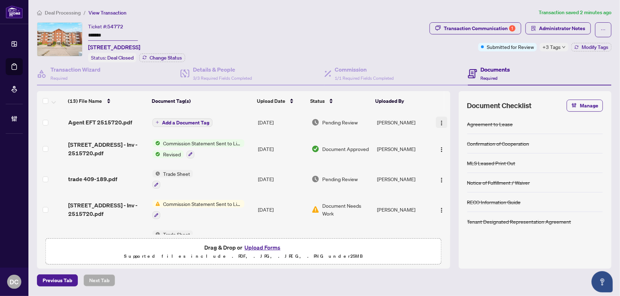
click at [439, 122] on img "button" at bounding box center [442, 123] width 6 height 6
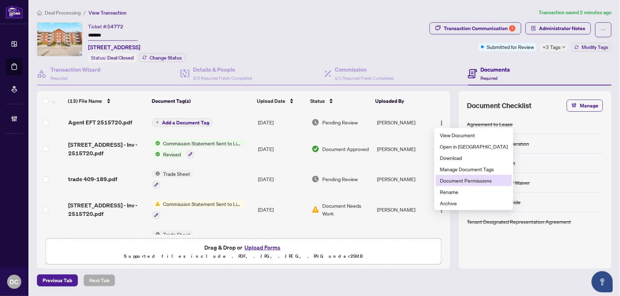
click at [442, 181] on span "Document Permissions" at bounding box center [474, 181] width 68 height 8
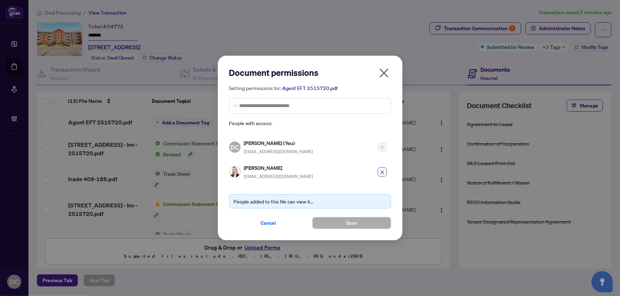
click at [387, 77] on icon "close" at bounding box center [383, 73] width 9 height 9
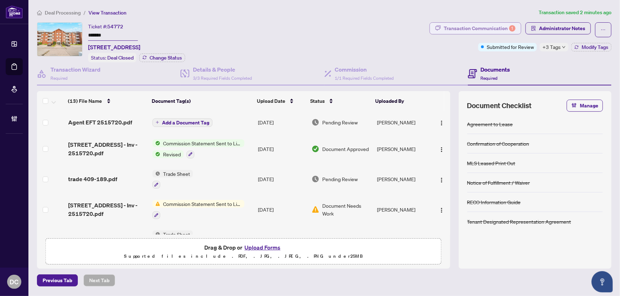
click at [474, 30] on div "Transaction Communication 1" at bounding box center [479, 28] width 72 height 11
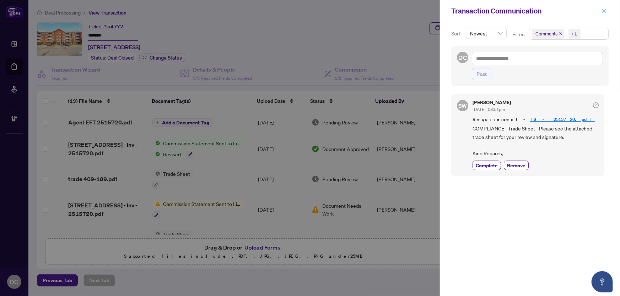
click at [601, 9] on icon "close" at bounding box center [603, 11] width 5 height 5
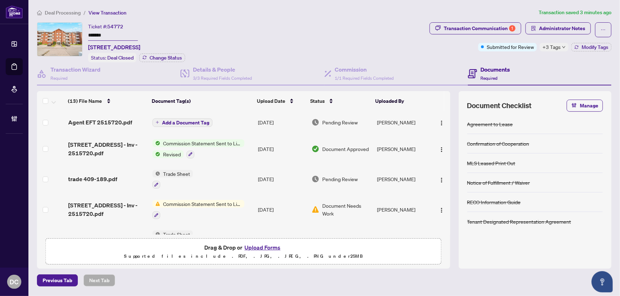
click at [556, 44] on span "+3 Tags" at bounding box center [551, 47] width 18 height 8
click at [559, 29] on span "Administrator Notes" at bounding box center [562, 28] width 46 height 11
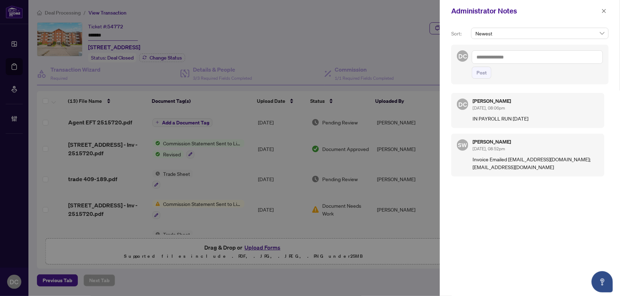
drag, startPoint x: 603, startPoint y: 10, endPoint x: 521, endPoint y: 0, distance: 81.9
click at [600, 9] on button "button" at bounding box center [603, 11] width 9 height 9
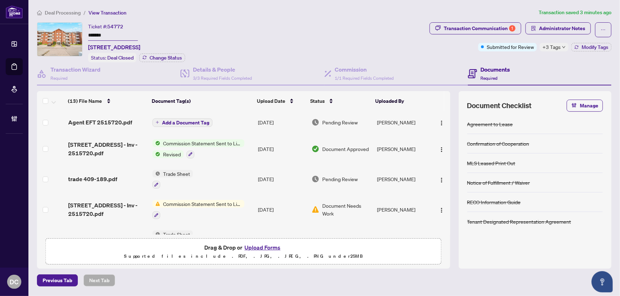
click at [61, 10] on span "Deal Processing" at bounding box center [63, 13] width 36 height 6
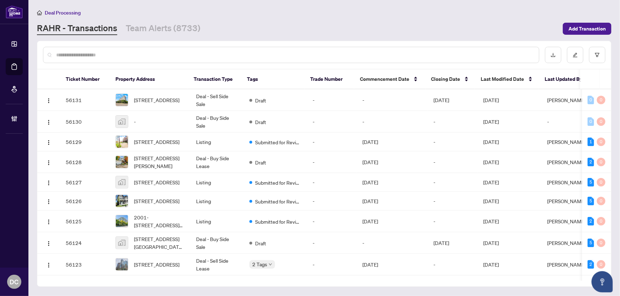
click at [93, 56] on input "text" at bounding box center [294, 55] width 477 height 8
paste input "*******"
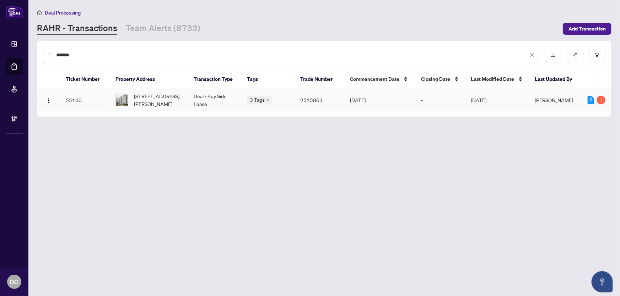
type input "*******"
click at [170, 97] on span "906-50 Disera Dr, Vaughan, Ontario L4J 9E9, Canada" at bounding box center [158, 100] width 48 height 16
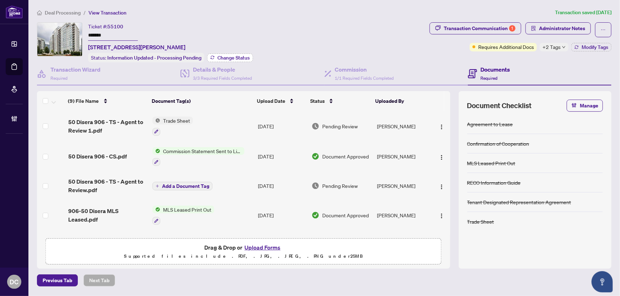
click at [243, 58] on span "Change Status" at bounding box center [233, 57] width 32 height 5
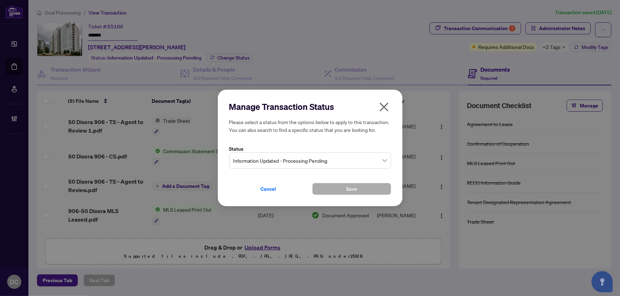
click at [298, 163] on span "Information Updated - Processing Pending" at bounding box center [309, 160] width 153 height 13
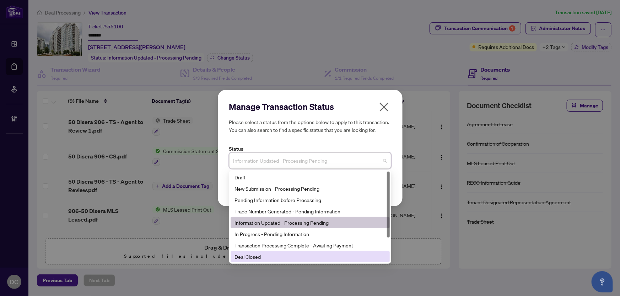
click at [254, 259] on div "Deal Closed" at bounding box center [310, 257] width 151 height 8
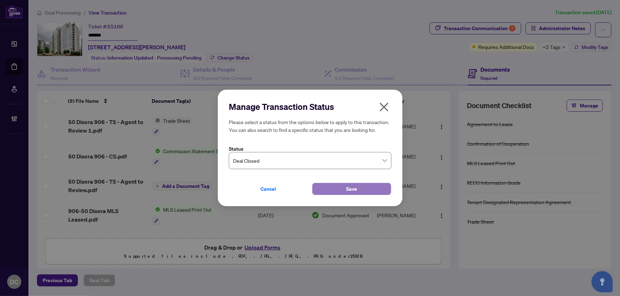
click at [334, 188] on button "Save" at bounding box center [351, 189] width 79 height 12
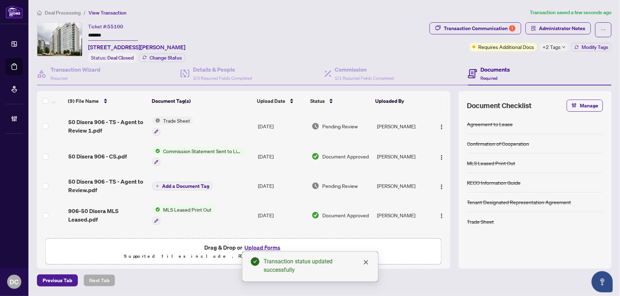
click at [558, 48] on span "+2 Tags" at bounding box center [551, 47] width 18 height 8
click at [534, 57] on div "Transaction Communication 1 Administrator Notes Requires Additional Docs +2 Tag…" at bounding box center [520, 42] width 185 height 40
click at [590, 48] on span "Modify Tags" at bounding box center [594, 47] width 27 height 5
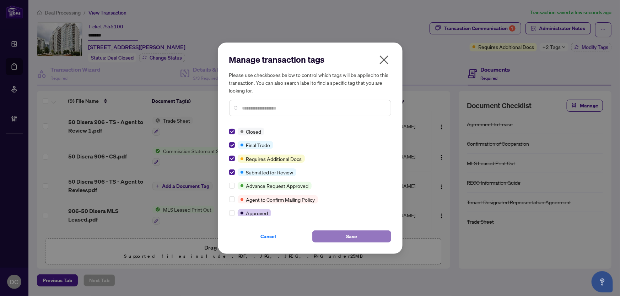
click at [329, 233] on button "Save" at bounding box center [351, 237] width 79 height 12
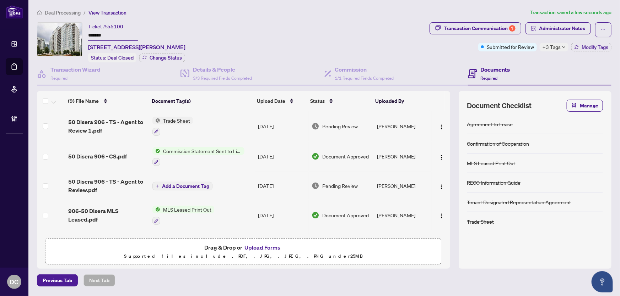
click at [546, 45] on span "+3 Tags" at bounding box center [551, 47] width 18 height 8
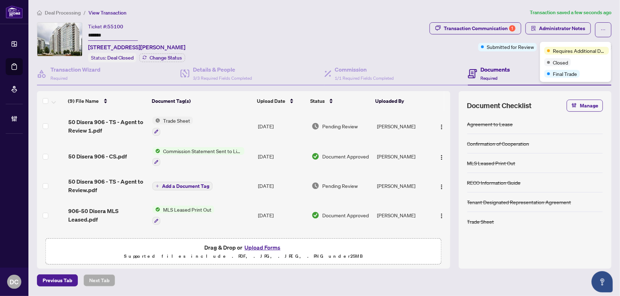
click at [523, 60] on div "Transaction Communication 1 Administrator Notes Submitted for Review +3 Tags Mo…" at bounding box center [520, 42] width 185 height 40
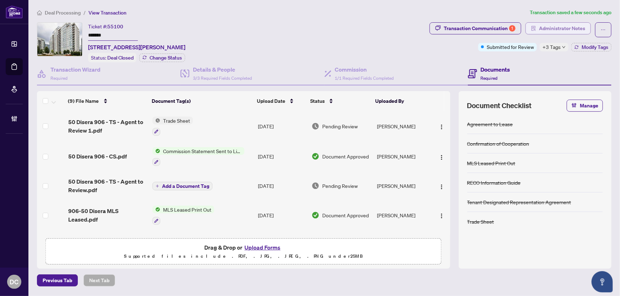
click at [551, 26] on span "Administrator Notes" at bounding box center [562, 28] width 46 height 11
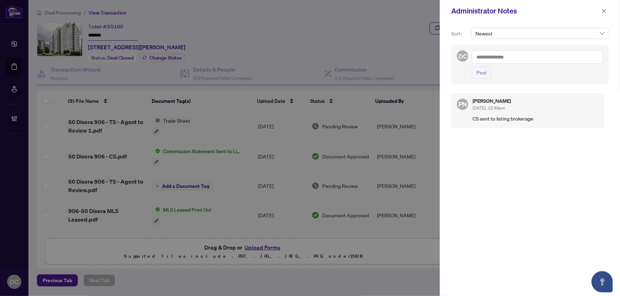
click at [517, 55] on textarea at bounding box center [537, 56] width 131 height 13
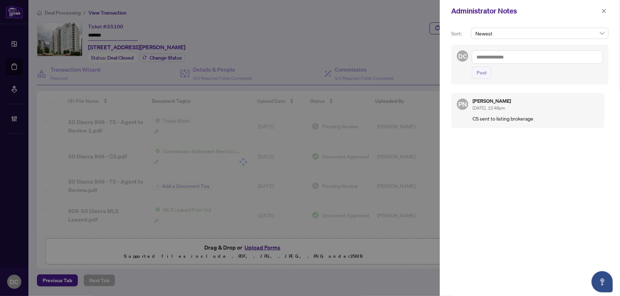
paste textarea "**********"
type textarea "**********"
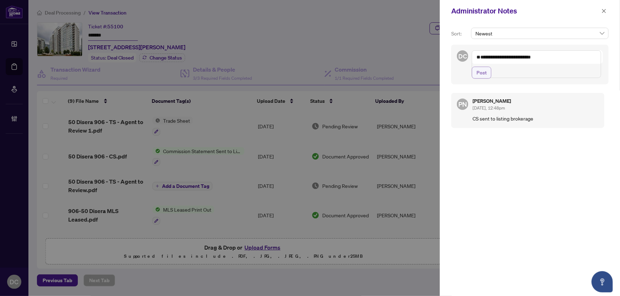
click at [482, 78] on span "Post" at bounding box center [481, 72] width 10 height 11
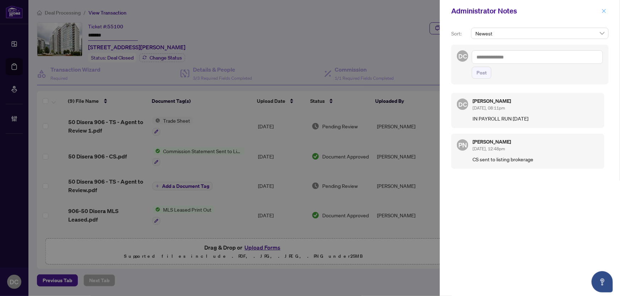
click at [601, 10] on icon "close" at bounding box center [603, 11] width 5 height 5
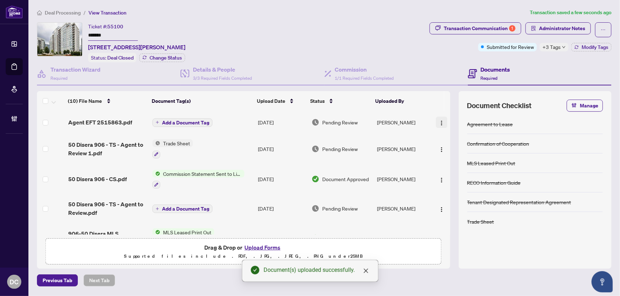
click at [439, 123] on img "button" at bounding box center [442, 123] width 6 height 6
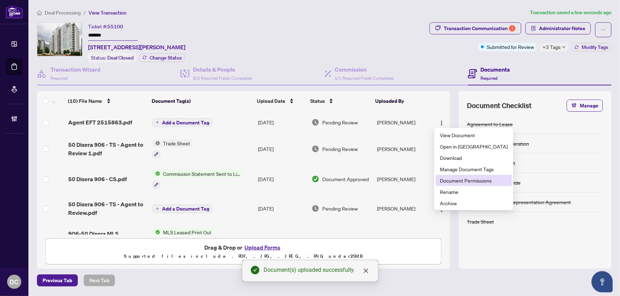
click at [449, 181] on span "Document Permissions" at bounding box center [474, 181] width 68 height 8
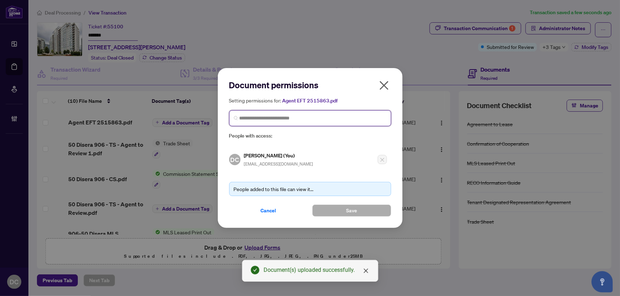
click at [355, 118] on input "search" at bounding box center [312, 118] width 147 height 7
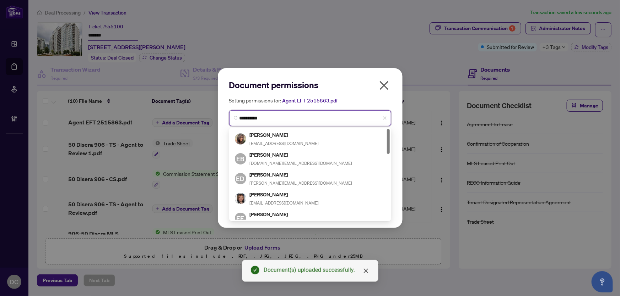
type input "**********"
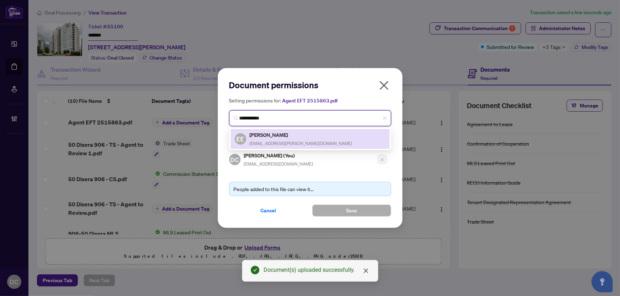
click at [298, 136] on div "EE Elena Elent eelent@rogers.com" at bounding box center [310, 139] width 151 height 16
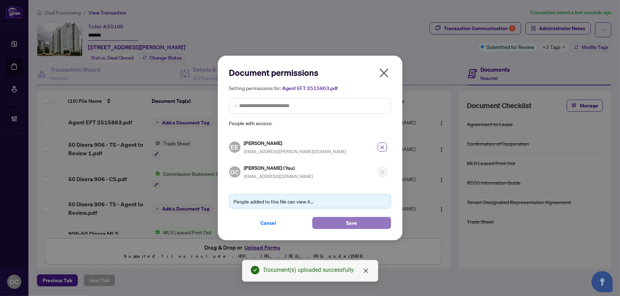
click at [341, 223] on button "Save" at bounding box center [351, 223] width 79 height 12
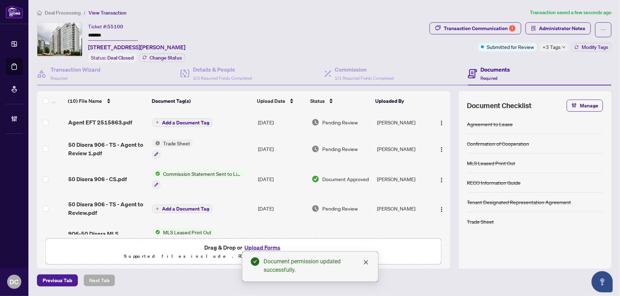
click at [190, 121] on span "Add a Document Tag" at bounding box center [185, 122] width 47 height 5
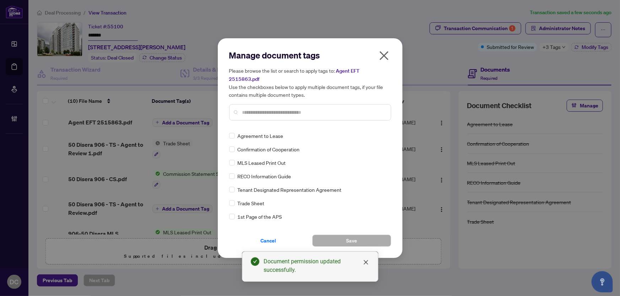
click at [337, 122] on div "Manage document tags Please browse the list or search to apply tags to: Agent E…" at bounding box center [310, 88] width 162 height 77
click at [314, 109] on input "text" at bounding box center [313, 113] width 143 height 8
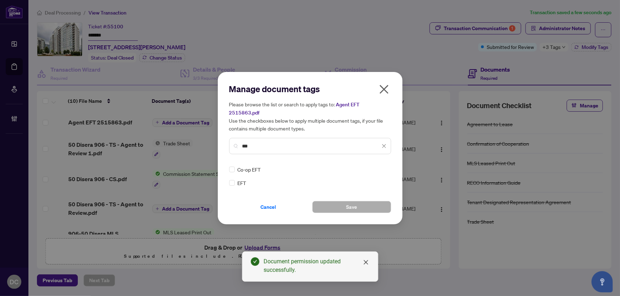
type input "***"
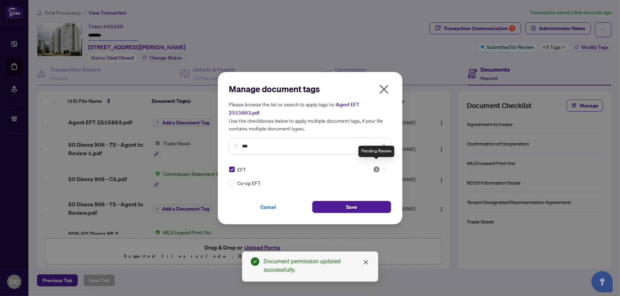
click at [375, 166] on img at bounding box center [376, 169] width 7 height 7
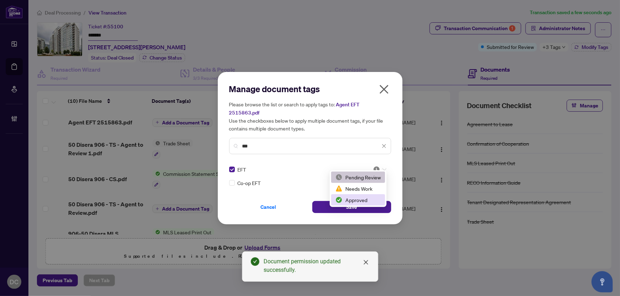
click at [366, 203] on div "Approved" at bounding box center [357, 200] width 45 height 8
click at [366, 203] on button "Save" at bounding box center [351, 207] width 79 height 12
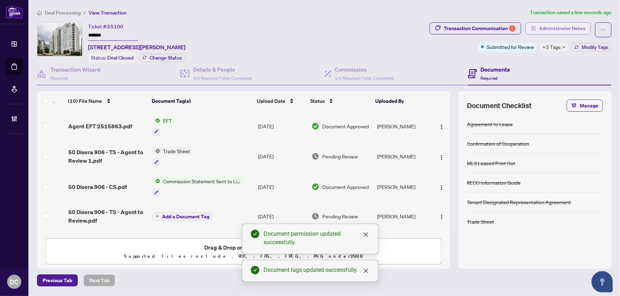
click at [552, 29] on span "Administrator Notes" at bounding box center [562, 28] width 46 height 11
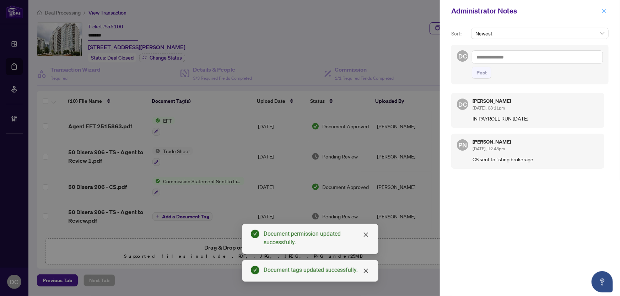
click at [600, 9] on button "button" at bounding box center [603, 11] width 9 height 9
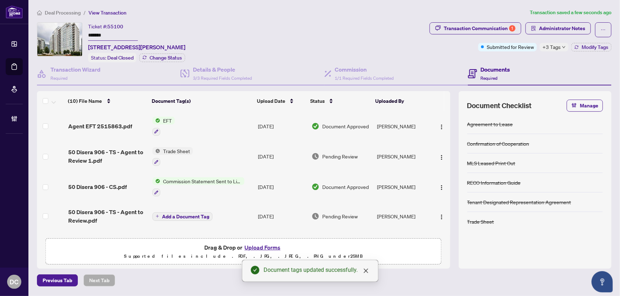
click at [561, 45] on div "+3 Tags" at bounding box center [553, 47] width 29 height 9
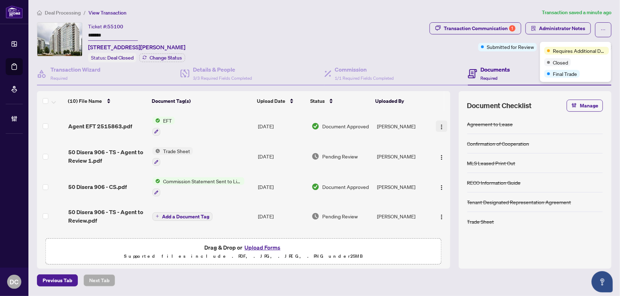
click at [439, 128] on img "button" at bounding box center [442, 127] width 6 height 6
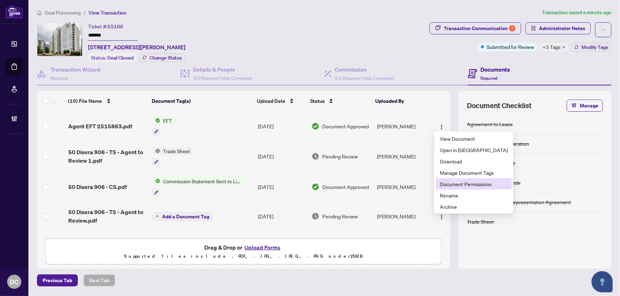
click at [450, 184] on span "Document Permissions" at bounding box center [474, 184] width 68 height 8
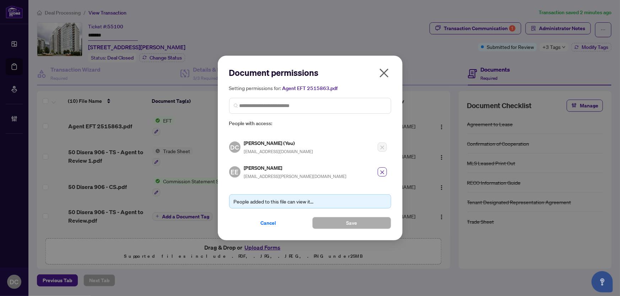
click at [380, 73] on icon "close" at bounding box center [383, 72] width 11 height 11
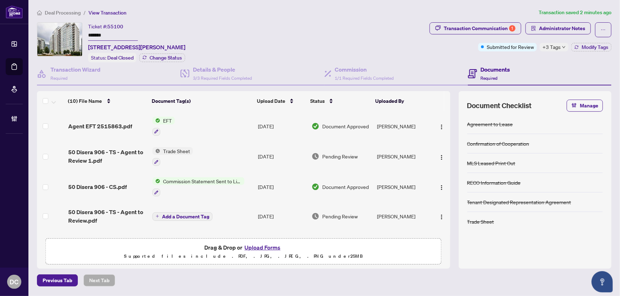
click at [59, 12] on span "Deal Processing" at bounding box center [63, 13] width 36 height 6
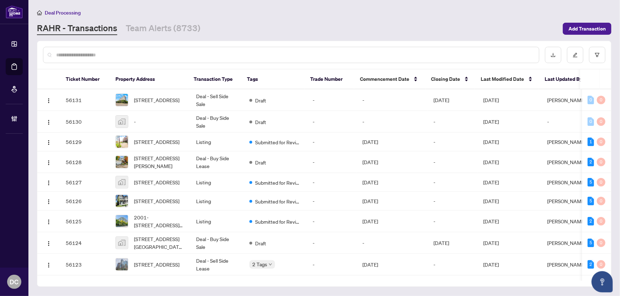
click at [96, 53] on input "text" at bounding box center [294, 55] width 477 height 8
paste input "*******"
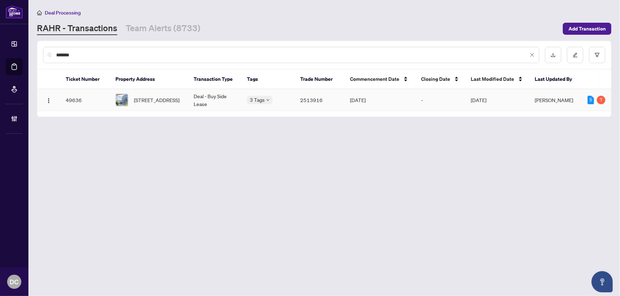
type input "*******"
click at [165, 99] on span "806-58 Marine Parade Dr, Toronto, Ontario M8V 0A3, Canada" at bounding box center [156, 100] width 45 height 8
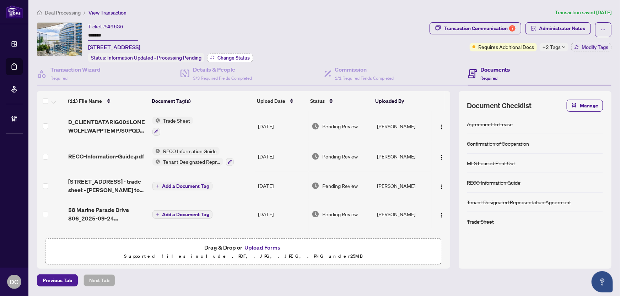
click at [229, 57] on span "Change Status" at bounding box center [233, 57] width 32 height 5
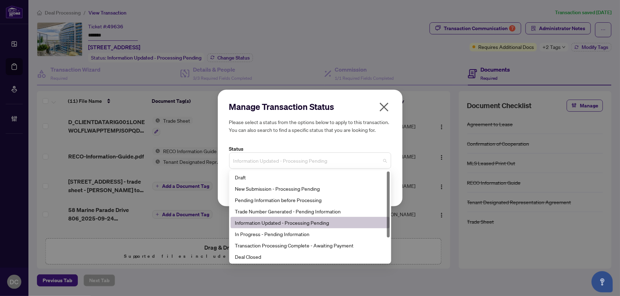
click at [314, 166] on span "Information Updated - Processing Pending" at bounding box center [309, 160] width 153 height 13
click at [256, 258] on div "Deal Closed" at bounding box center [310, 257] width 151 height 8
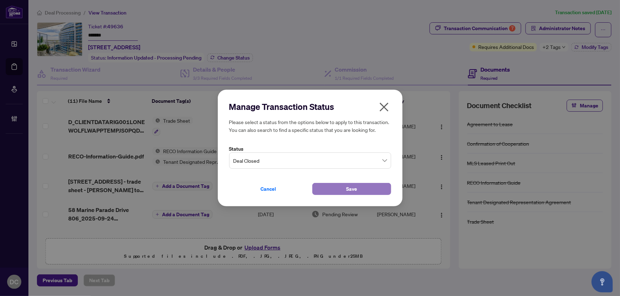
click at [323, 191] on button "Save" at bounding box center [351, 189] width 79 height 12
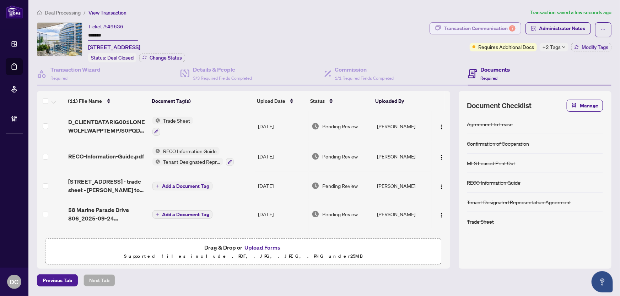
click at [495, 27] on div "Transaction Communication 7" at bounding box center [479, 28] width 72 height 11
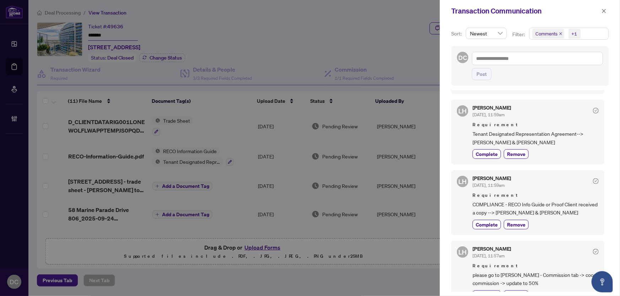
scroll to position [194, 0]
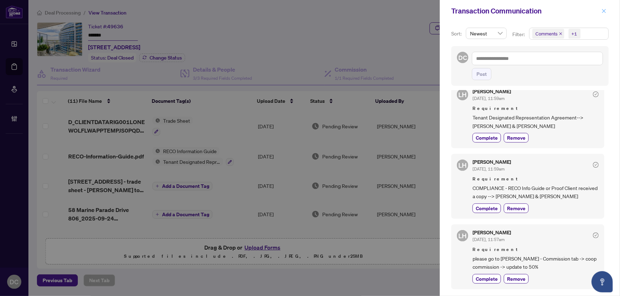
click at [605, 10] on icon "close" at bounding box center [603, 11] width 5 height 5
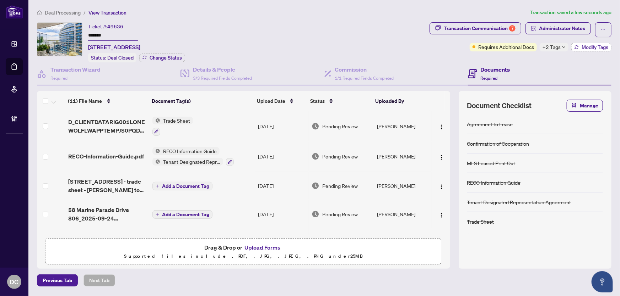
click at [579, 47] on button "Modify Tags" at bounding box center [591, 47] width 40 height 9
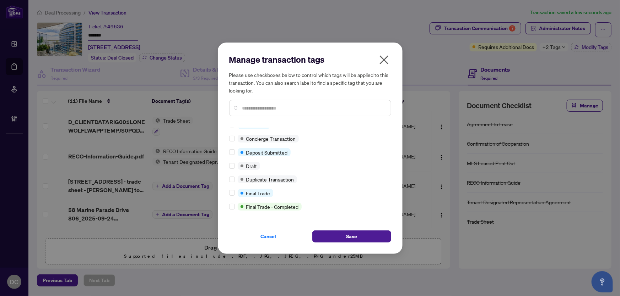
scroll to position [161, 0]
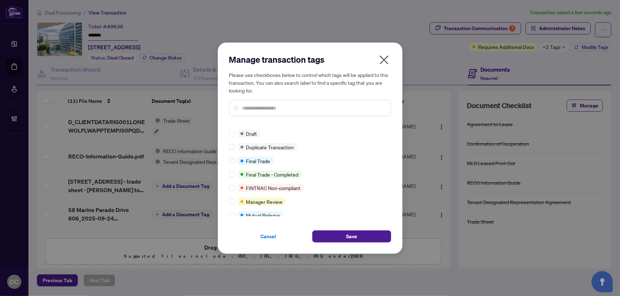
click at [266, 111] on input "text" at bounding box center [313, 108] width 143 height 8
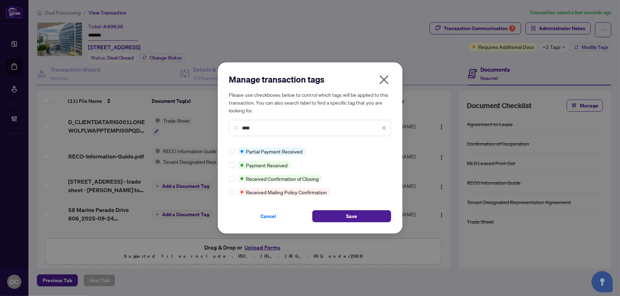
scroll to position [0, 0]
type input "****"
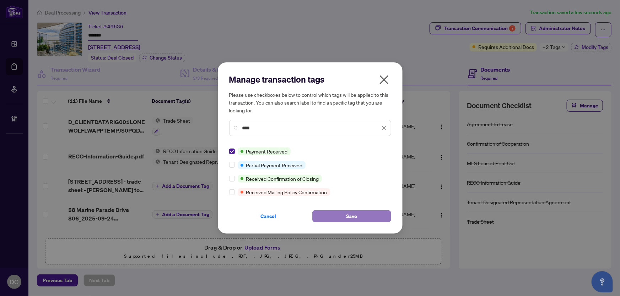
click at [354, 214] on span "Save" at bounding box center [351, 216] width 11 height 11
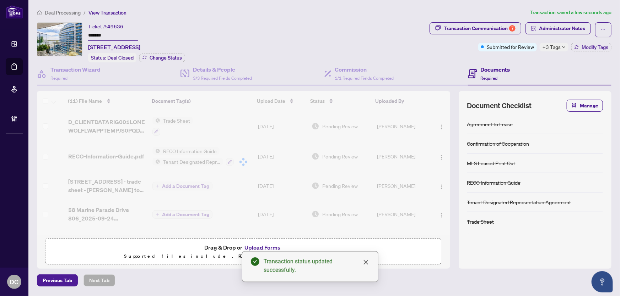
click at [62, 10] on span "Deal Processing" at bounding box center [63, 13] width 36 height 6
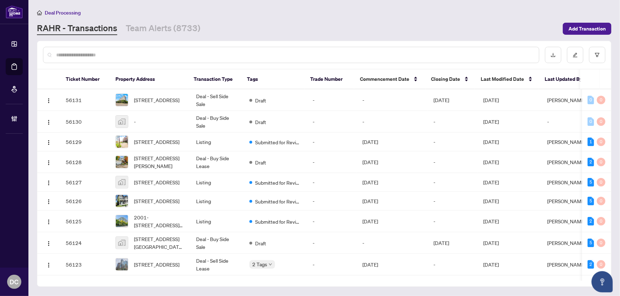
click at [129, 55] on input "text" at bounding box center [294, 55] width 477 height 8
paste input "*******"
type input "*******"
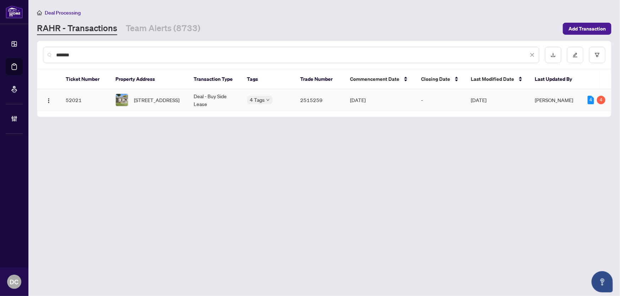
click at [161, 96] on span "80 Booth St, St. Catharines, Ontario L2N 1X4, Canada" at bounding box center [156, 100] width 45 height 8
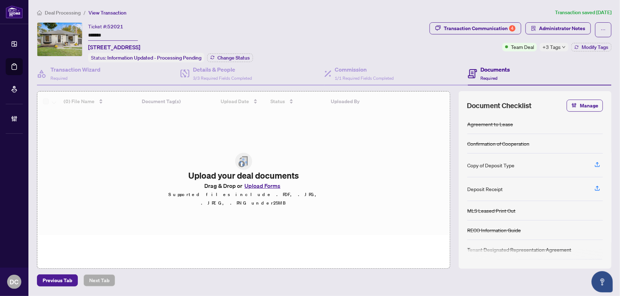
click at [222, 51] on div "Ticket #: 52021 ******* 80 Booth St, St. Catharines, Ontario L2N 1X4, Canada St…" at bounding box center [170, 42] width 165 height 40
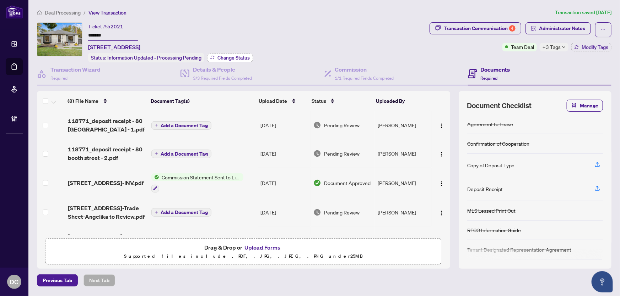
click at [227, 58] on span "Change Status" at bounding box center [233, 57] width 32 height 5
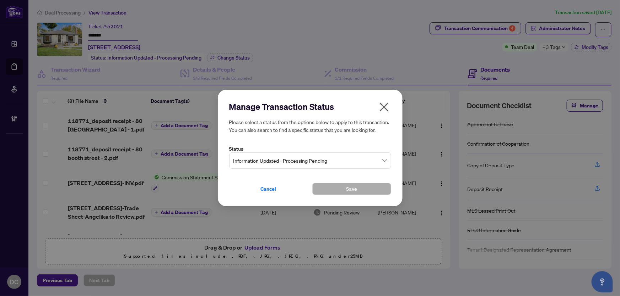
click at [314, 163] on span "Information Updated - Processing Pending" at bounding box center [309, 160] width 153 height 13
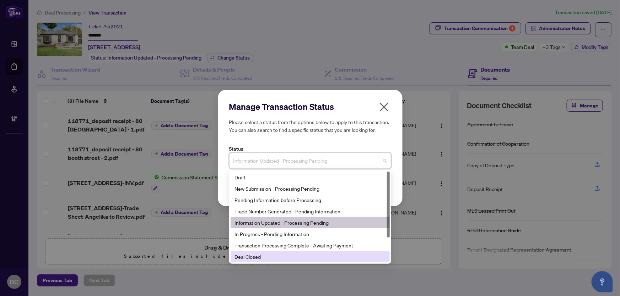
click at [268, 261] on div "Deal Closed" at bounding box center [309, 256] width 159 height 11
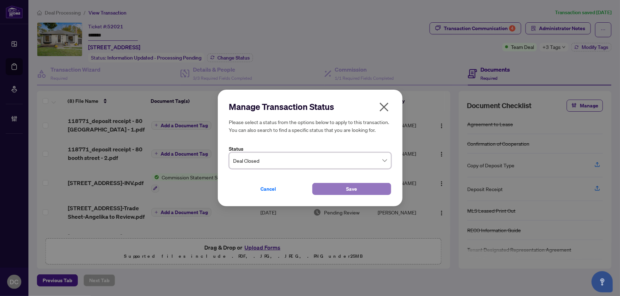
click at [338, 192] on button "Save" at bounding box center [351, 189] width 79 height 12
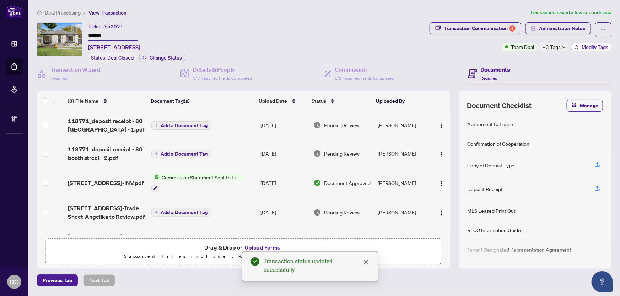
click at [581, 48] on button "Modify Tags" at bounding box center [591, 47] width 40 height 9
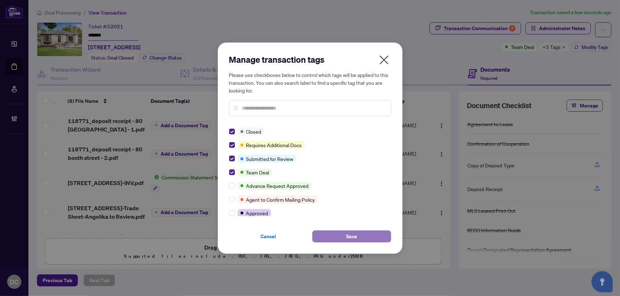
click at [352, 240] on span "Save" at bounding box center [351, 236] width 11 height 11
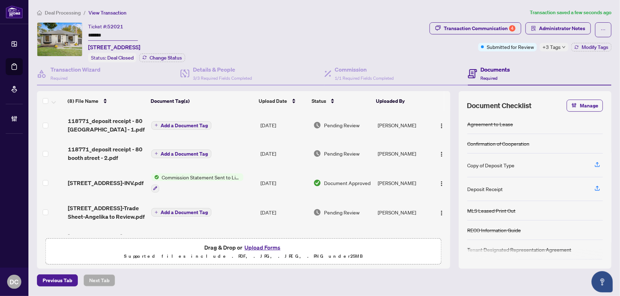
click at [548, 47] on span "+3 Tags" at bounding box center [551, 47] width 18 height 8
drag, startPoint x: 510, startPoint y: 32, endPoint x: 469, endPoint y: 27, distance: 41.1
click at [508, 32] on div "Submitted for Review" at bounding box center [507, 32] width 46 height 11
click at [469, 27] on div "Transaction Communication 4" at bounding box center [479, 28] width 72 height 11
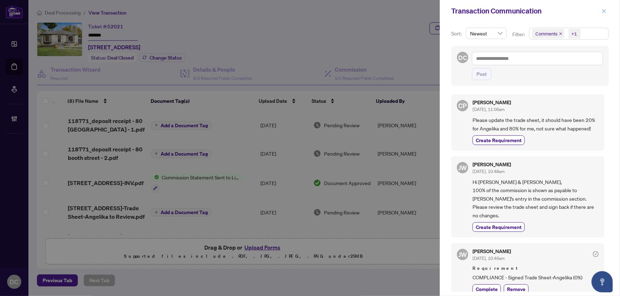
click at [605, 10] on icon "close" at bounding box center [603, 11] width 5 height 5
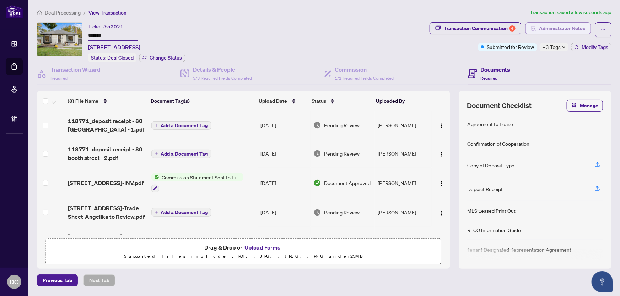
click at [576, 29] on span "Administrator Notes" at bounding box center [562, 28] width 46 height 11
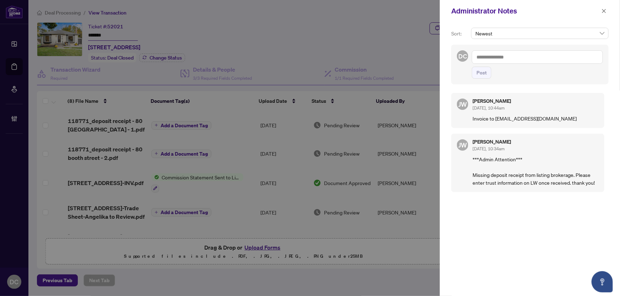
click at [544, 61] on textarea at bounding box center [537, 56] width 131 height 13
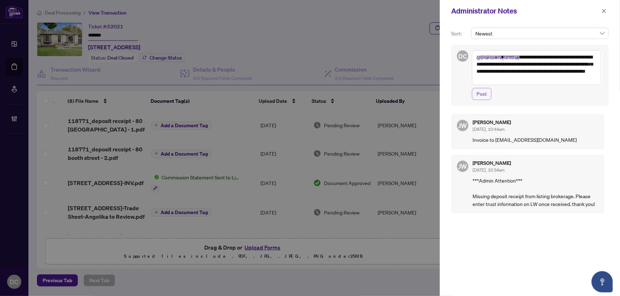
type textarea "**********"
click at [483, 95] on span "Post" at bounding box center [481, 93] width 10 height 11
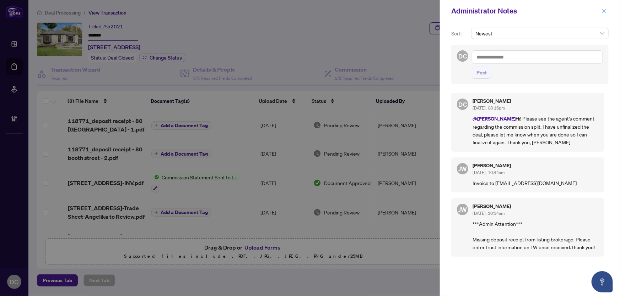
click at [604, 11] on icon "close" at bounding box center [603, 11] width 5 height 5
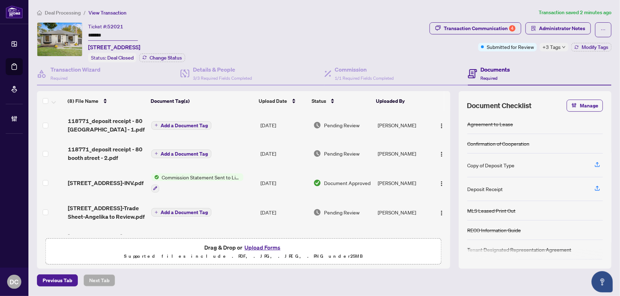
click at [554, 48] on span "+3 Tags" at bounding box center [551, 47] width 18 height 8
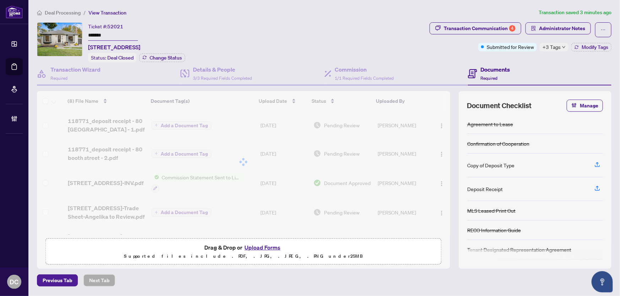
click at [70, 13] on span "Deal Processing" at bounding box center [63, 13] width 36 height 6
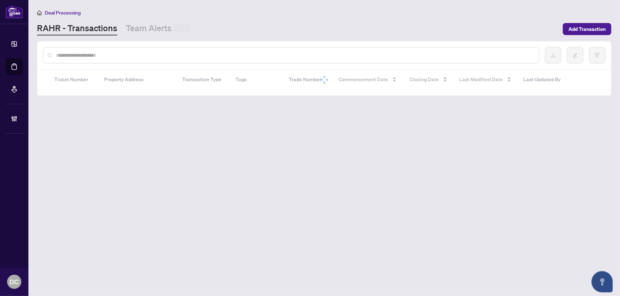
click at [106, 56] on input "text" at bounding box center [294, 55] width 477 height 8
paste input "*******"
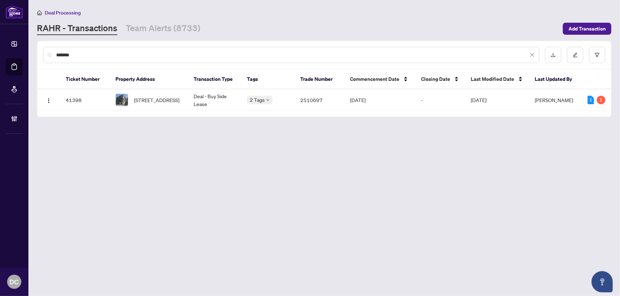
type input "*******"
click at [146, 99] on span "416-901 Queen St, Toronto, Ontario M6J 3X4, Canada" at bounding box center [156, 100] width 45 height 8
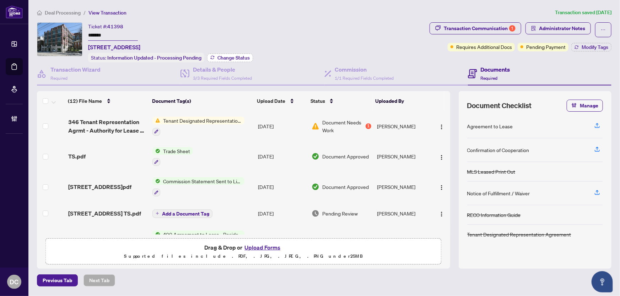
click at [245, 59] on span "Change Status" at bounding box center [233, 57] width 32 height 5
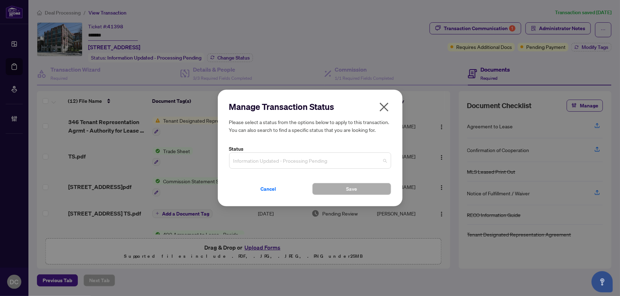
click at [277, 162] on span "Information Updated - Processing Pending" at bounding box center [309, 160] width 153 height 13
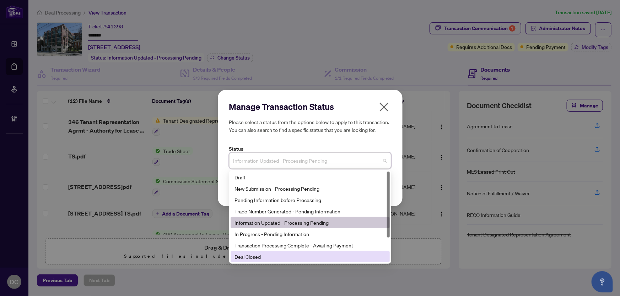
click at [257, 257] on div "Deal Closed" at bounding box center [310, 257] width 151 height 8
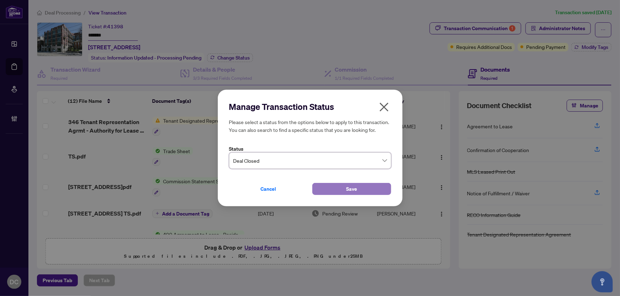
click at [329, 190] on button "Save" at bounding box center [351, 189] width 79 height 12
click at [594, 45] on div "Manage Transaction Status Please select a status from the options below to appl…" at bounding box center [310, 148] width 620 height 296
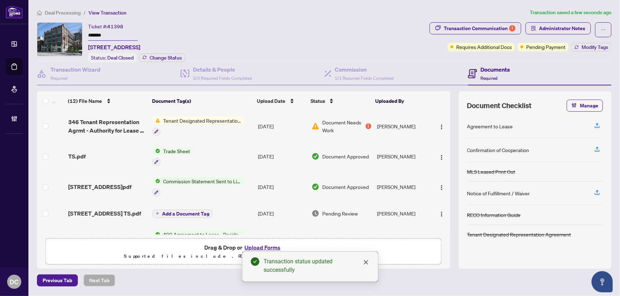
click at [595, 47] on span "Modify Tags" at bounding box center [594, 47] width 27 height 5
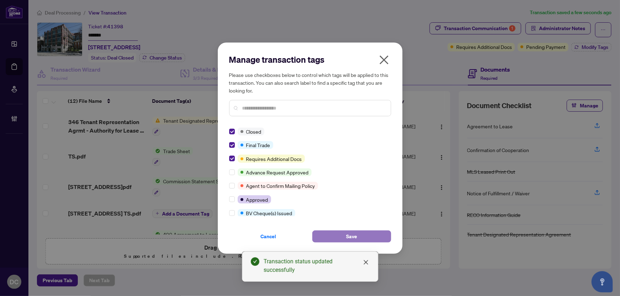
click at [331, 234] on button "Save" at bounding box center [351, 237] width 79 height 12
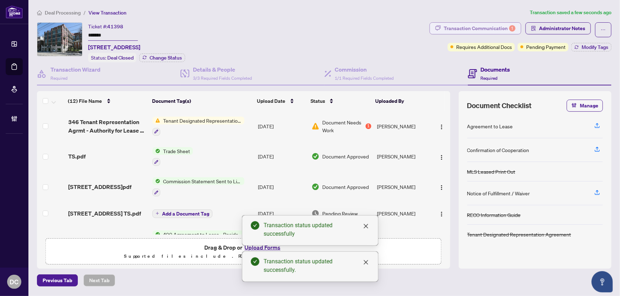
click at [494, 28] on div "Transaction Communication 1" at bounding box center [479, 28] width 72 height 11
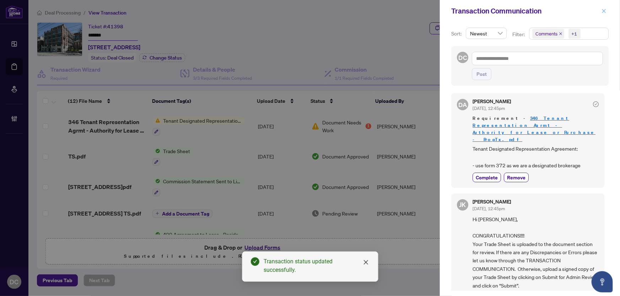
click at [601, 10] on icon "close" at bounding box center [603, 11] width 5 height 5
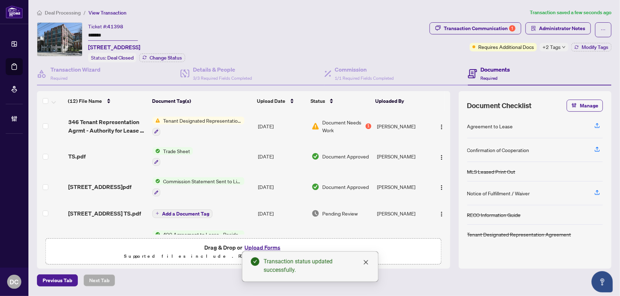
click at [241, 153] on td "Trade Sheet" at bounding box center [201, 157] width 105 height 31
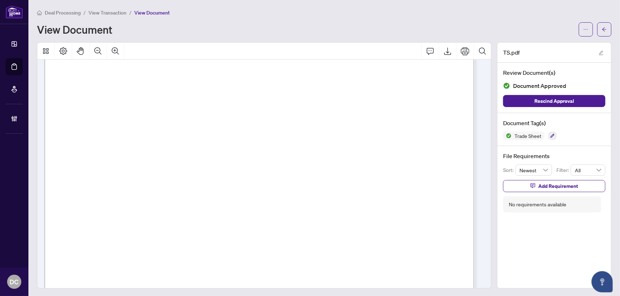
scroll to position [129, 0]
click at [601, 30] on icon "arrow-left" at bounding box center [603, 29] width 5 height 5
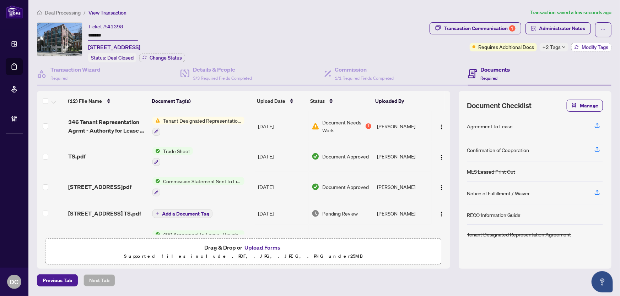
click at [584, 46] on span "Modify Tags" at bounding box center [594, 47] width 27 height 5
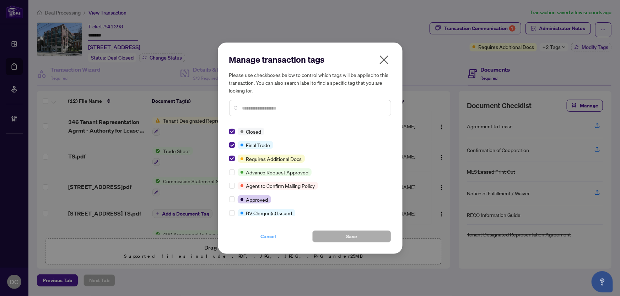
click at [260, 237] on button "Cancel" at bounding box center [268, 237] width 79 height 12
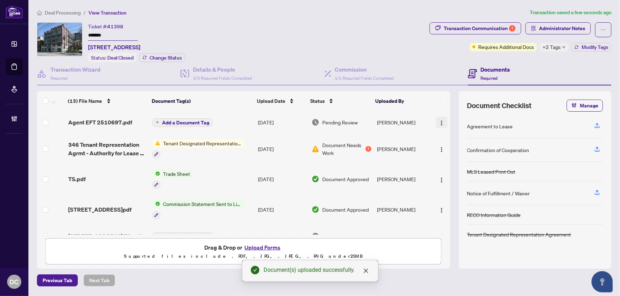
click at [440, 123] on img "button" at bounding box center [442, 123] width 6 height 6
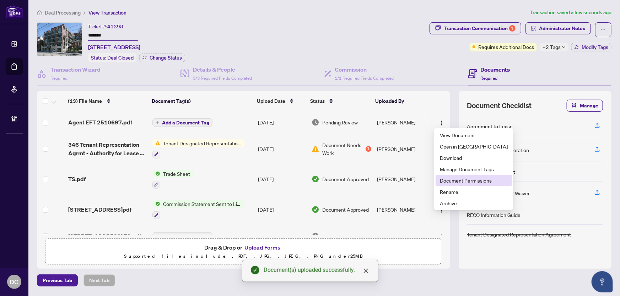
click at [458, 178] on span "Document Permissions" at bounding box center [474, 181] width 68 height 8
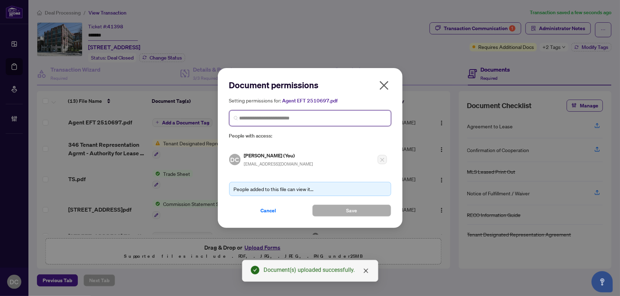
click at [344, 115] on input "search" at bounding box center [312, 118] width 147 height 7
type input "**********"
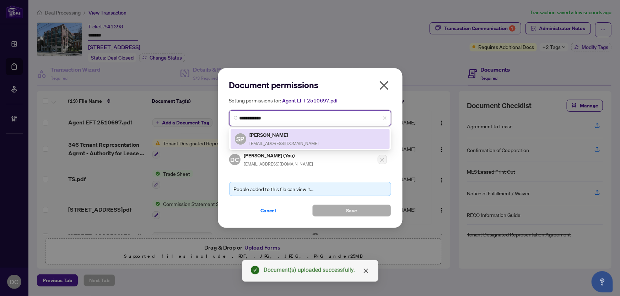
click at [328, 137] on div "SP Serguei Prokhorov 416pro@gmail.com" at bounding box center [310, 139] width 151 height 16
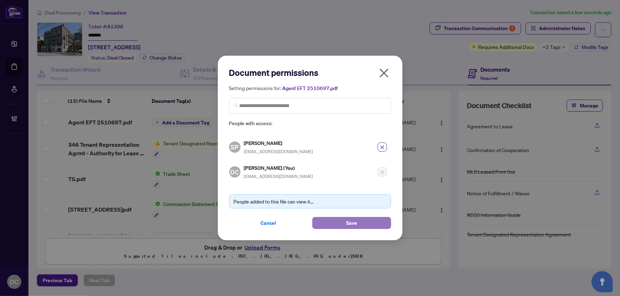
click at [330, 224] on button "Save" at bounding box center [351, 223] width 79 height 12
click at [554, 47] on div "Document permissions Setting permissions for: Agent EFT 2510697.pdf 4767 SP Ser…" at bounding box center [310, 148] width 620 height 296
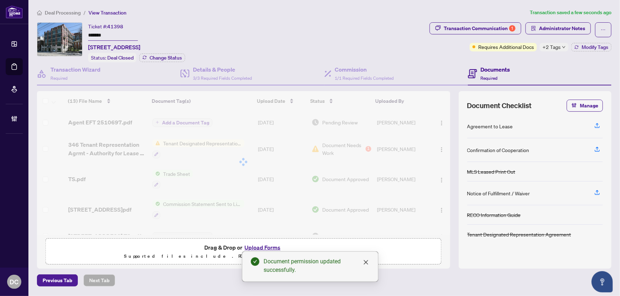
click at [555, 47] on span "+2 Tags" at bounding box center [551, 47] width 18 height 8
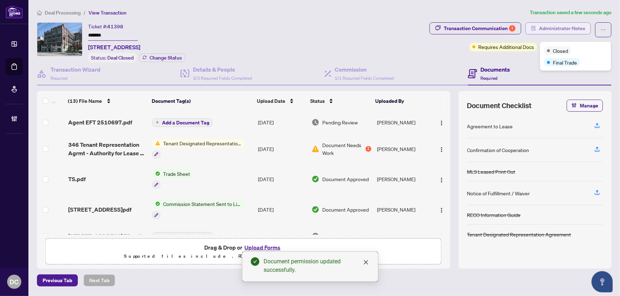
click at [554, 26] on span "Administrator Notes" at bounding box center [562, 28] width 46 height 11
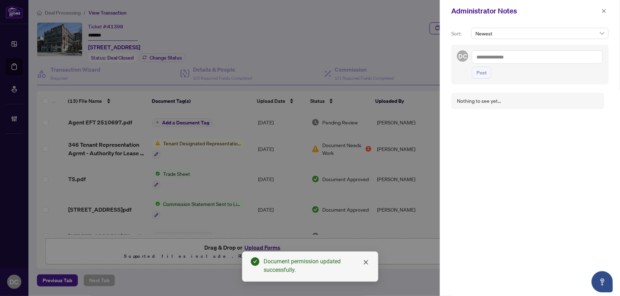
drag, startPoint x: 529, startPoint y: 56, endPoint x: 528, endPoint y: 49, distance: 6.9
click at [529, 56] on textarea at bounding box center [537, 56] width 131 height 13
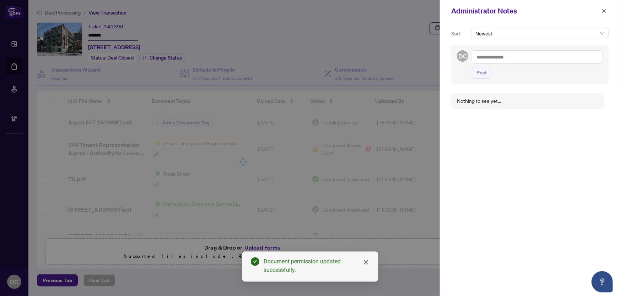
paste textarea "**********"
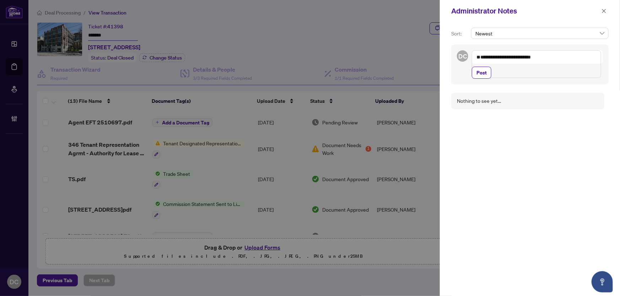
click at [476, 64] on textarea "**********" at bounding box center [536, 64] width 129 height 28
type textarea "**********"
click at [481, 78] on span "Post" at bounding box center [481, 72] width 10 height 11
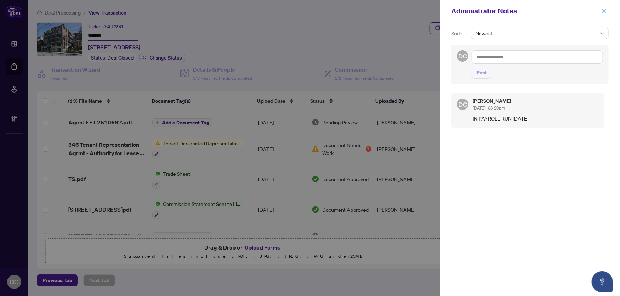
click at [607, 10] on button "button" at bounding box center [603, 11] width 9 height 9
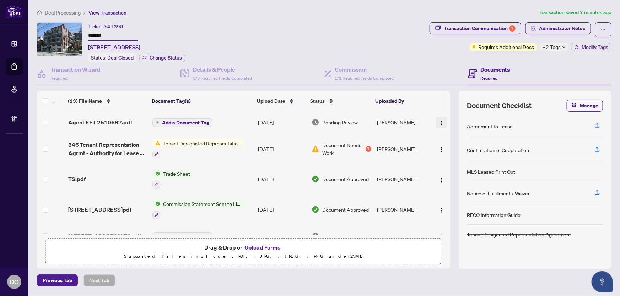
click at [441, 120] on img "button" at bounding box center [442, 123] width 6 height 6
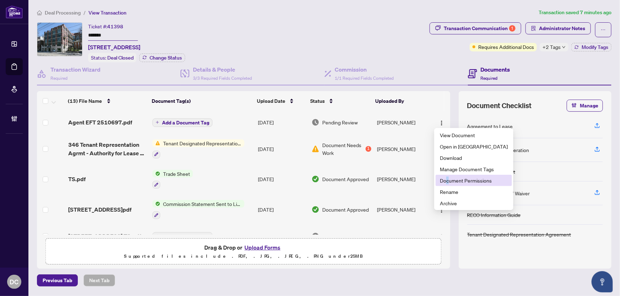
click at [447, 181] on span "Document Permissions" at bounding box center [474, 181] width 68 height 8
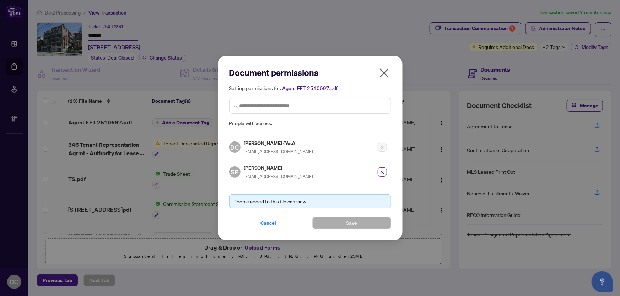
click at [385, 70] on icon "close" at bounding box center [383, 72] width 11 height 11
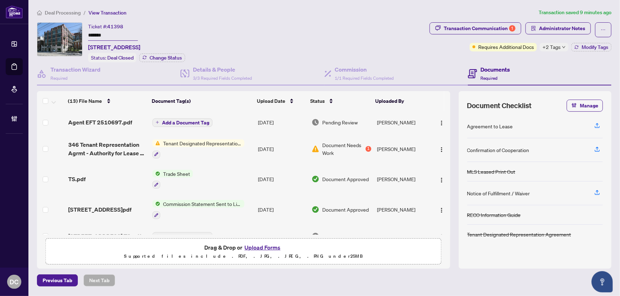
click at [61, 14] on span "Deal Processing" at bounding box center [63, 13] width 36 height 6
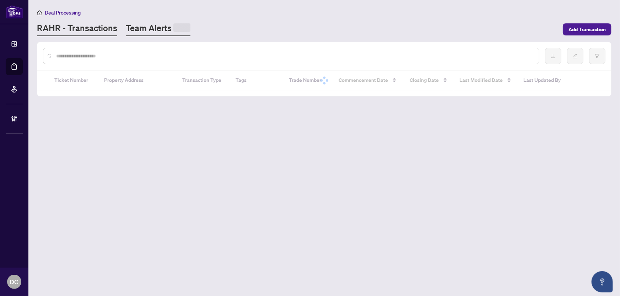
click at [149, 31] on link "Team Alerts" at bounding box center [158, 29] width 65 height 14
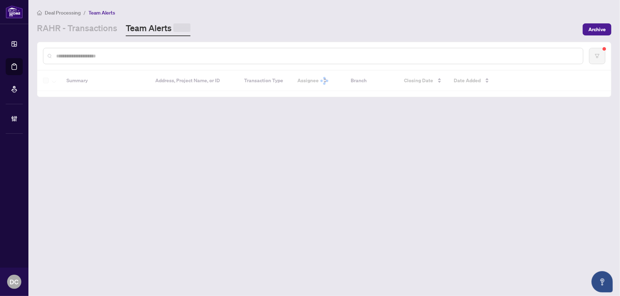
click at [141, 57] on input "text" at bounding box center [316, 56] width 521 height 8
paste input "*******"
type input "*******"
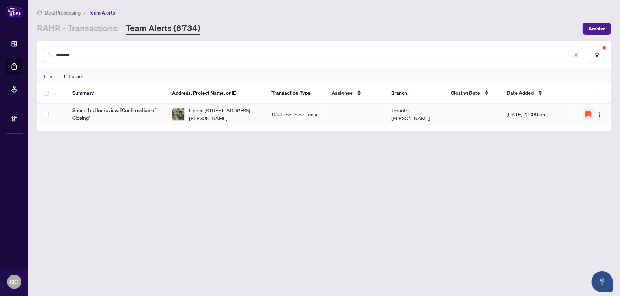
click at [588, 111] on icon "button" at bounding box center [588, 114] width 6 height 6
click at [600, 115] on img "button" at bounding box center [600, 115] width 6 height 6
click at [588, 152] on span "Complete Item" at bounding box center [582, 151] width 33 height 8
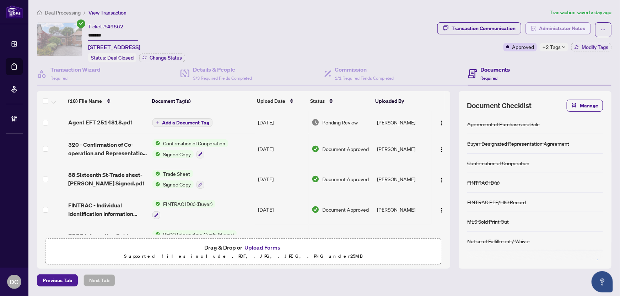
click at [571, 25] on span "Administrator Notes" at bounding box center [562, 28] width 46 height 11
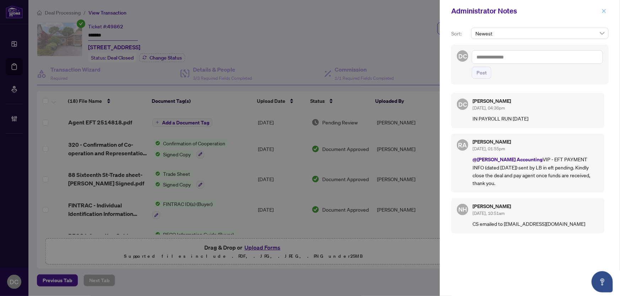
click at [602, 8] on span "button" at bounding box center [603, 10] width 5 height 11
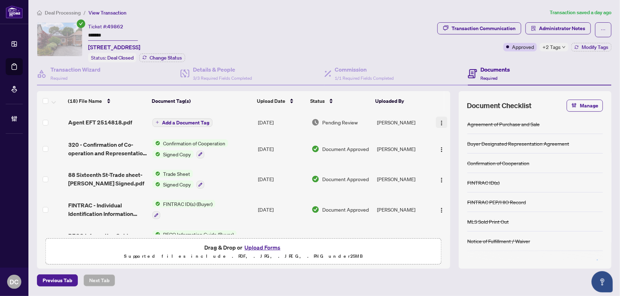
drag, startPoint x: 440, startPoint y: 119, endPoint x: 440, endPoint y: 123, distance: 3.6
click at [440, 120] on img "button" at bounding box center [442, 123] width 6 height 6
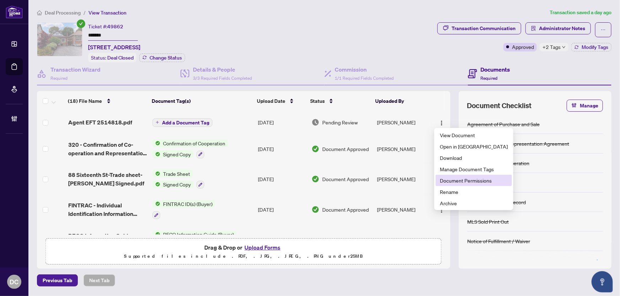
click at [444, 183] on span "Document Permissions" at bounding box center [474, 181] width 68 height 8
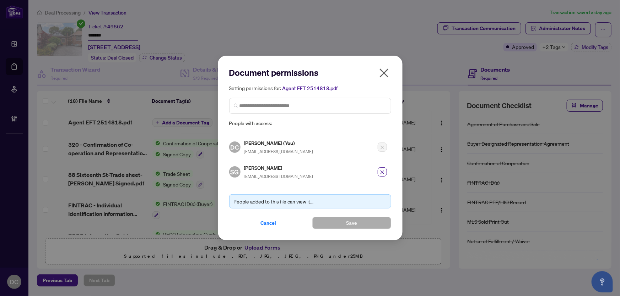
click at [268, 218] on button "Cancel" at bounding box center [268, 223] width 79 height 12
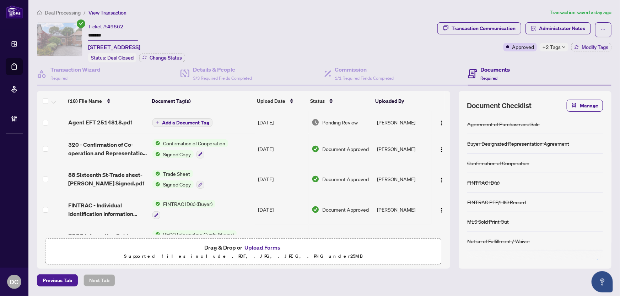
click at [267, 224] on body "Dashboard Deal Processing Mortgage Referrals Brokerage Management DC Dawn Chan …" at bounding box center [310, 148] width 620 height 296
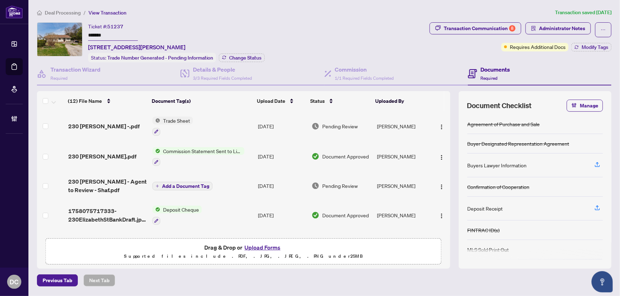
drag, startPoint x: 133, startPoint y: 37, endPoint x: 57, endPoint y: 34, distance: 76.0
click at [57, 34] on div "Ticket #: 51237 ******* 230 Elizabeth St, Midland, Ontario L4R 1Y4, Canada Stat…" at bounding box center [232, 42] width 390 height 40
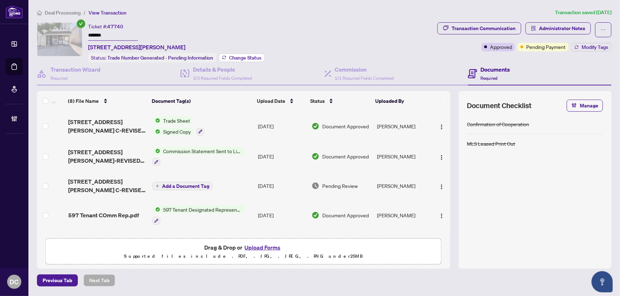
click at [259, 55] on span "Change Status" at bounding box center [245, 57] width 32 height 5
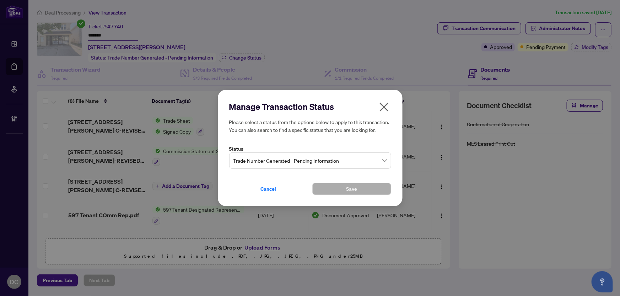
click at [338, 158] on span "Trade Number Generated - Pending Information" at bounding box center [309, 160] width 153 height 13
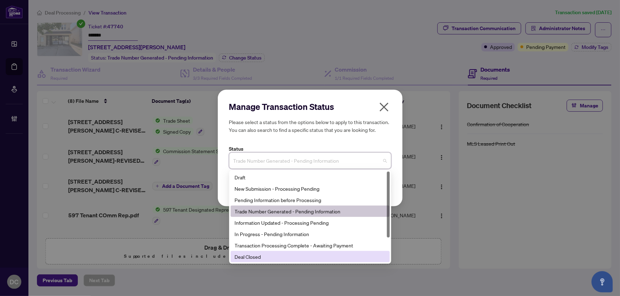
click at [268, 258] on div "Deal Closed" at bounding box center [310, 257] width 151 height 8
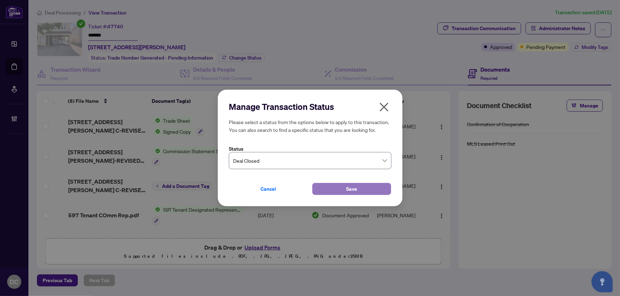
click at [339, 193] on button "Save" at bounding box center [351, 189] width 79 height 12
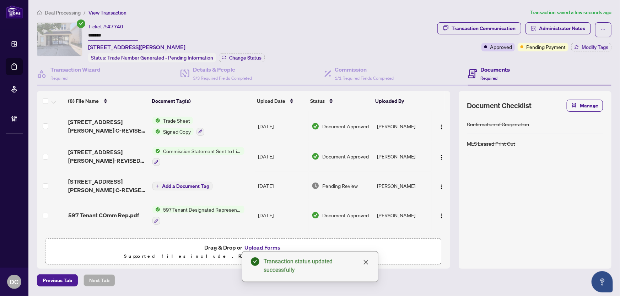
drag, startPoint x: 118, startPoint y: 34, endPoint x: 73, endPoint y: 33, distance: 44.4
click at [73, 33] on div "Ticket #: 47740 ******* [STREET_ADDRESS][PERSON_NAME] Status: Trade Number Gene…" at bounding box center [235, 42] width 397 height 40
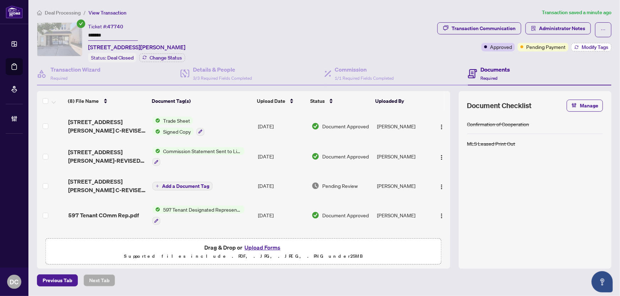
click at [579, 50] on button "Modify Tags" at bounding box center [591, 47] width 40 height 9
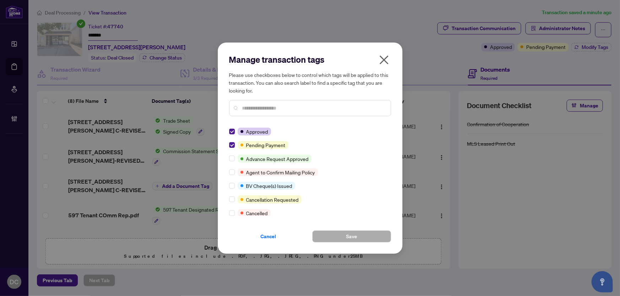
click at [228, 146] on div "Manage transaction tags Please use checkboxes below to control which tags will …" at bounding box center [310, 149] width 185 height 212
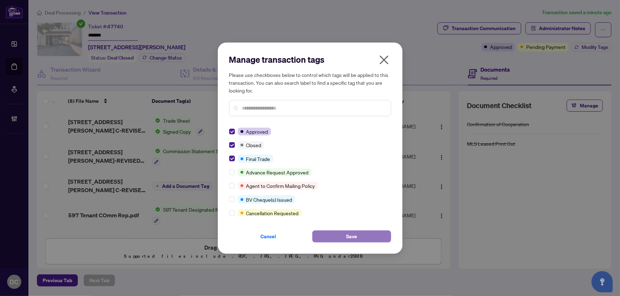
click at [346, 235] on span "Save" at bounding box center [351, 236] width 11 height 11
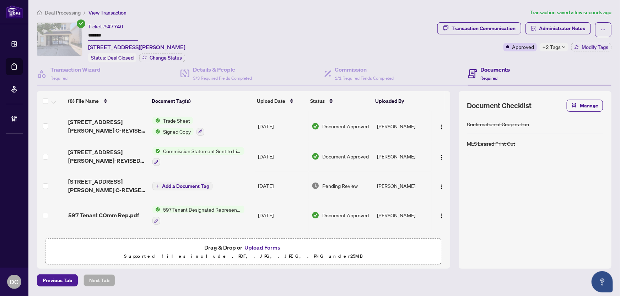
click at [251, 124] on div "(8) File Name Document Tag(s) Upload Date Status Uploaded By (8) File Name Docu…" at bounding box center [243, 163] width 413 height 144
drag, startPoint x: 251, startPoint y: 124, endPoint x: 266, endPoint y: 97, distance: 30.9
click at [544, 25] on span "Administrator Notes" at bounding box center [562, 28] width 46 height 11
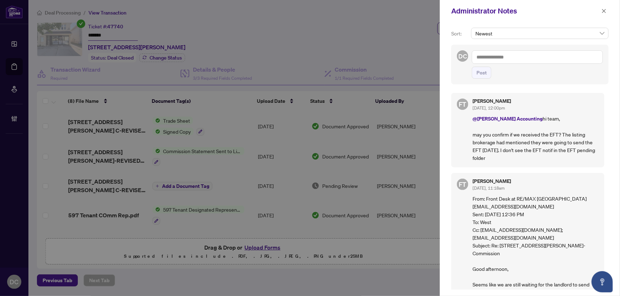
click at [500, 55] on textarea at bounding box center [537, 56] width 131 height 13
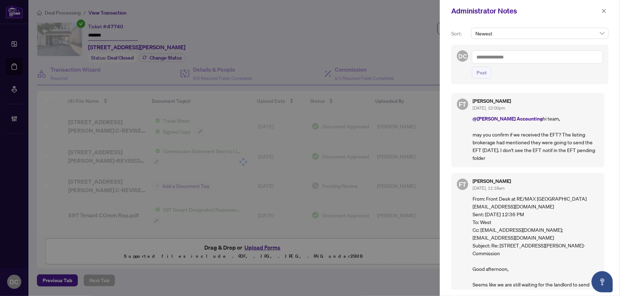
paste textarea "**********"
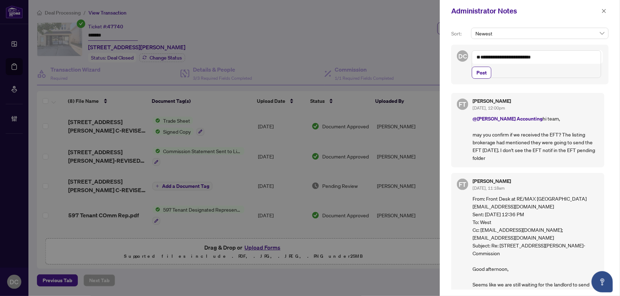
click at [477, 64] on textarea "**********" at bounding box center [536, 64] width 129 height 28
click at [535, 64] on textarea "**********" at bounding box center [536, 60] width 129 height 21
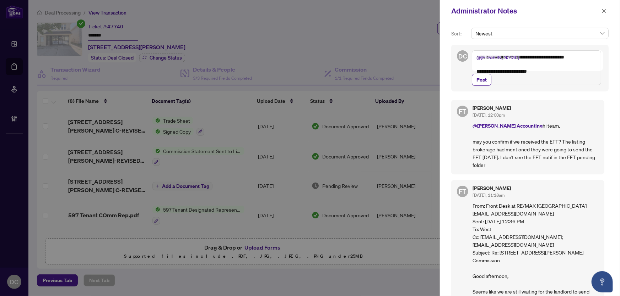
click at [595, 59] on textarea "**********" at bounding box center [536, 67] width 129 height 35
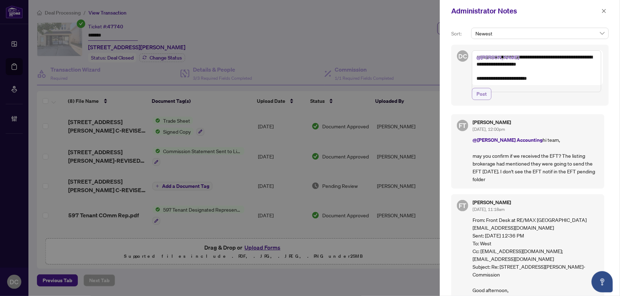
type textarea "**********"
drag, startPoint x: 483, startPoint y: 101, endPoint x: 487, endPoint y: 98, distance: 5.8
click at [483, 100] on span "Post" at bounding box center [481, 93] width 10 height 11
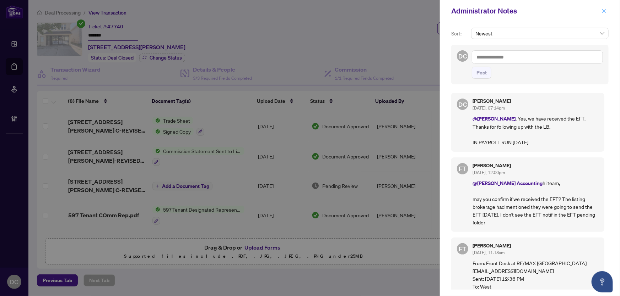
click at [606, 9] on button "button" at bounding box center [603, 11] width 9 height 9
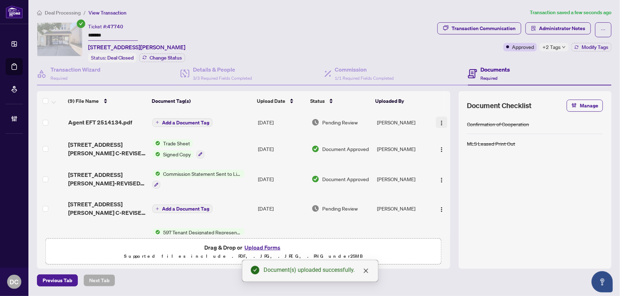
click at [439, 119] on span "button" at bounding box center [442, 123] width 6 height 8
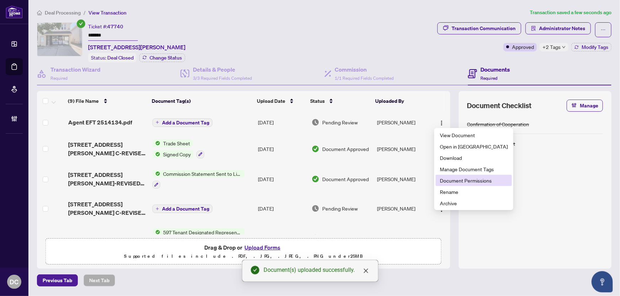
click at [447, 178] on span "Document Permissions" at bounding box center [474, 181] width 68 height 8
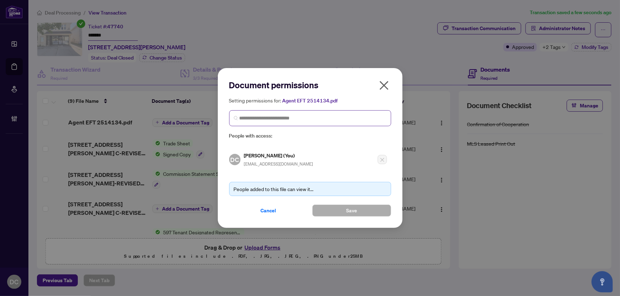
click at [305, 126] on span at bounding box center [310, 118] width 162 height 16
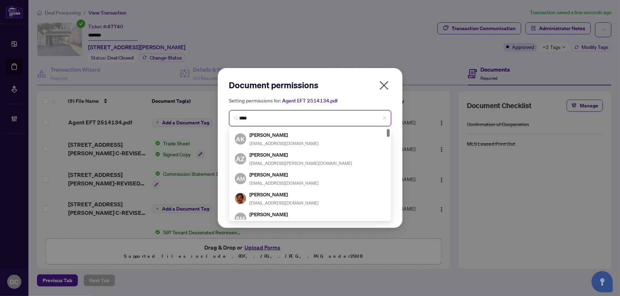
type input "*****"
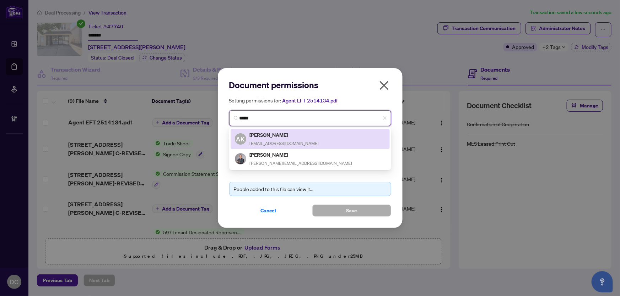
click at [295, 134] on h5 "Ammar Kailani" at bounding box center [284, 135] width 69 height 8
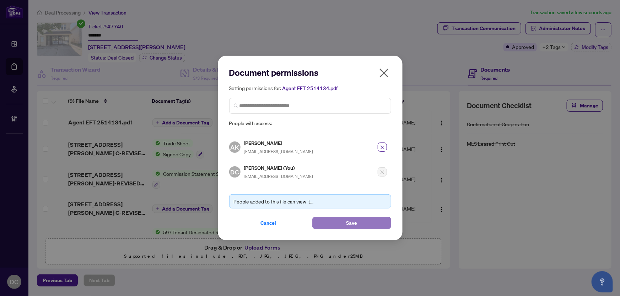
click at [350, 220] on span "Save" at bounding box center [351, 223] width 11 height 11
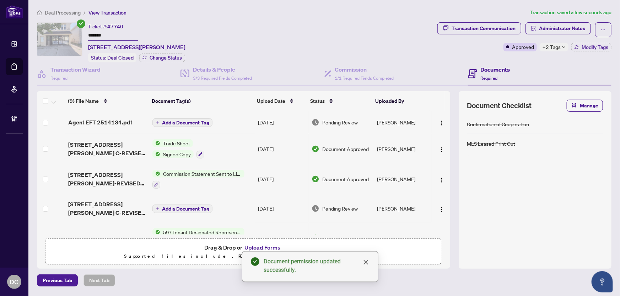
click at [550, 47] on span "+2 Tags" at bounding box center [551, 47] width 18 height 8
click at [523, 58] on div "Transaction Communication Administrator Notes Approved +2 Tags Modify Tags" at bounding box center [524, 42] width 177 height 40
click at [552, 33] on span "Administrator Notes" at bounding box center [562, 28] width 46 height 11
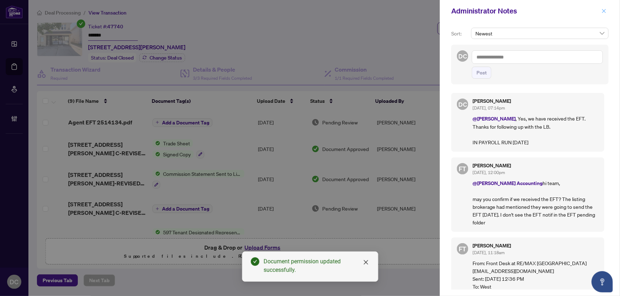
click at [602, 12] on icon "close" at bounding box center [604, 11] width 4 height 4
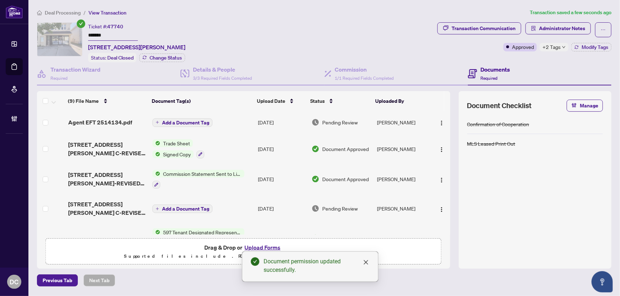
click at [555, 43] on span "+2 Tags" at bounding box center [551, 47] width 18 height 8
click at [525, 59] on div "Transaction Communication Administrator Notes Approved +2 Tags Modify Tags" at bounding box center [524, 42] width 177 height 40
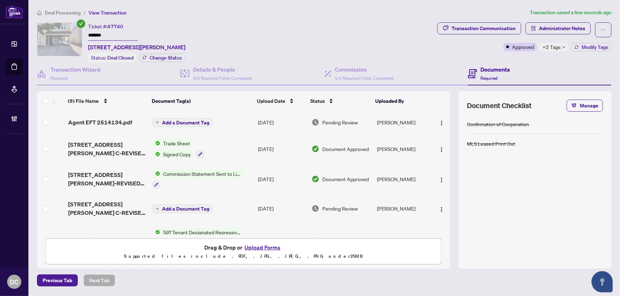
click at [190, 120] on span "Add a Document Tag" at bounding box center [185, 122] width 47 height 5
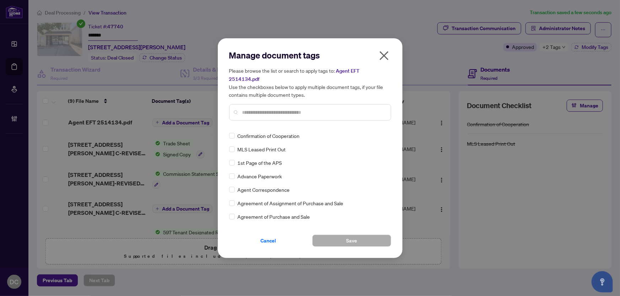
click at [304, 121] on div "Manage document tags Please browse the list or search to apply tags to: Agent E…" at bounding box center [310, 88] width 162 height 77
click at [310, 111] on input "text" at bounding box center [313, 113] width 143 height 8
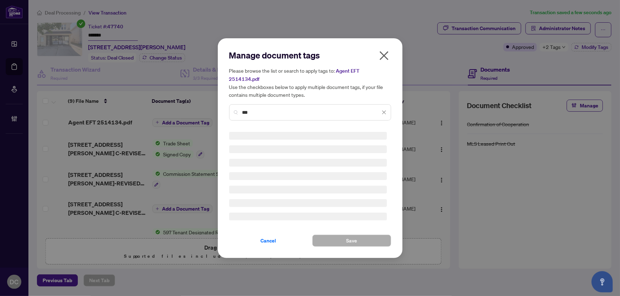
type input "***"
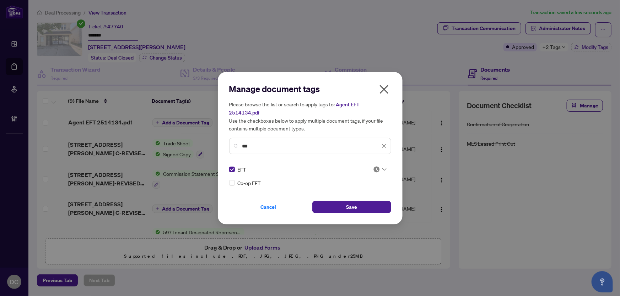
click at [380, 166] on div at bounding box center [379, 169] width 13 height 7
click at [365, 203] on div "Approved" at bounding box center [357, 200] width 45 height 8
click at [359, 201] on button "Save" at bounding box center [351, 207] width 79 height 12
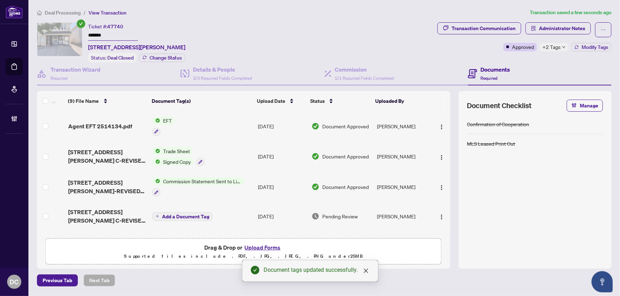
click at [66, 10] on span "Deal Processing" at bounding box center [63, 13] width 36 height 6
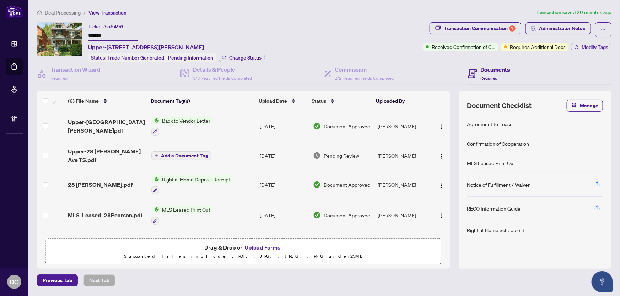
drag, startPoint x: 118, startPoint y: 36, endPoint x: 65, endPoint y: 34, distance: 52.6
click at [65, 34] on div "Ticket #: 55496 ******* Upper-[STREET_ADDRESS][PERSON_NAME] Status: Trade Numbe…" at bounding box center [228, 42] width 383 height 40
click at [250, 59] on span "Change Status" at bounding box center [245, 57] width 32 height 5
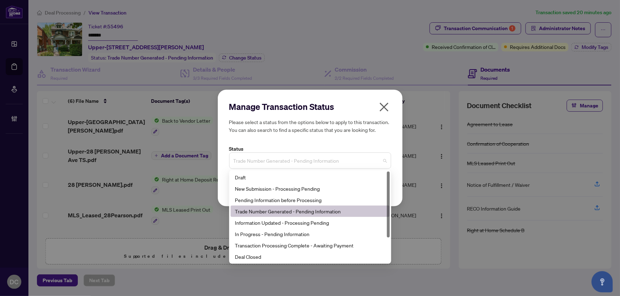
click at [309, 159] on span "Trade Number Generated - Pending Information" at bounding box center [309, 160] width 153 height 13
click at [259, 258] on div "Deal Closed" at bounding box center [310, 257] width 151 height 8
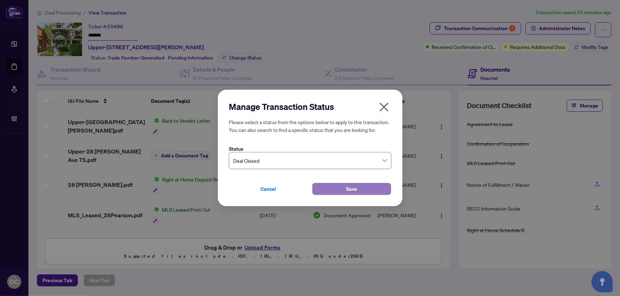
click at [336, 191] on button "Save" at bounding box center [351, 189] width 79 height 12
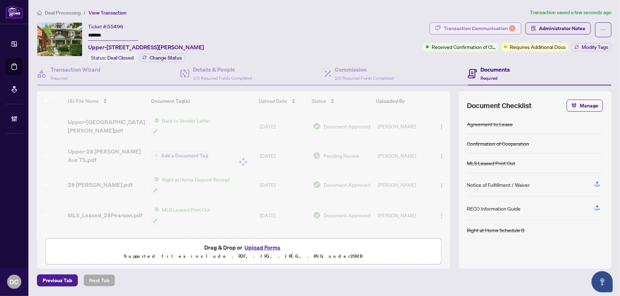
click at [490, 29] on div "Transaction Communication 1" at bounding box center [479, 28] width 72 height 11
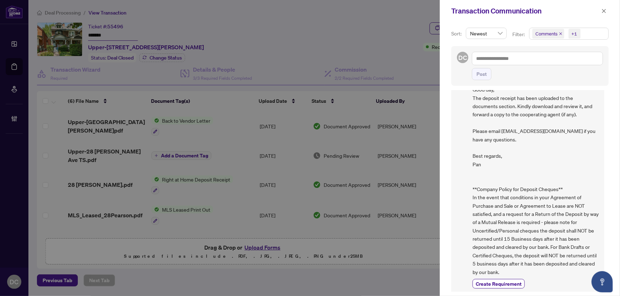
scroll to position [197, 0]
click at [604, 11] on icon "close" at bounding box center [604, 11] width 4 height 4
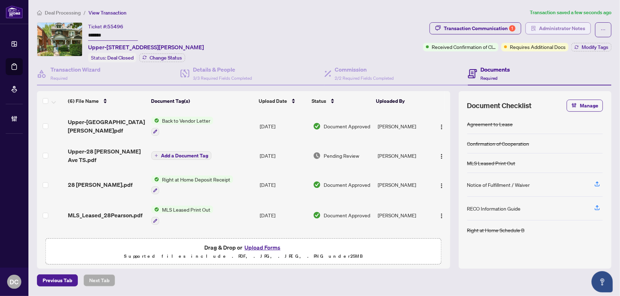
click at [576, 29] on span "Administrator Notes" at bounding box center [562, 28] width 46 height 11
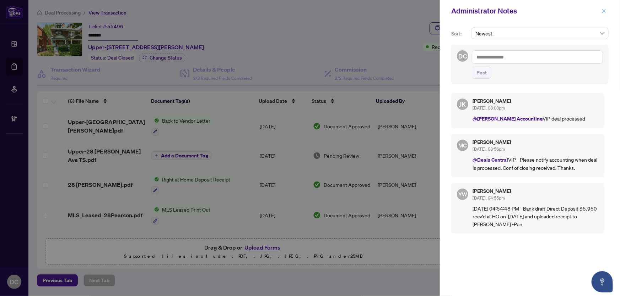
click at [605, 10] on icon "close" at bounding box center [603, 11] width 5 height 5
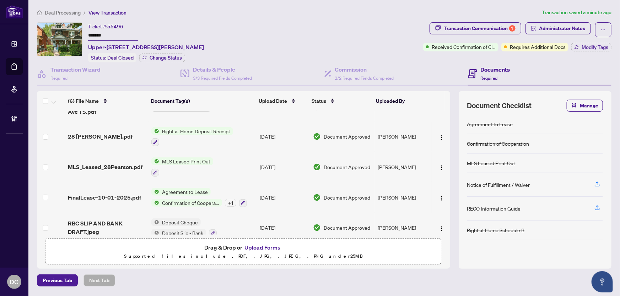
scroll to position [51, 0]
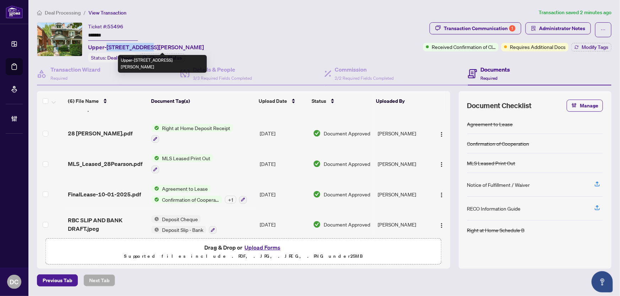
drag, startPoint x: 107, startPoint y: 45, endPoint x: 145, endPoint y: 45, distance: 38.4
click at [145, 45] on span "Upper-[STREET_ADDRESS][PERSON_NAME]" at bounding box center [146, 47] width 116 height 9
copy span "[STREET_ADDRESS][PERSON_NAME]"
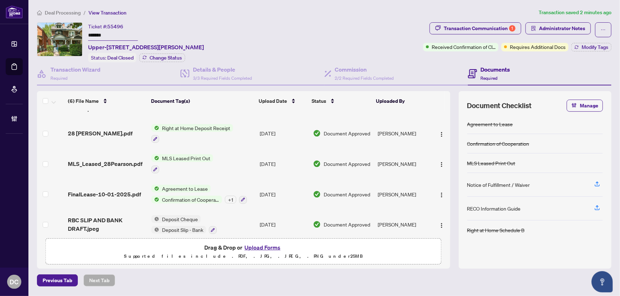
click at [248, 32] on div "Ticket #: 55496 ******* Upper-[STREET_ADDRESS][PERSON_NAME] Status: Deal Closed…" at bounding box center [228, 42] width 383 height 40
click at [115, 190] on span "FinalLease-10-01-2025.pdf" at bounding box center [104, 194] width 73 height 9
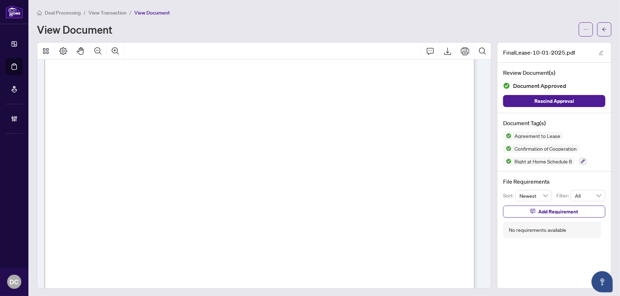
scroll to position [613, 0]
click at [597, 22] on button "button" at bounding box center [604, 29] width 14 height 14
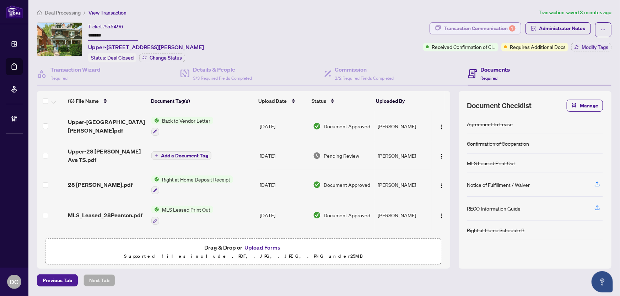
click at [494, 28] on div "Transaction Communication 1" at bounding box center [479, 28] width 72 height 11
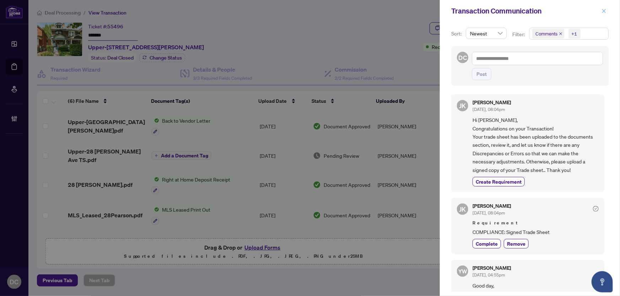
click at [604, 11] on icon "close" at bounding box center [604, 11] width 4 height 4
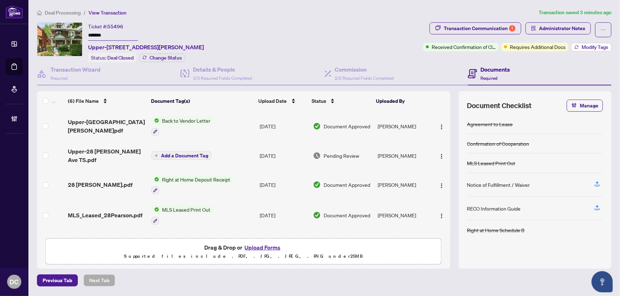
click at [599, 47] on span "Modify Tags" at bounding box center [594, 47] width 27 height 5
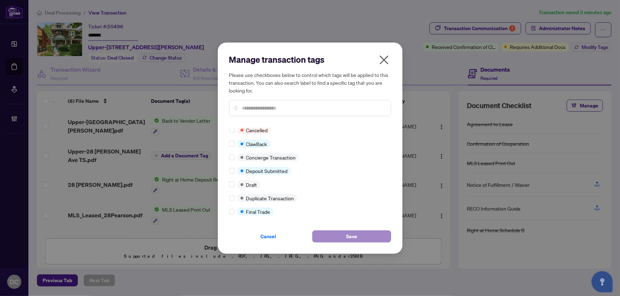
scroll to position [2, 0]
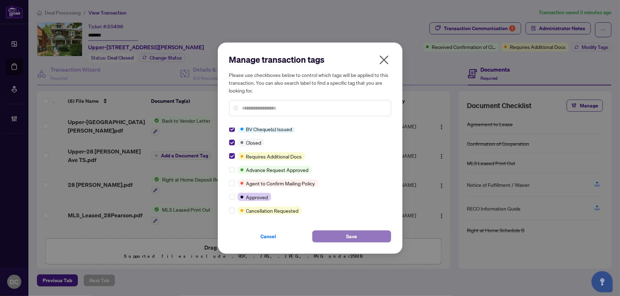
click at [327, 234] on button "Save" at bounding box center [351, 237] width 79 height 12
